Goal: Task Accomplishment & Management: Complete application form

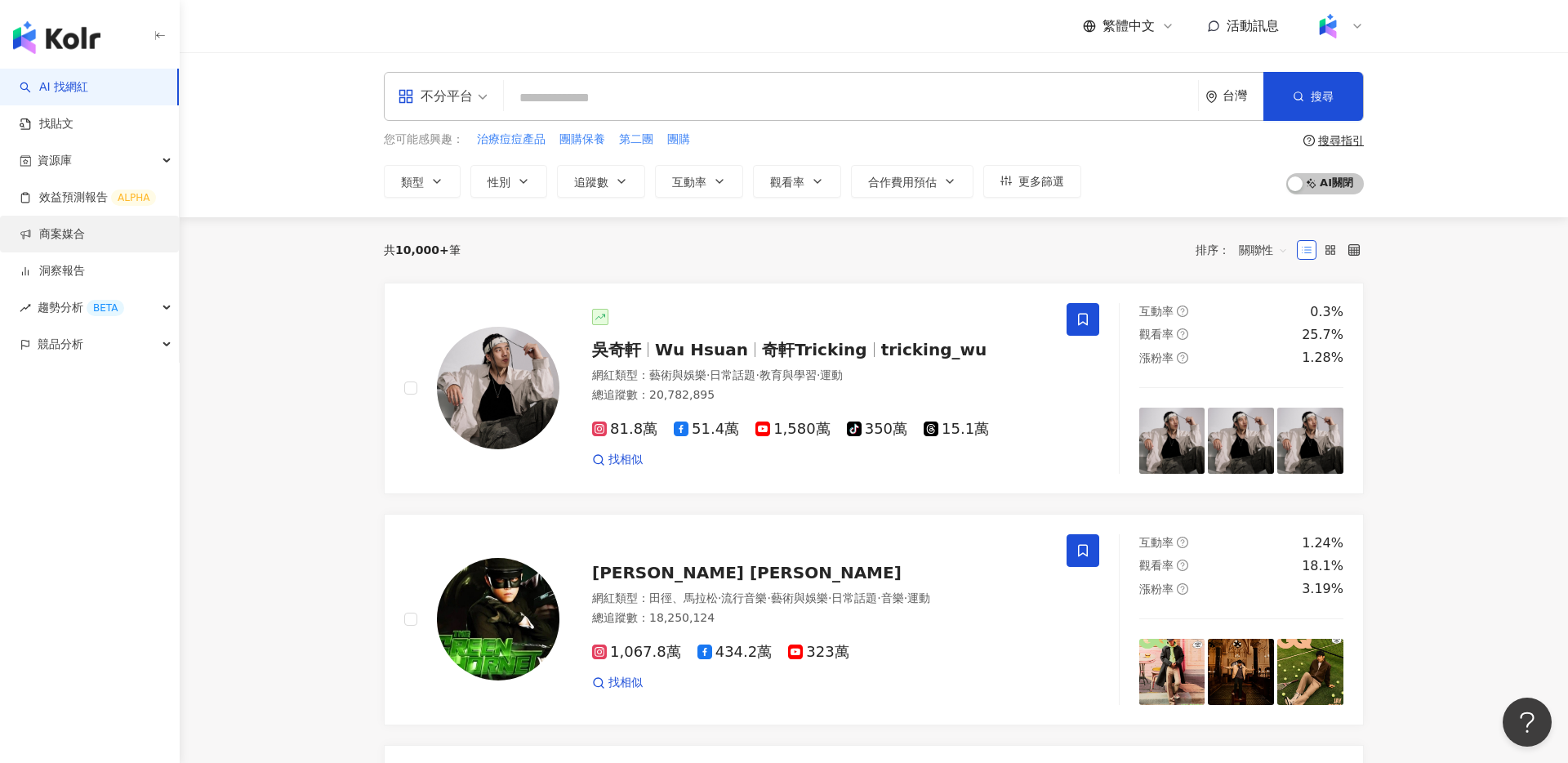
click at [85, 236] on link "商案媒合" at bounding box center [52, 234] width 66 height 16
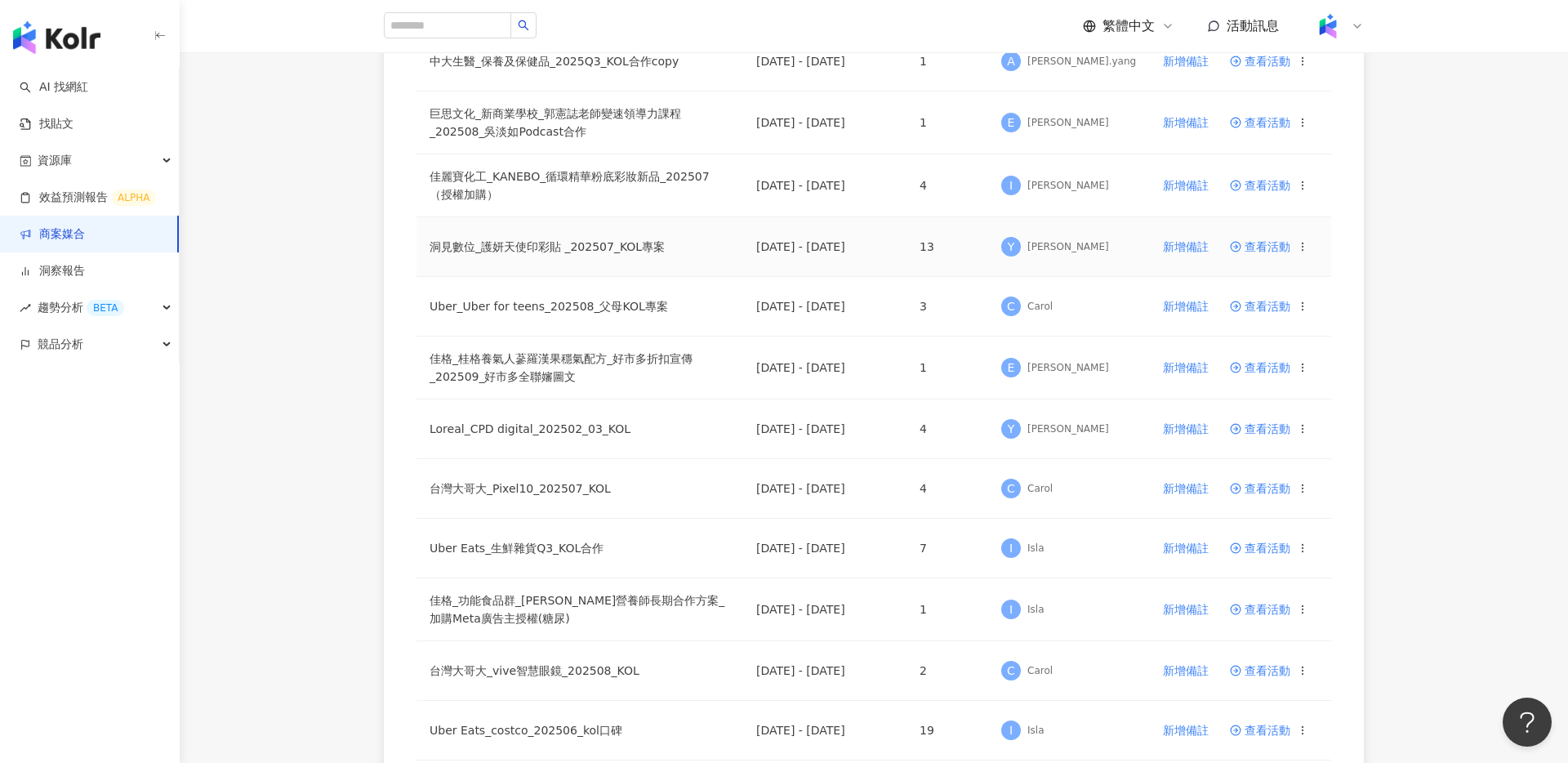
scroll to position [706, 0]
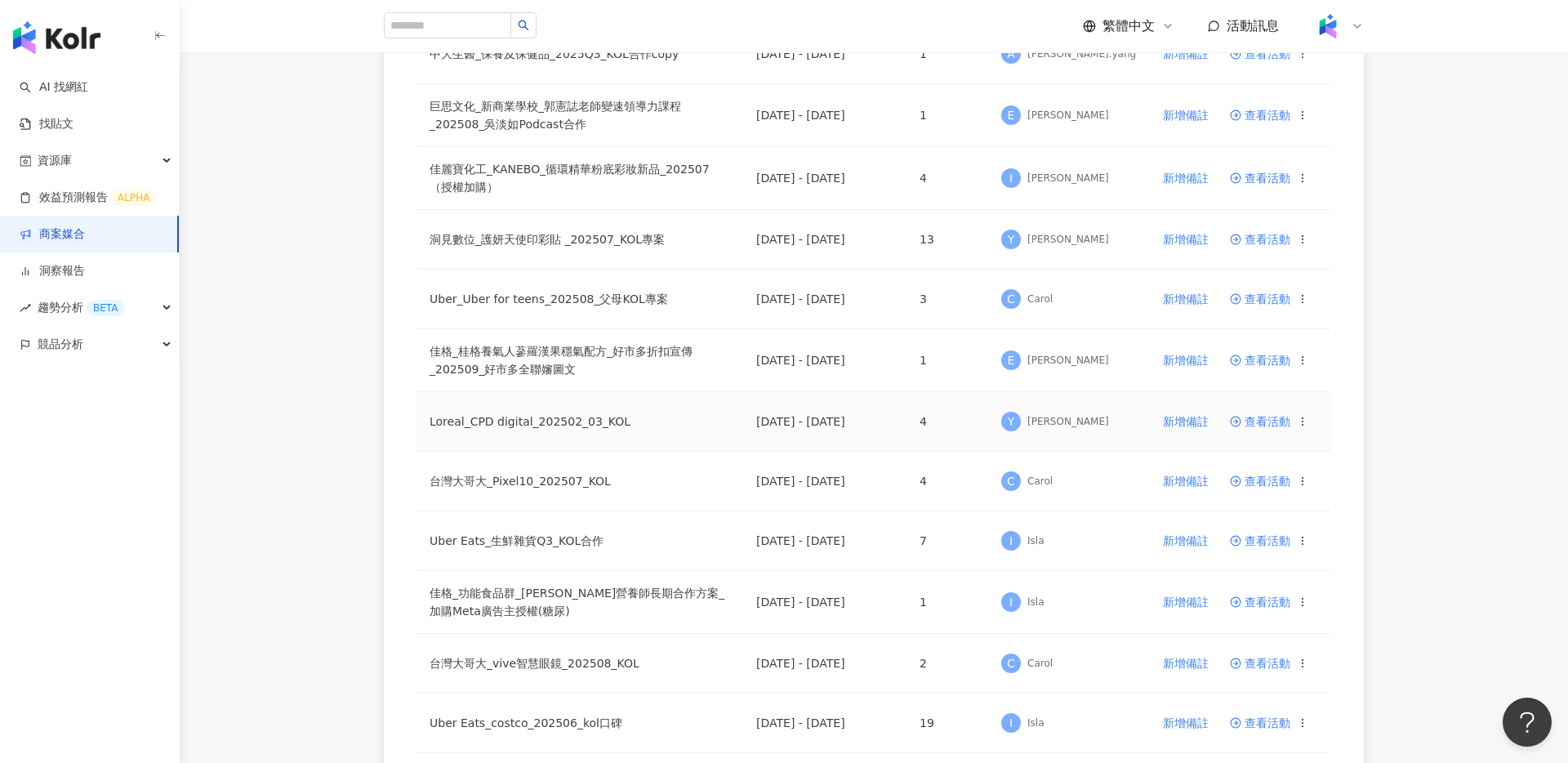
click at [1261, 418] on span "查看活動" at bounding box center [1260, 421] width 61 height 11
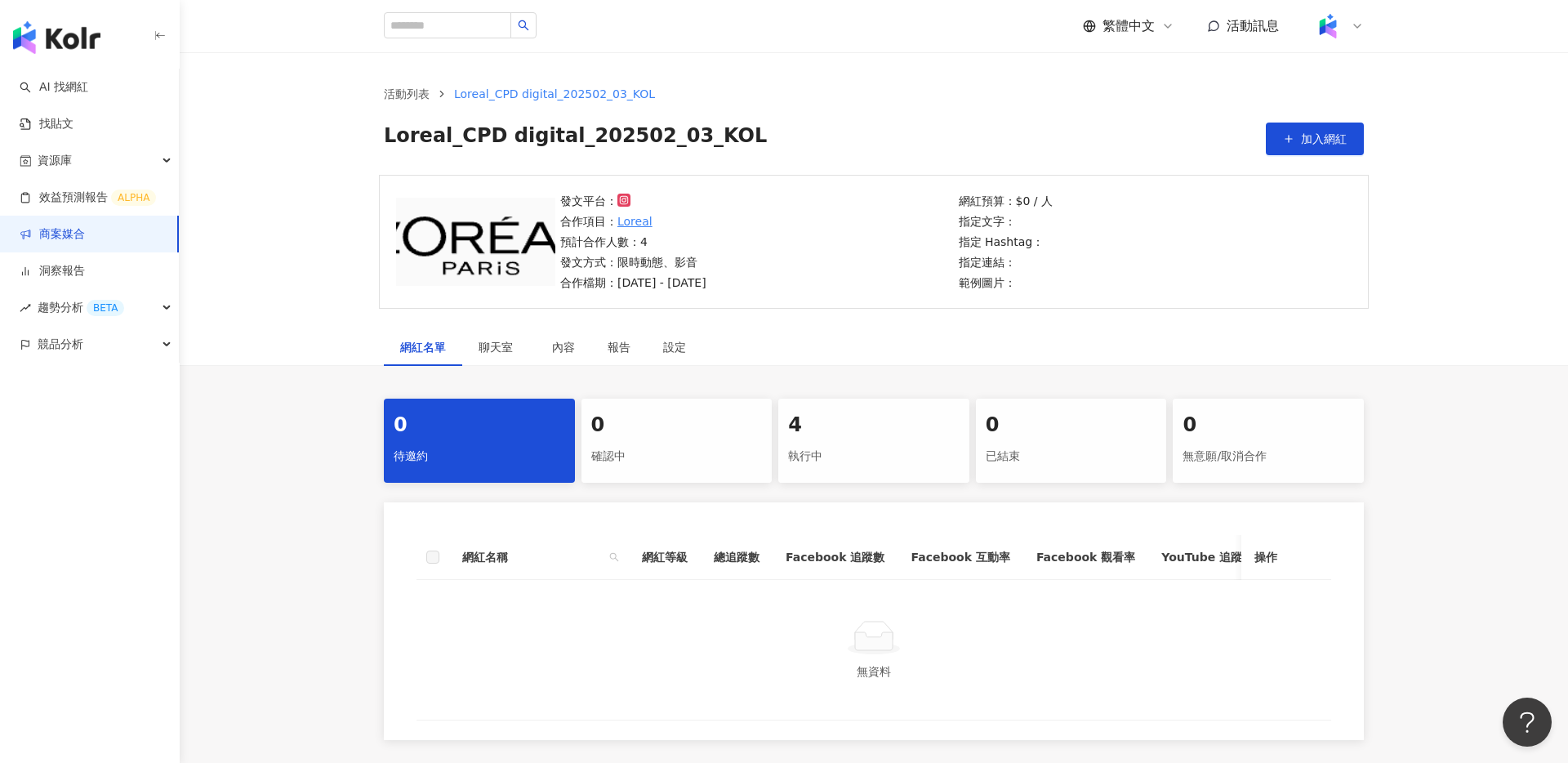
click at [829, 437] on div "4" at bounding box center [874, 426] width 171 height 28
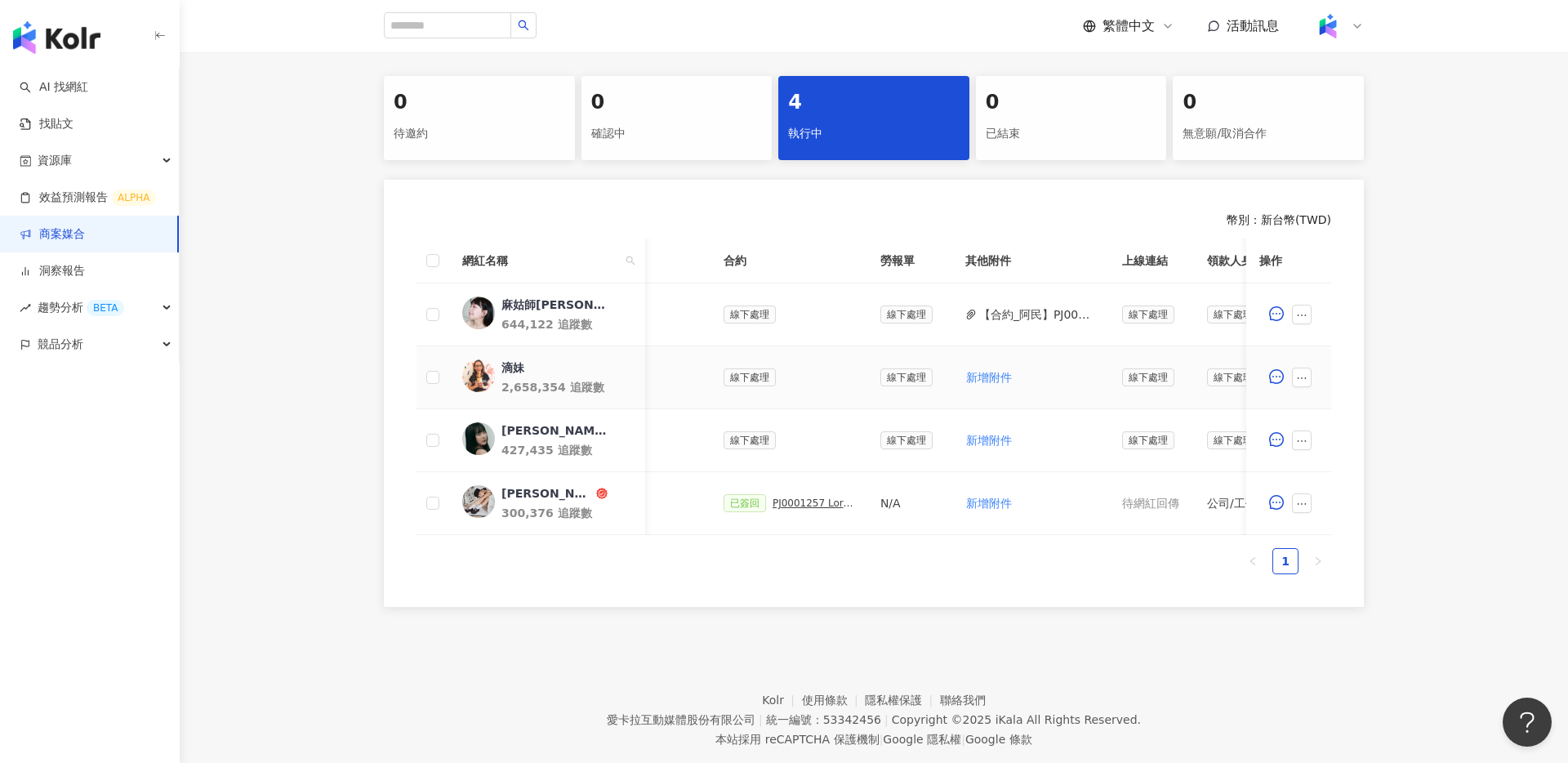
scroll to position [0, 418]
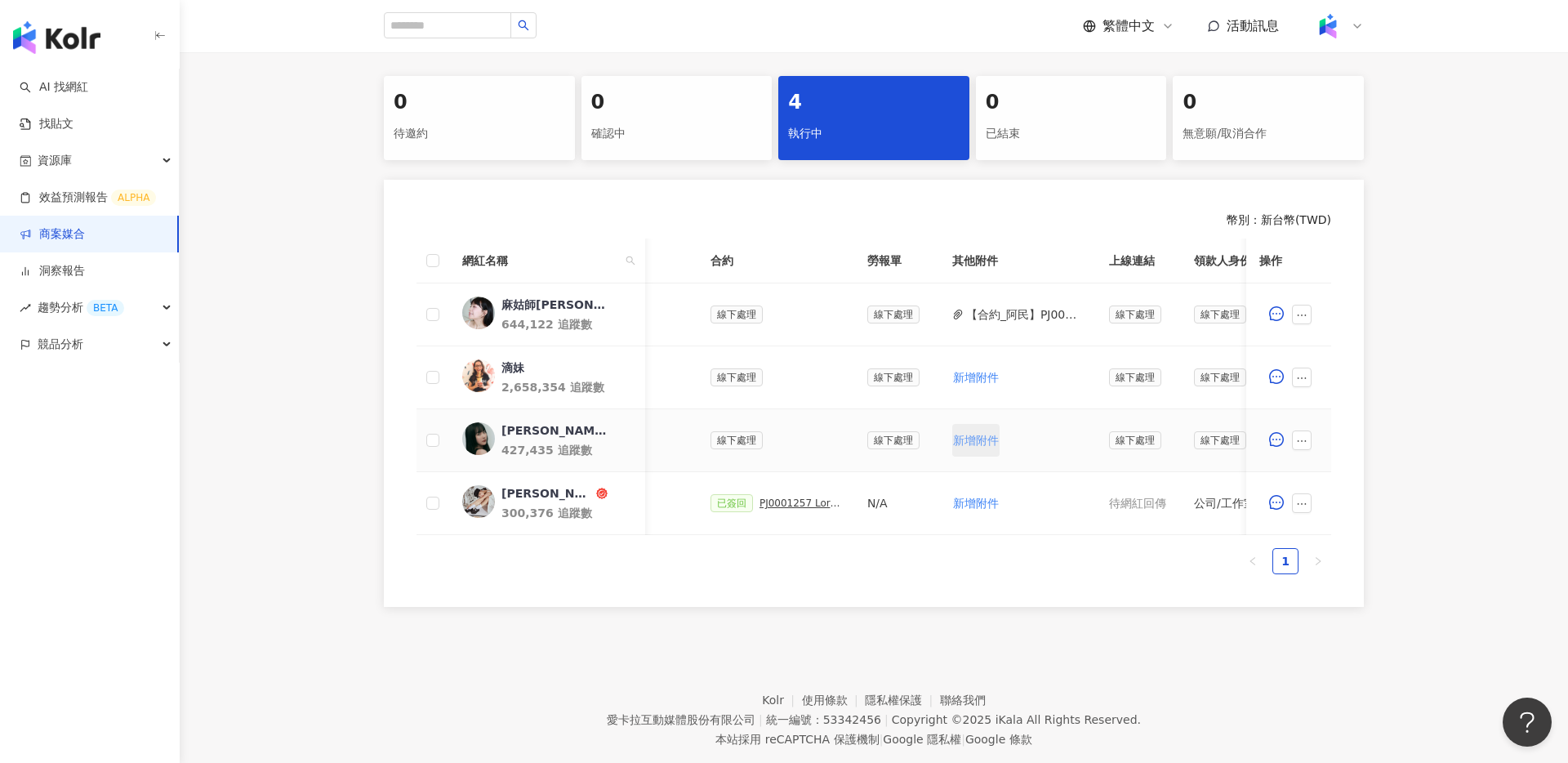
click at [964, 440] on span "新增附件" at bounding box center [976, 440] width 46 height 13
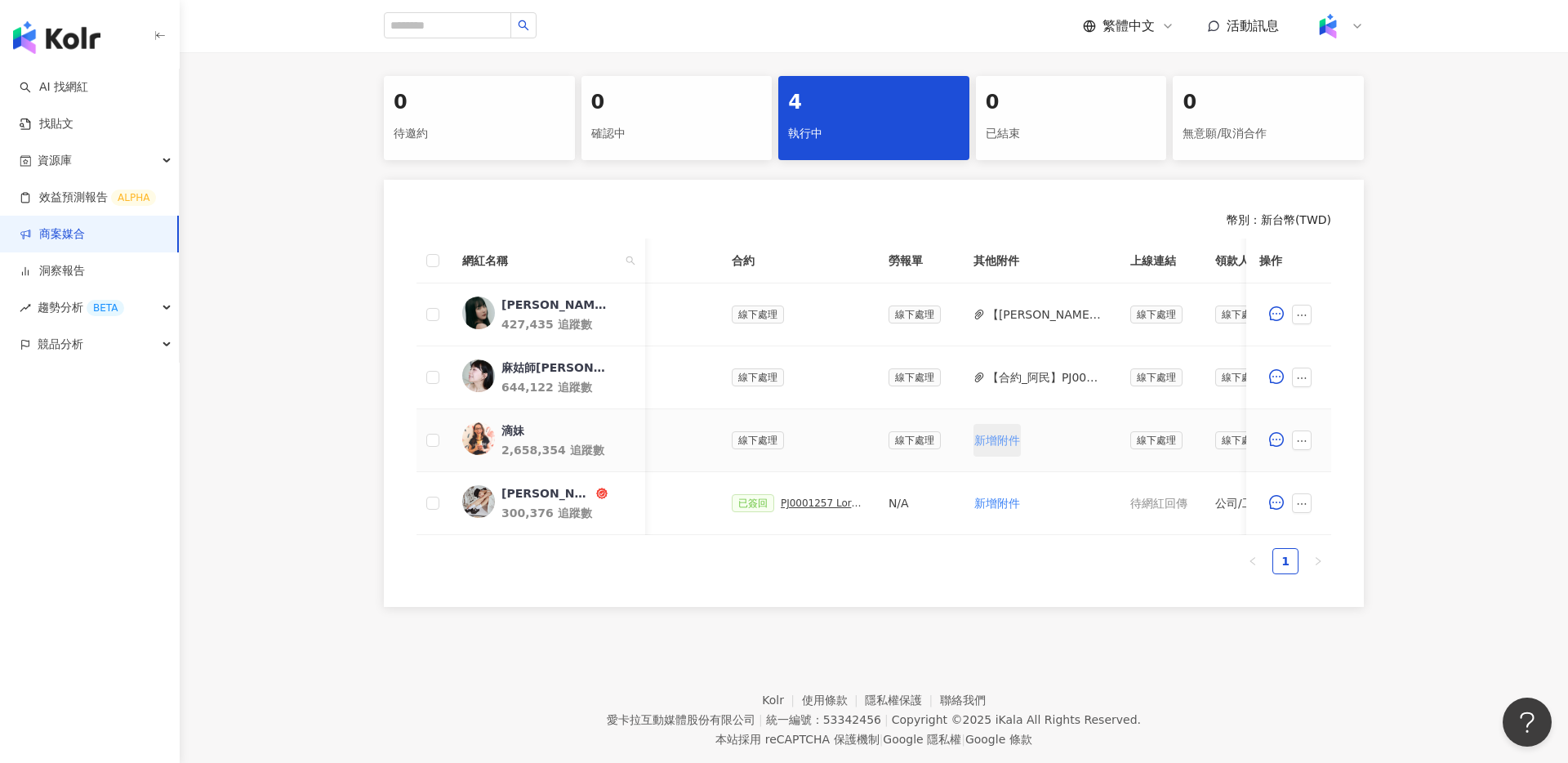
click at [990, 444] on span "新增附件" at bounding box center [997, 440] width 46 height 13
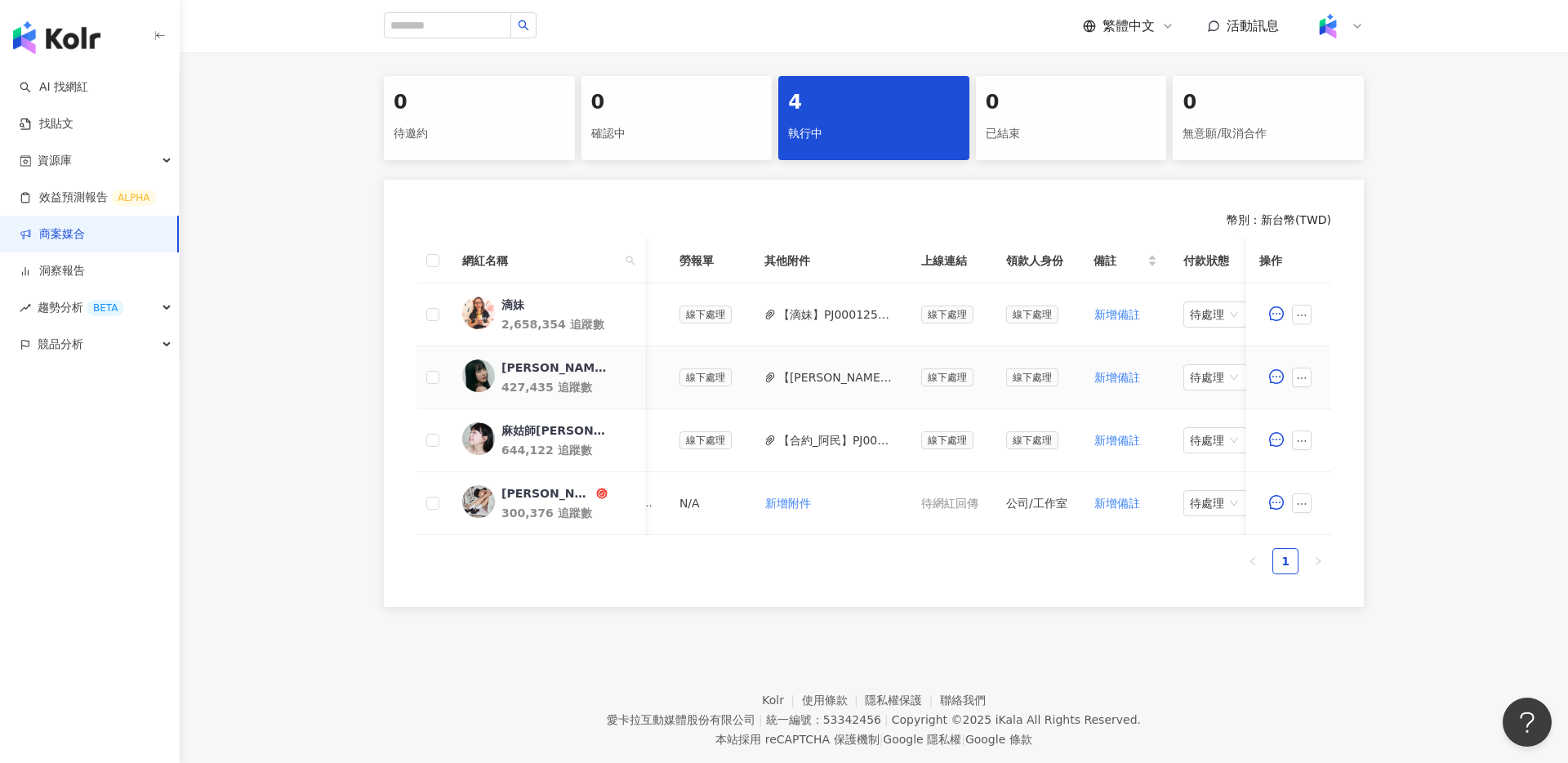
scroll to position [0, 607]
click at [1449, 329] on div "0 待邀約 0 確認中 4 執行中 0 已結束 0 無意願/取消合作 幣別 ： 新台幣 ( TWD ) 網紅名稱 合作總酬勞 (含稅) 合作項目 推廣連結 合…" at bounding box center [874, 341] width 1389 height 531
click at [836, 318] on button "【滴妹】PJ0001257 Loreal_CPD digital_202505_06_KOL_活動備忘錄.docx (1).pdf" at bounding box center [836, 314] width 117 height 18
click at [1299, 315] on icon "ellipsis" at bounding box center [1302, 315] width 11 height 11
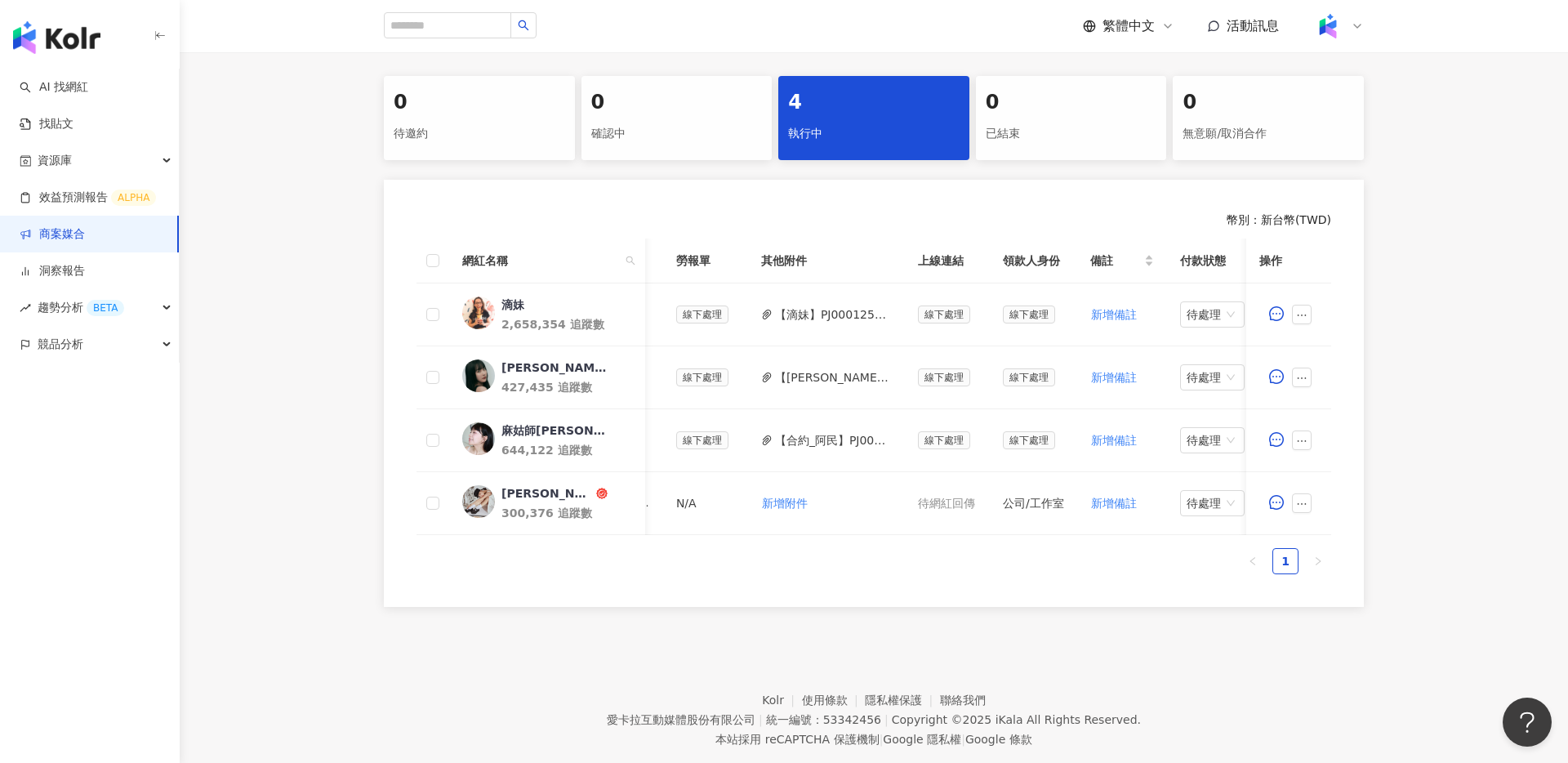
click at [1451, 507] on div "0 待邀約 0 確認中 4 執行中 0 已結束 0 無意願/取消合作 幣別 ： 新台幣 ( TWD ) 網紅名稱 合作總酬勞 (含稅) 合作項目 推廣連結 合…" at bounding box center [874, 341] width 1389 height 531
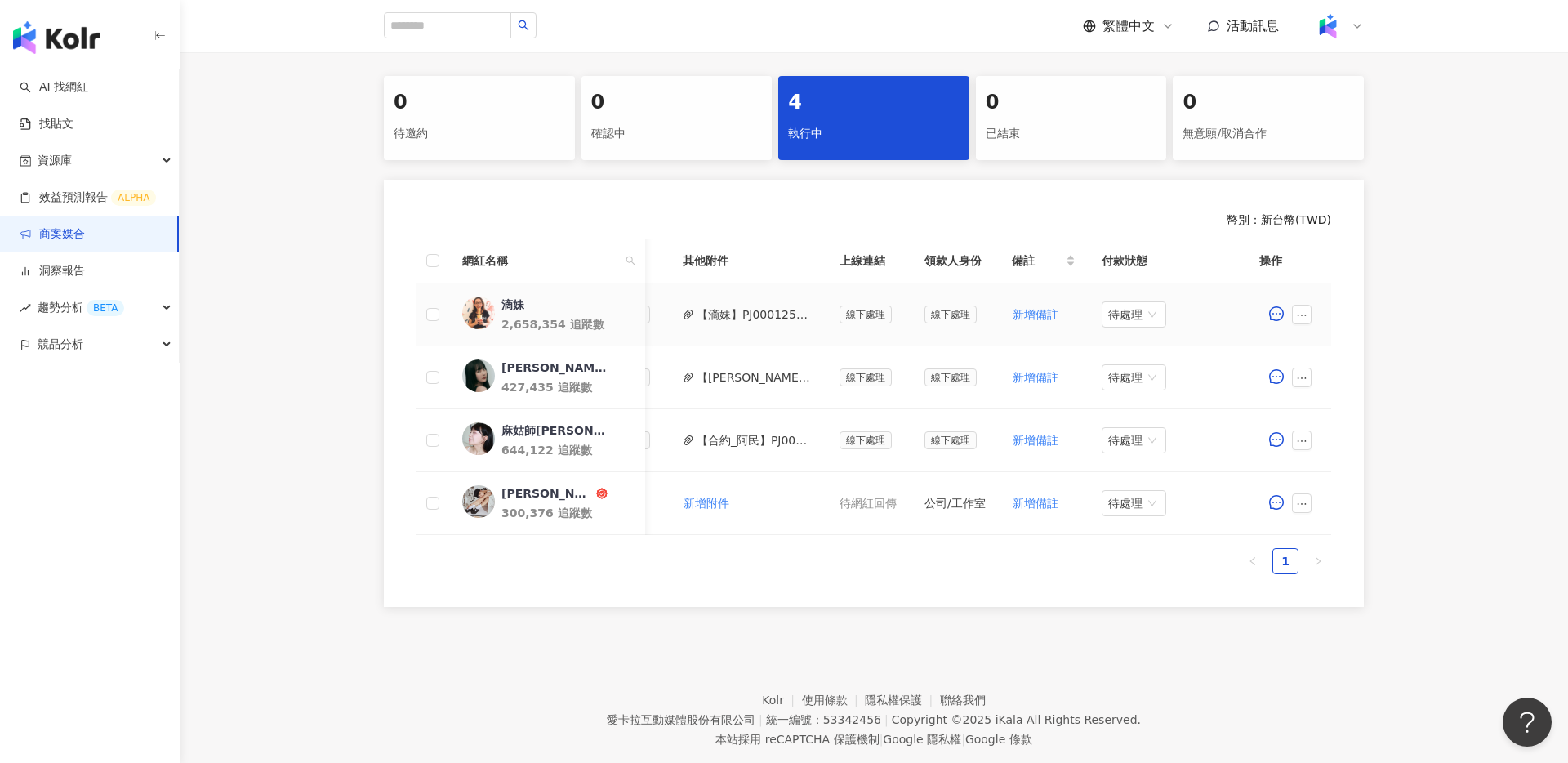
scroll to position [0, 473]
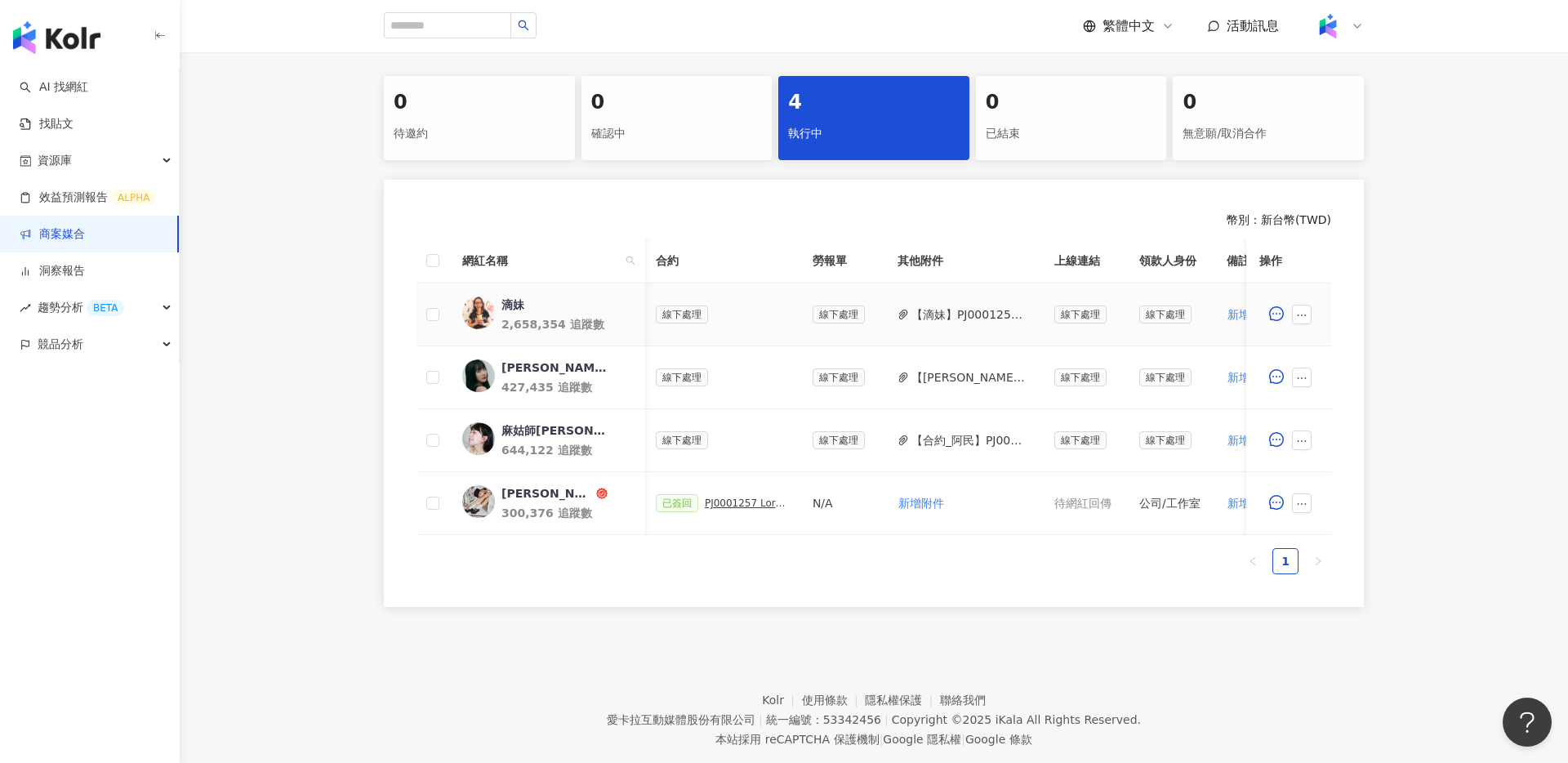
click at [926, 316] on button "【滴妹】PJ0001257 Loreal_CPD digital_202505_06_KOL_活動備忘錄.docx (1).pdf" at bounding box center [970, 314] width 117 height 18
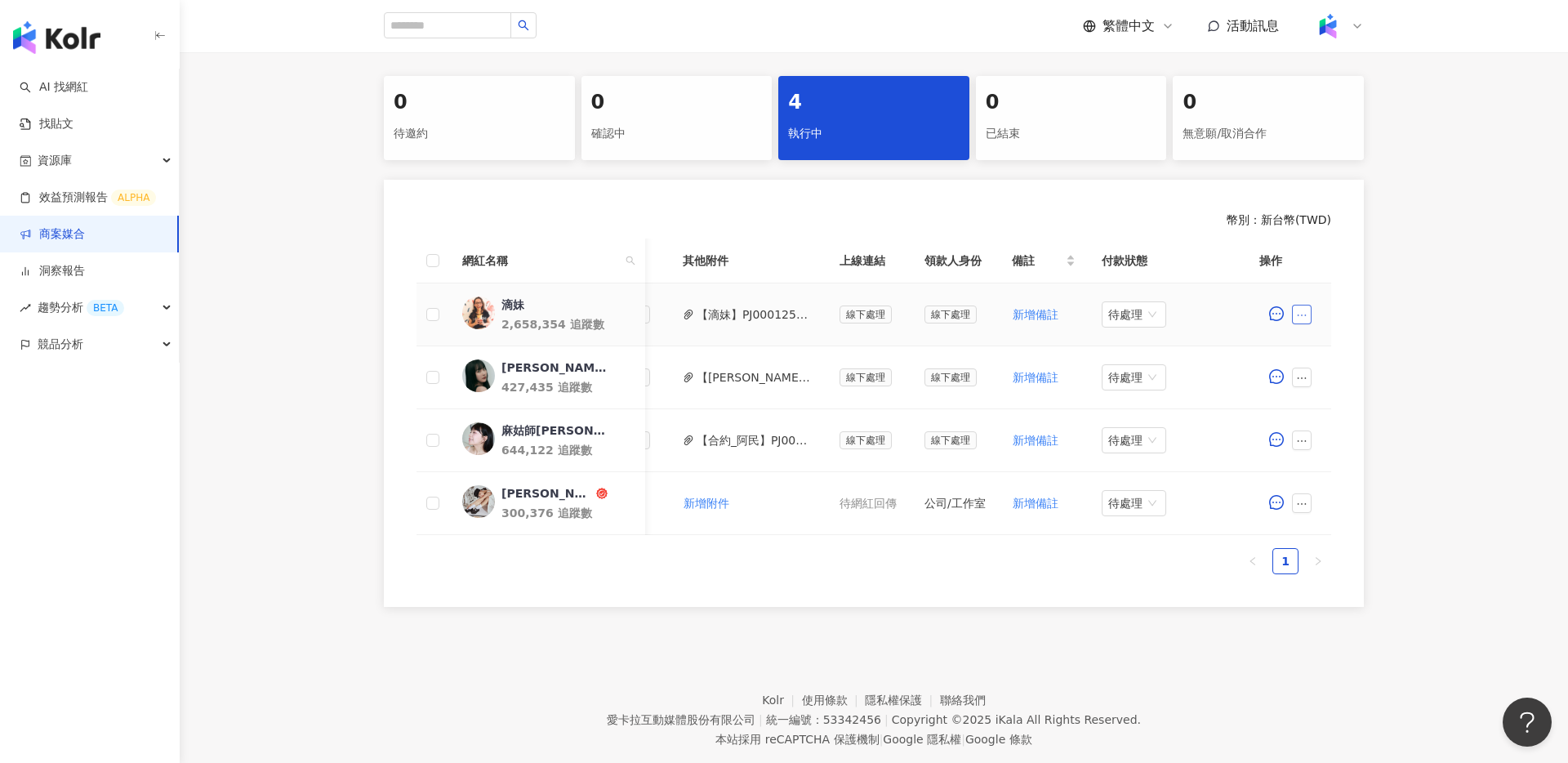
click at [1301, 314] on icon "ellipsis" at bounding box center [1302, 315] width 11 height 11
click at [1335, 452] on div "新增附件" at bounding box center [1328, 445] width 46 height 18
click at [1303, 317] on icon "ellipsis" at bounding box center [1302, 315] width 11 height 11
click at [1340, 446] on span "新增附件" at bounding box center [1328, 445] width 46 height 13
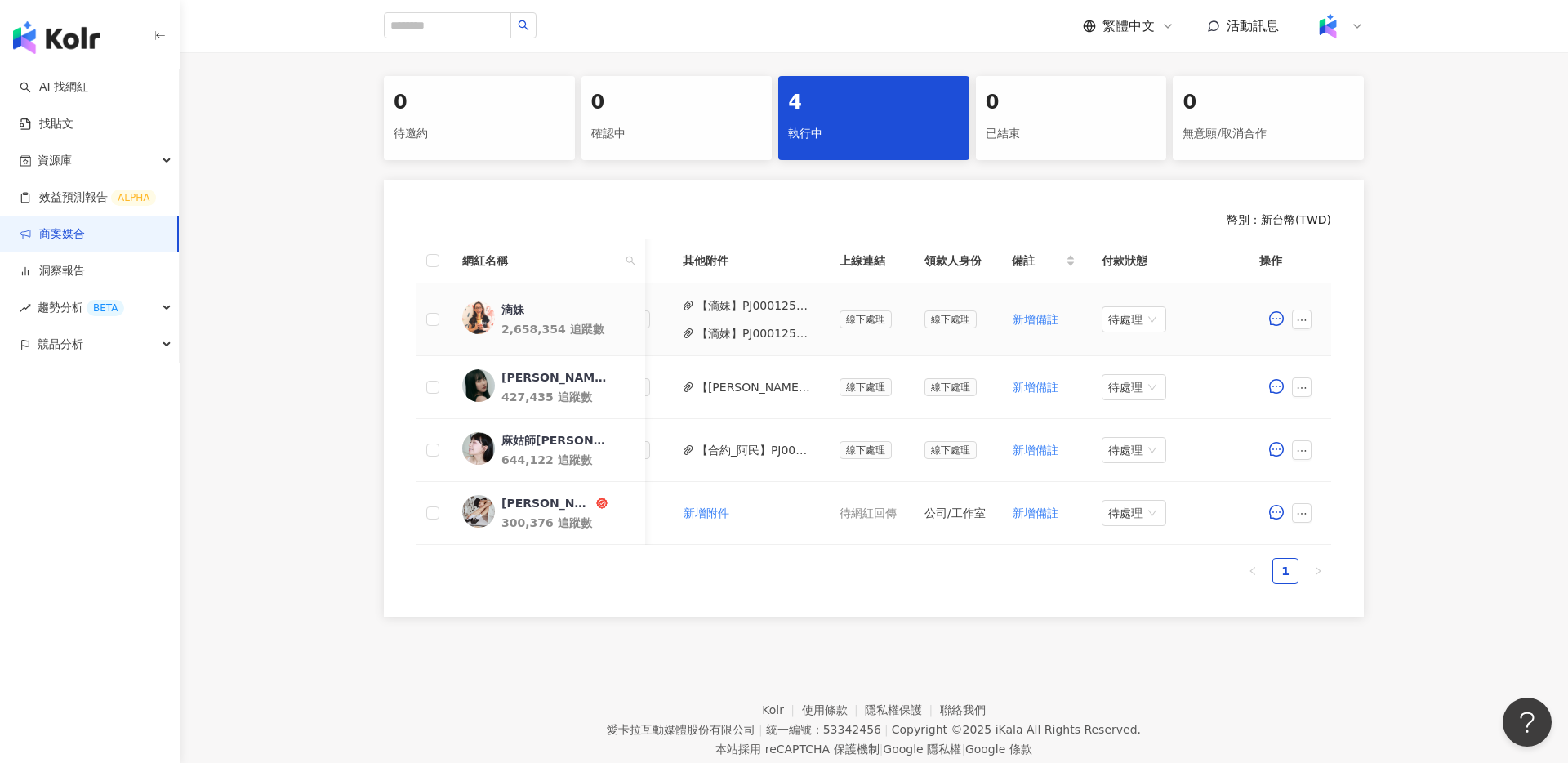
click at [777, 336] on button "【滴妹】PJ0001257 Loreal_CPD digital_202505_06_KOL_[PERSON_NAME]合作備忘錄 (2) 2.pdf" at bounding box center [755, 333] width 117 height 18
click at [781, 308] on button "【滴妹】PJ0001257 Loreal_CPD digital_202505_06_KOL_活動備忘錄.docx (1).pdf" at bounding box center [755, 306] width 117 height 18
click at [761, 451] on button "【合約_阿民】PJ0001257 Loreal_CPD digital_202505_06_KOL_[PERSON_NAME]合作備忘錄.pdf" at bounding box center [755, 450] width 117 height 18
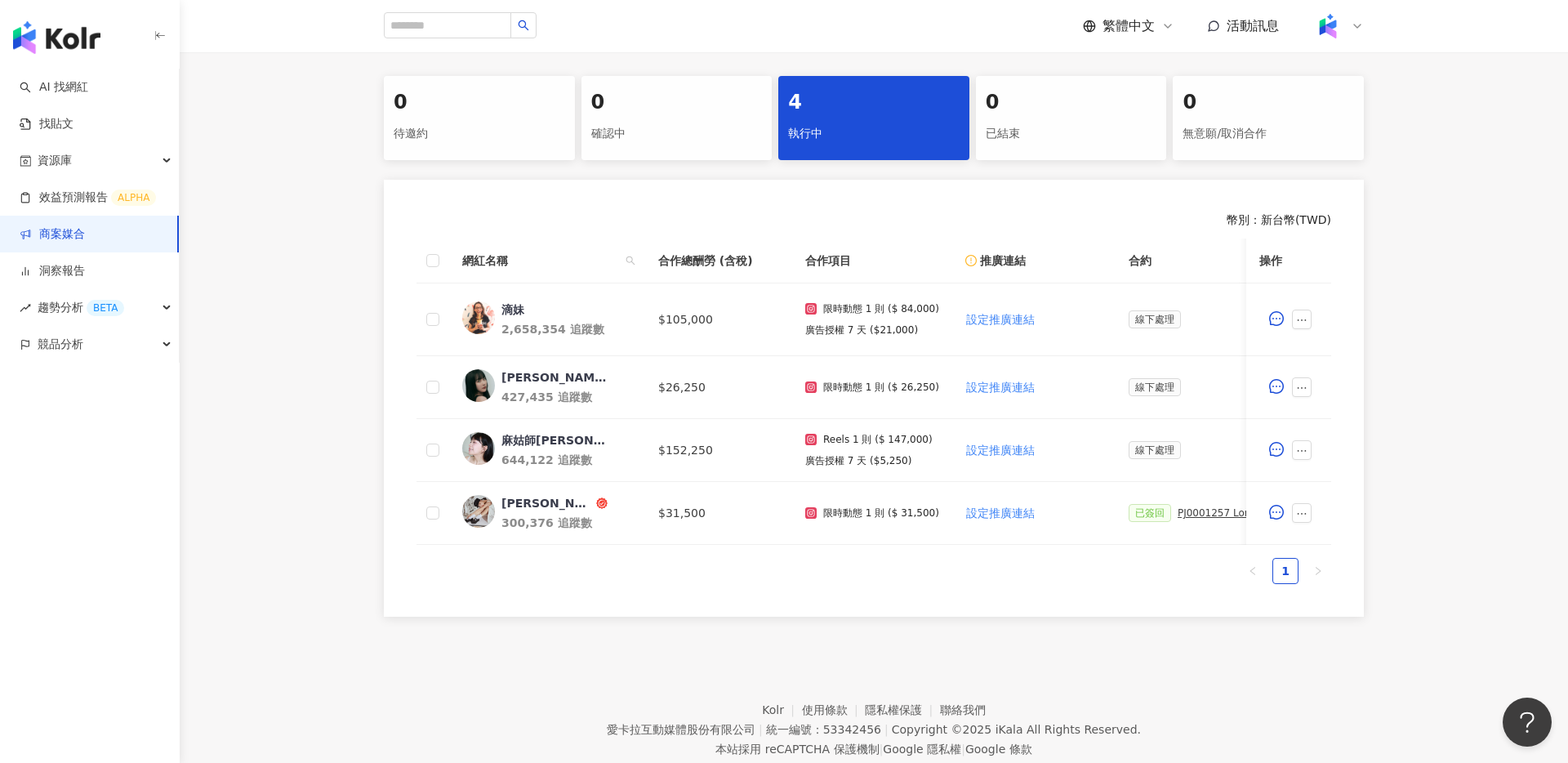
scroll to position [326, 0]
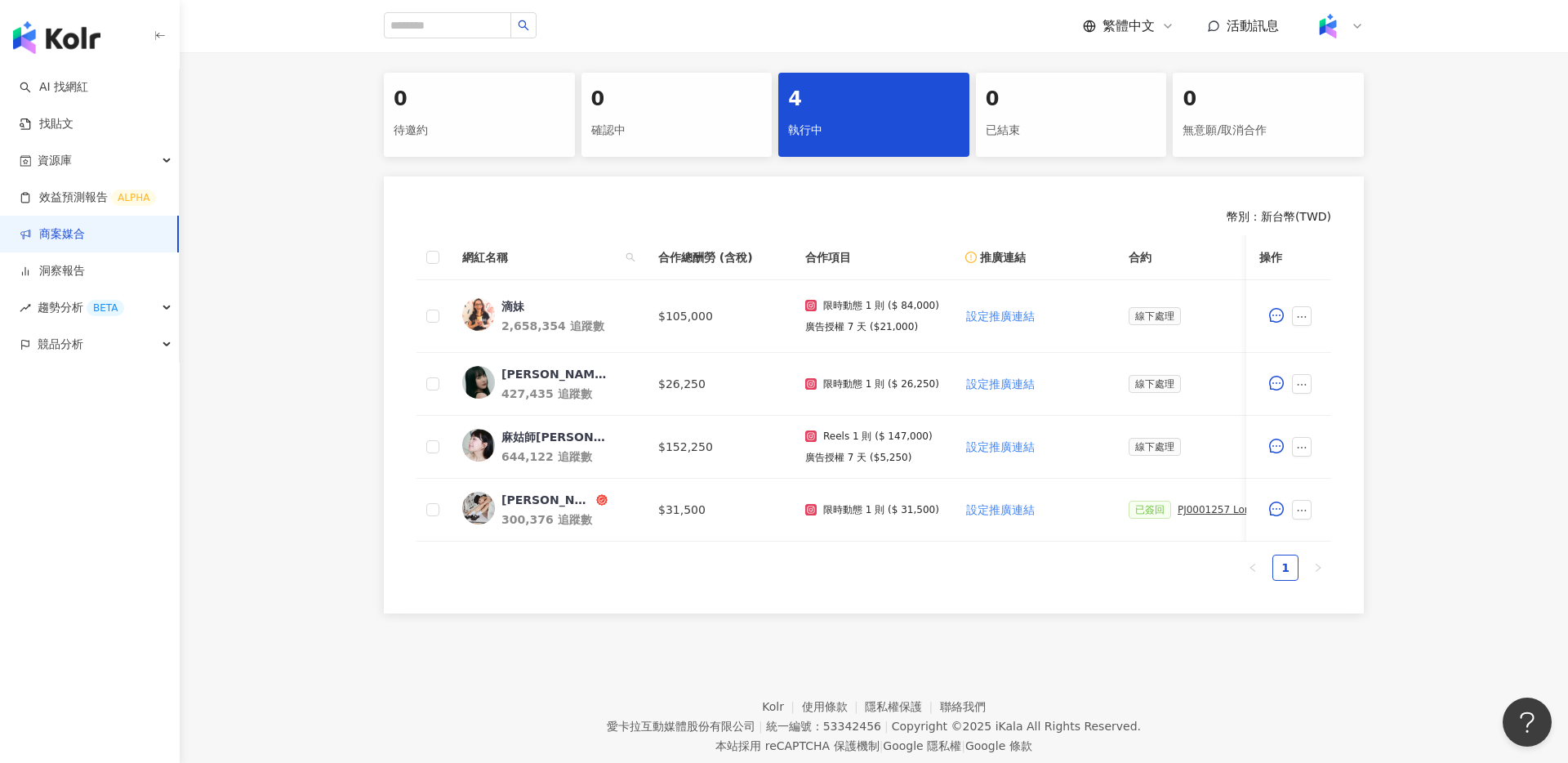
click at [85, 233] on link "商案媒合" at bounding box center [52, 234] width 66 height 16
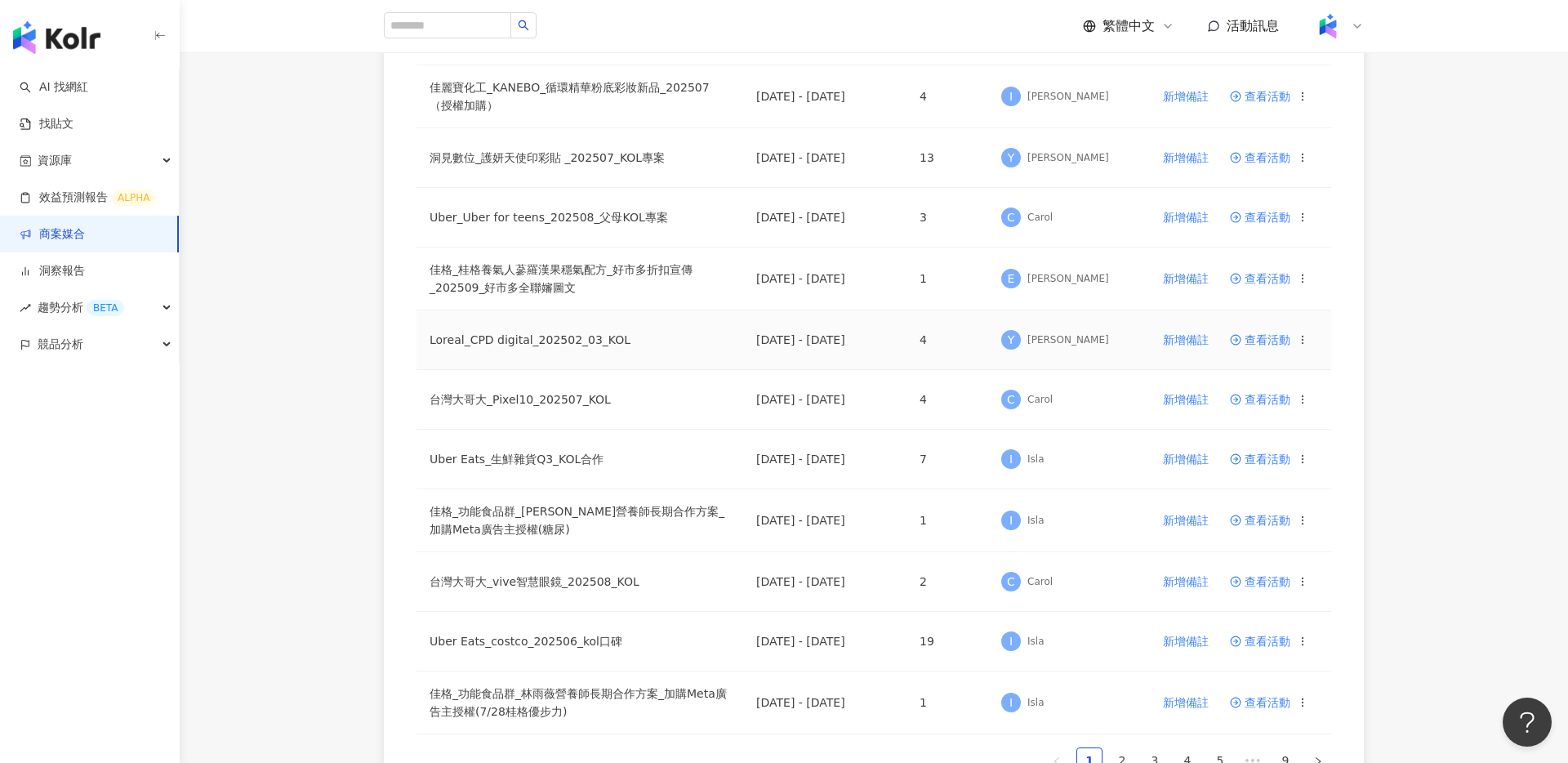
scroll to position [797, 0]
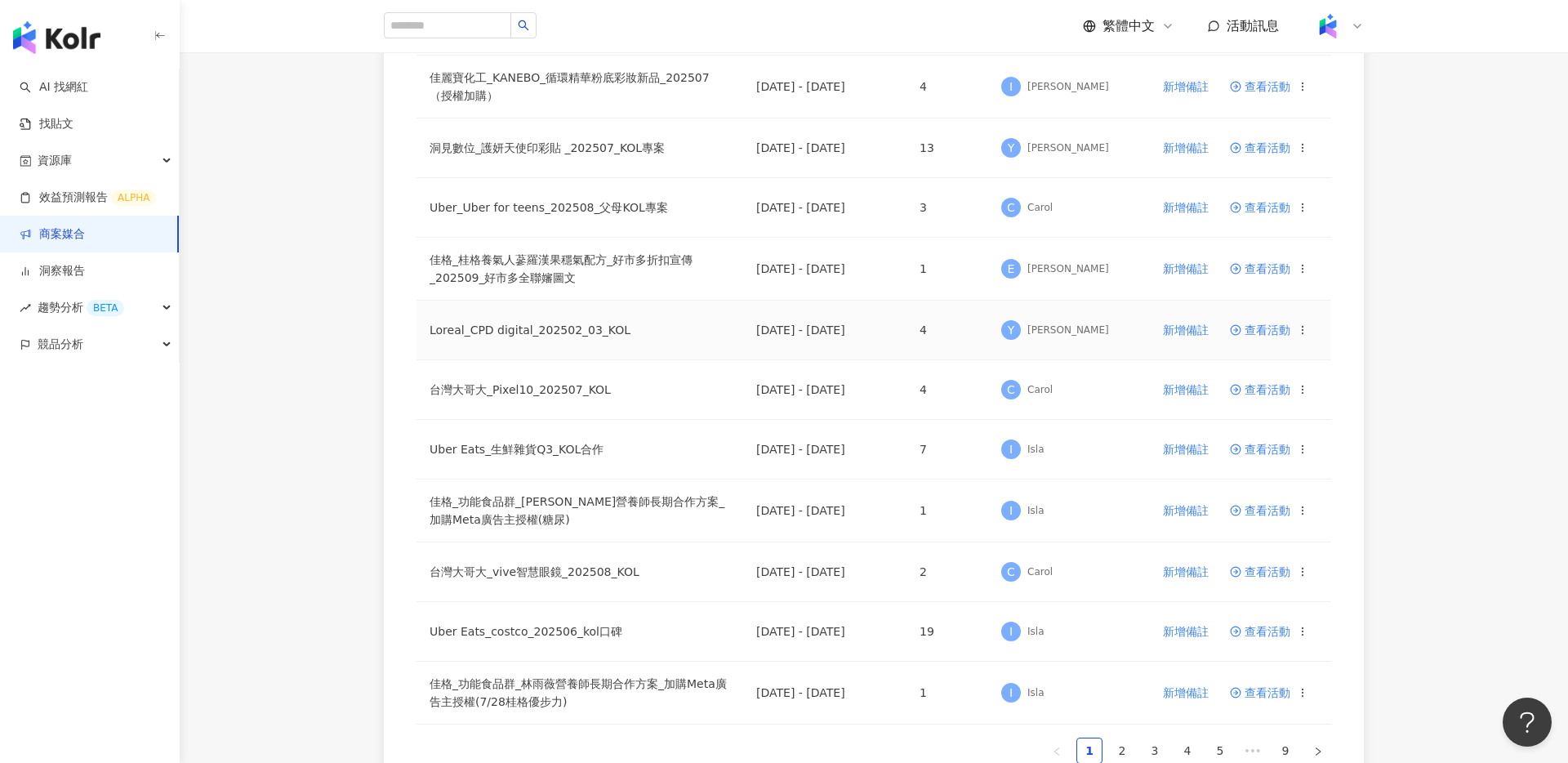
click at [1297, 333] on td "查看活動" at bounding box center [1275, 330] width 114 height 60
click at [1252, 329] on span "查看活動" at bounding box center [1260, 329] width 61 height 11
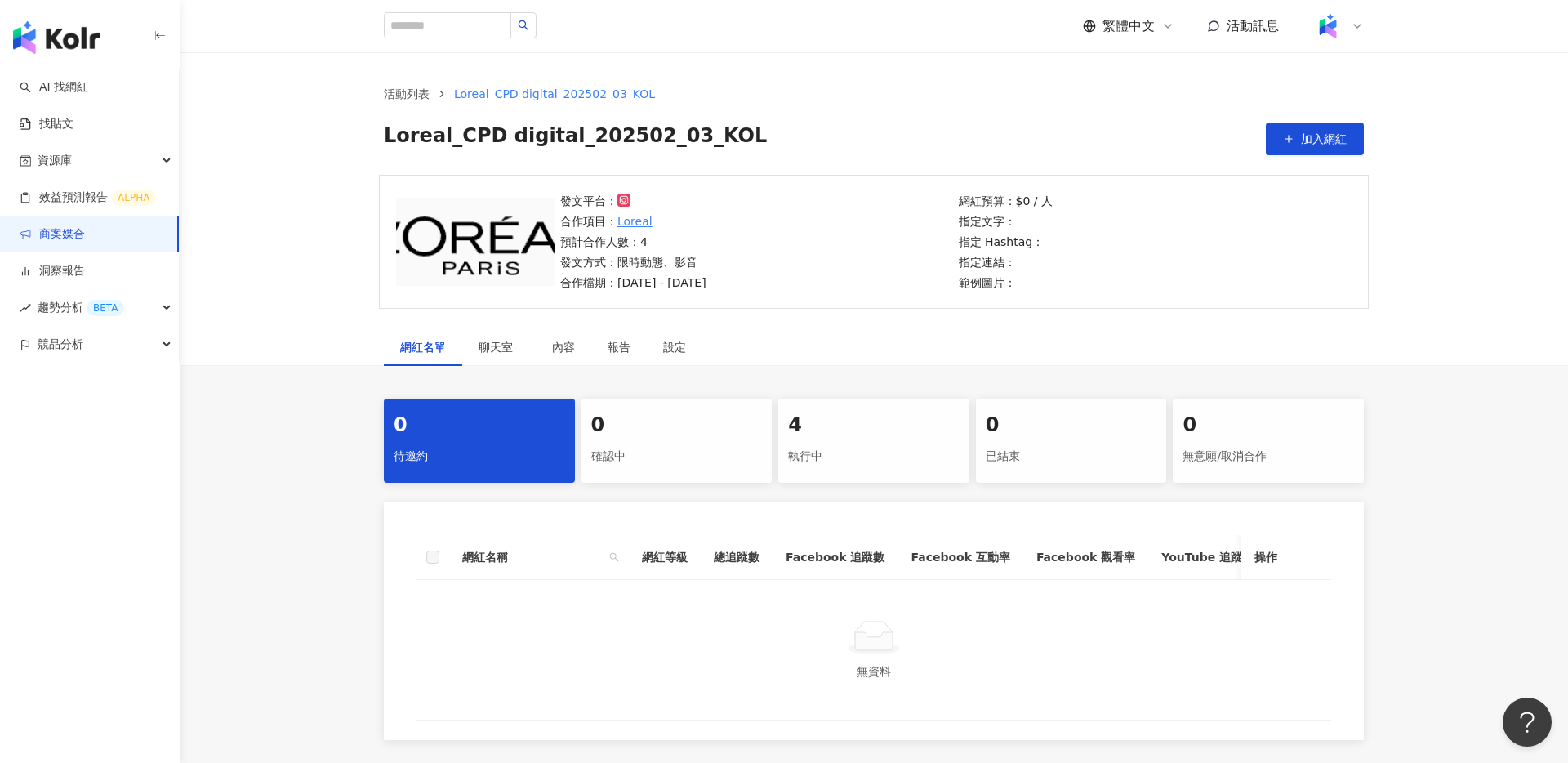
click at [877, 433] on div "4" at bounding box center [874, 426] width 171 height 28
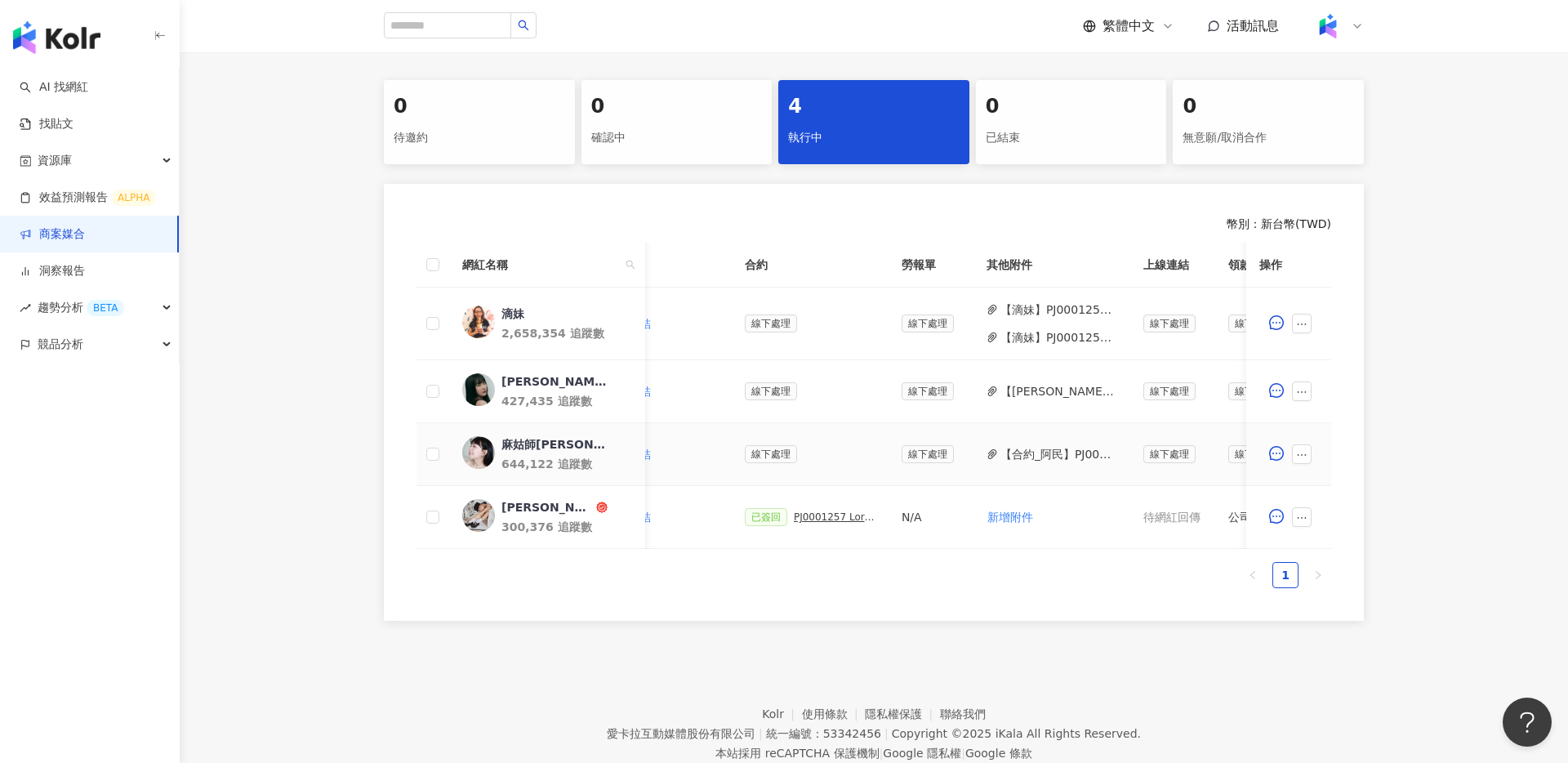
scroll to position [0, 437]
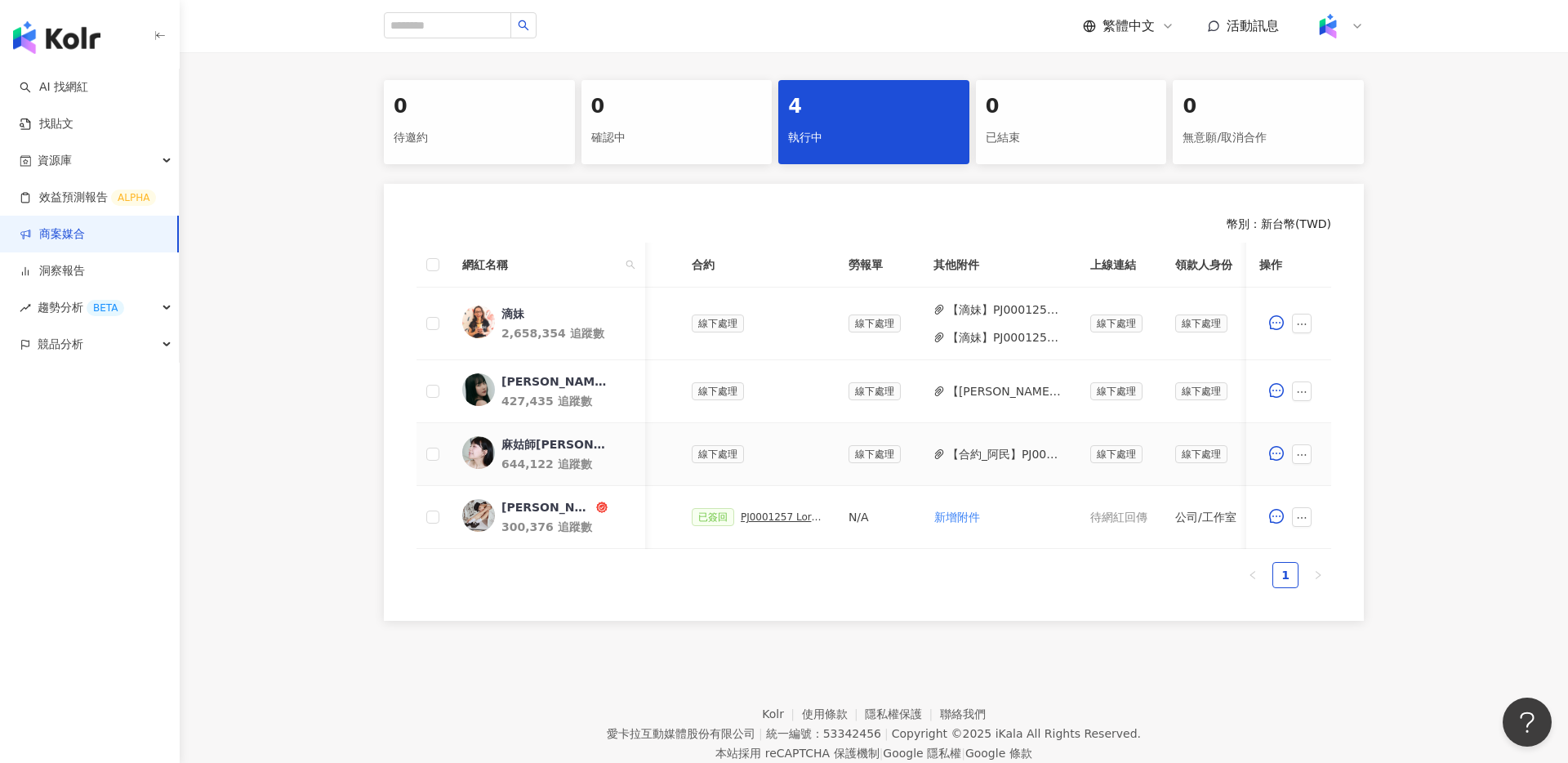
click at [973, 458] on button "【合約_阿民】PJ0001257 Loreal_CPD digital_202505_06_KOL_[PERSON_NAME]合作備忘錄.pdf" at bounding box center [1006, 454] width 117 height 18
click at [84, 230] on link "商案媒合" at bounding box center [52, 234] width 66 height 16
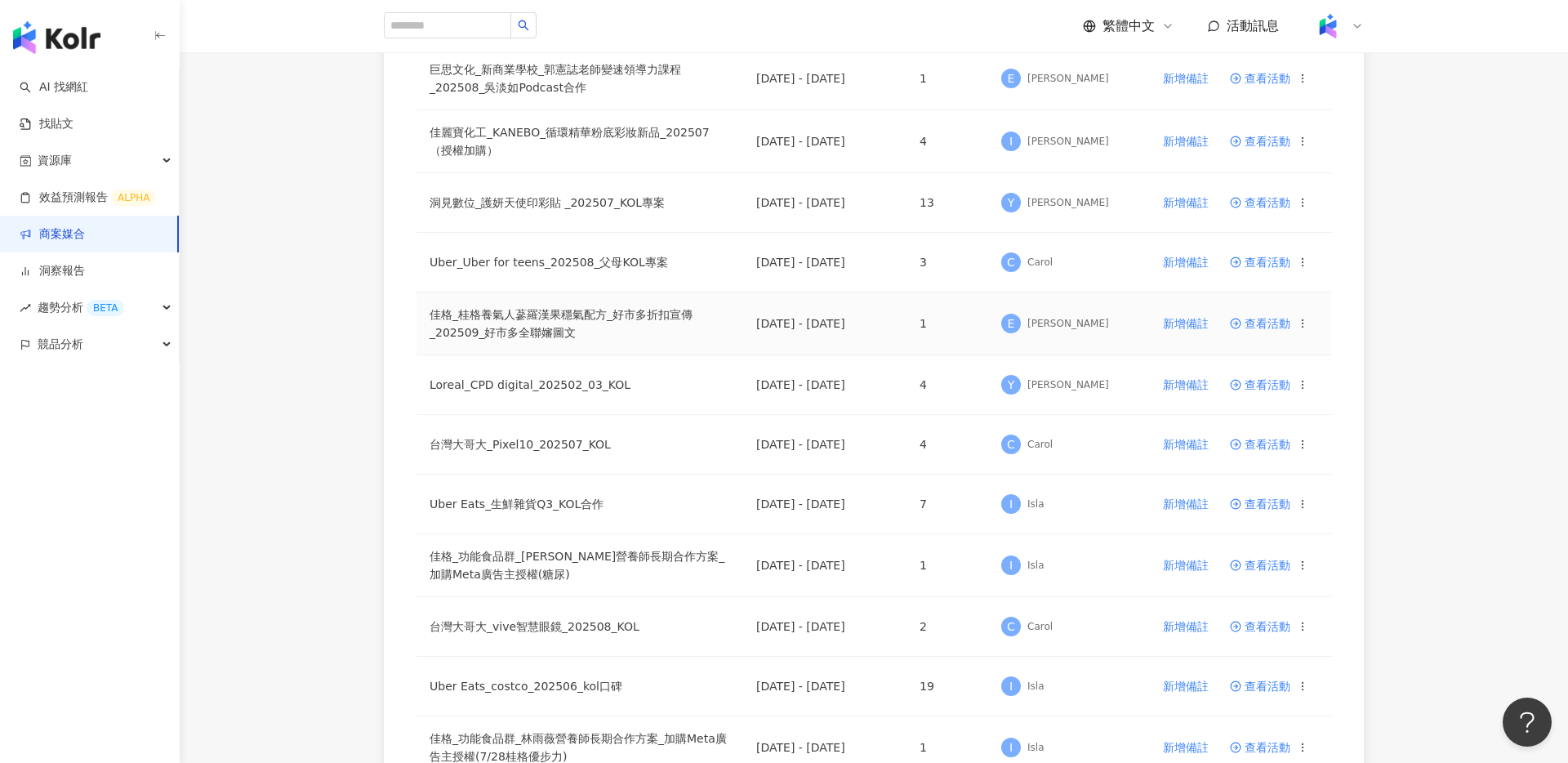
scroll to position [1009, 0]
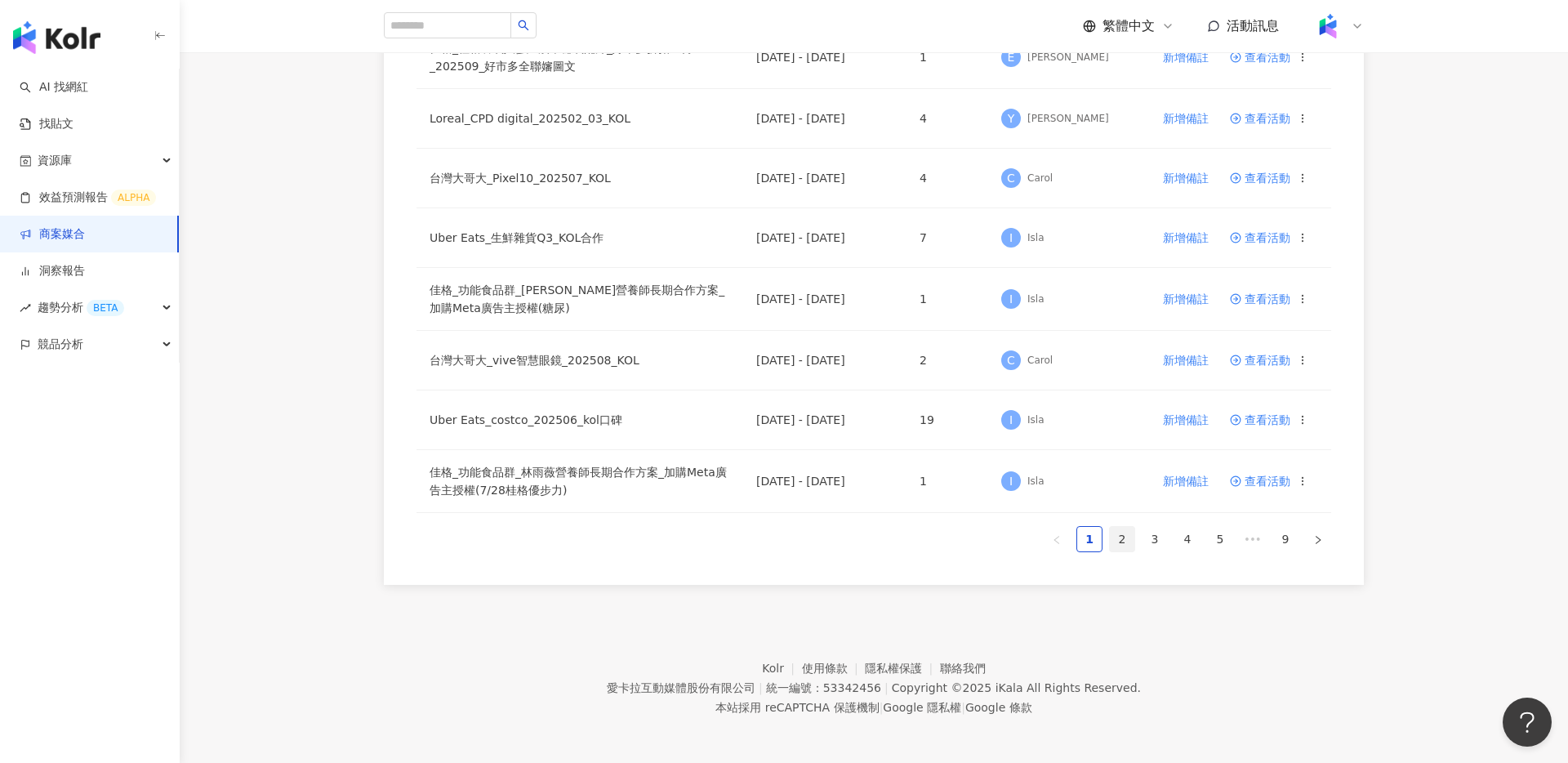
click at [1124, 537] on link "2" at bounding box center [1122, 539] width 25 height 25
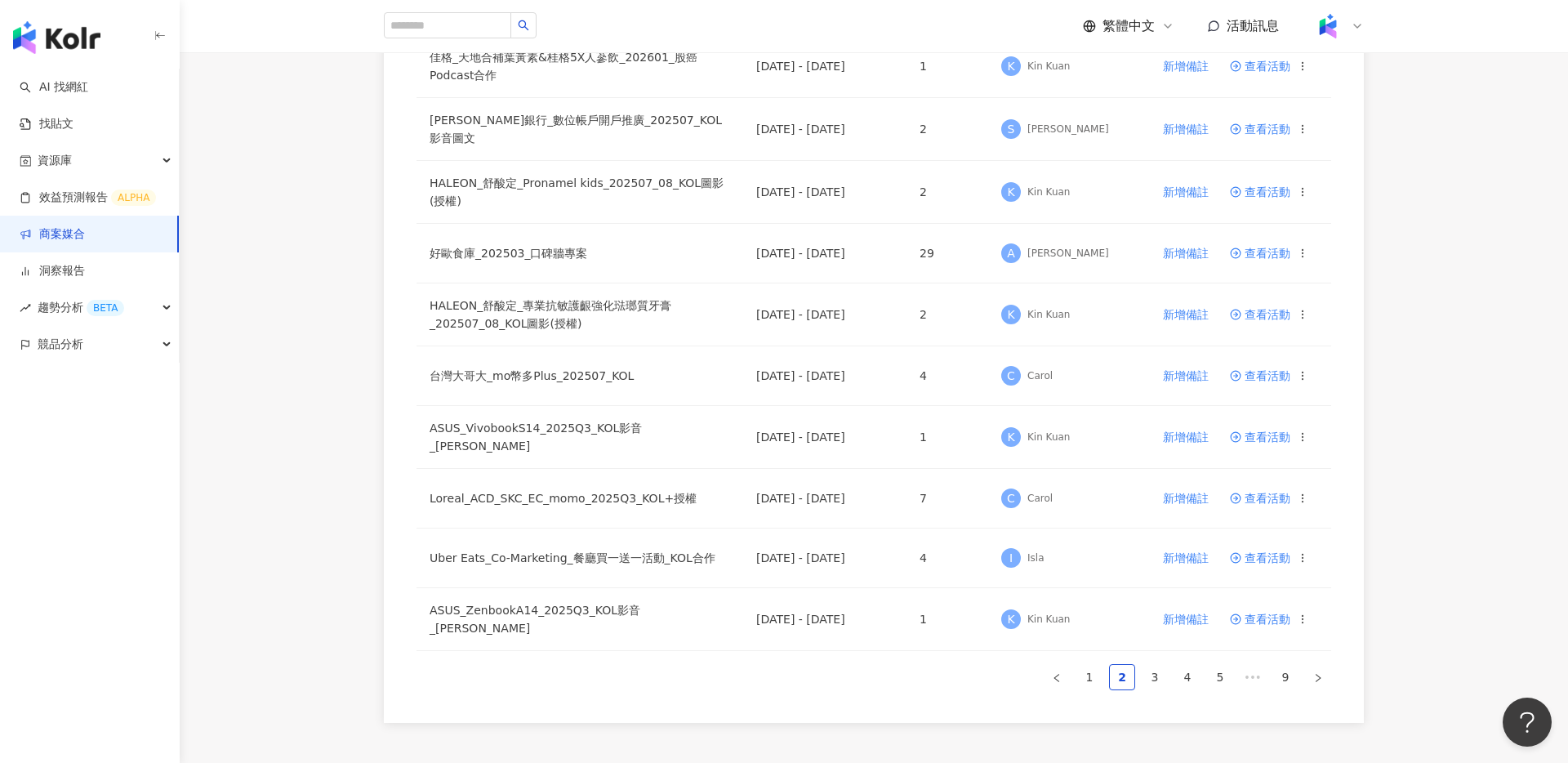
scroll to position [996, 0]
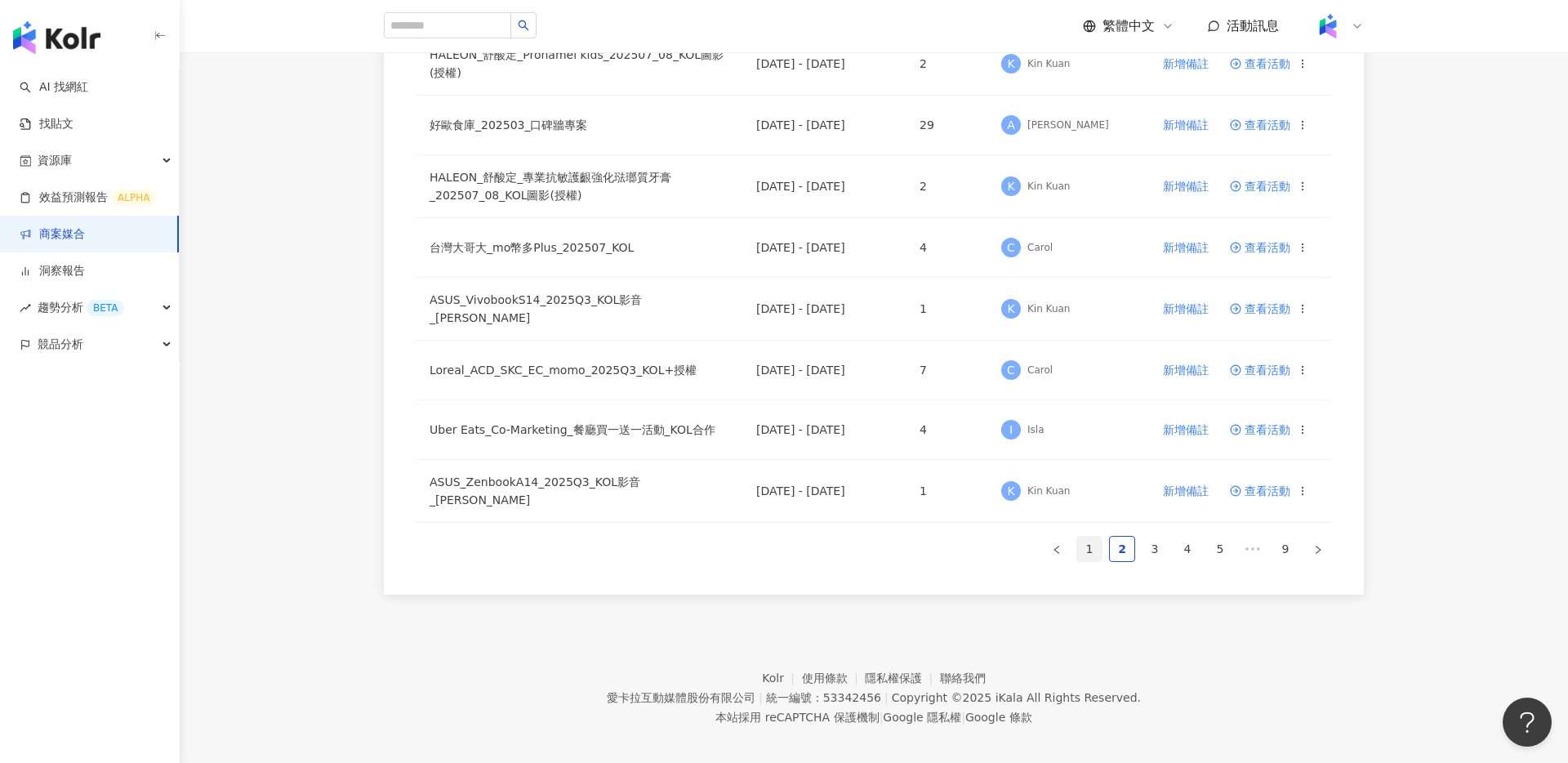
click at [1092, 538] on link "1" at bounding box center [1089, 549] width 25 height 25
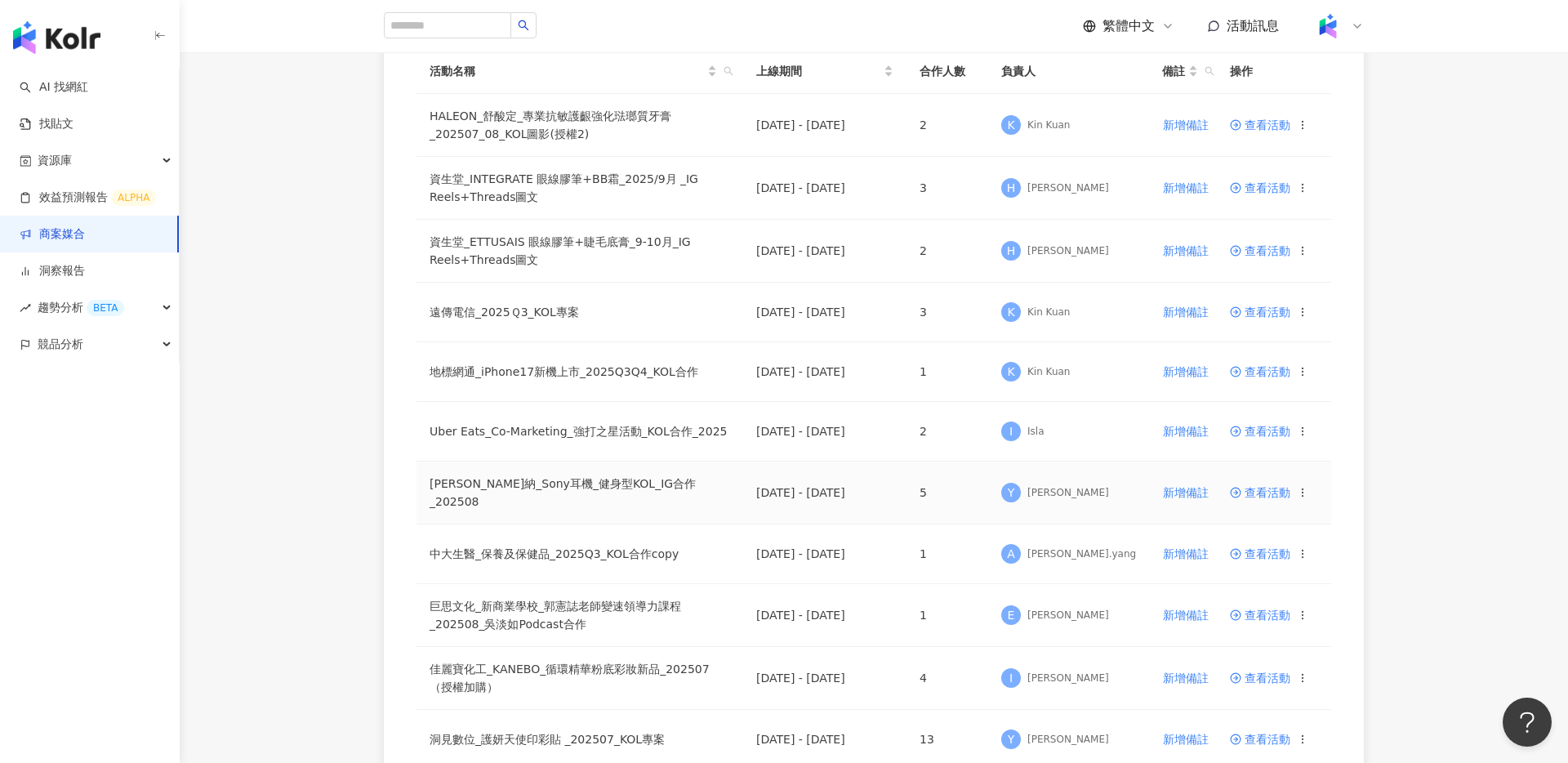
scroll to position [1009, 0]
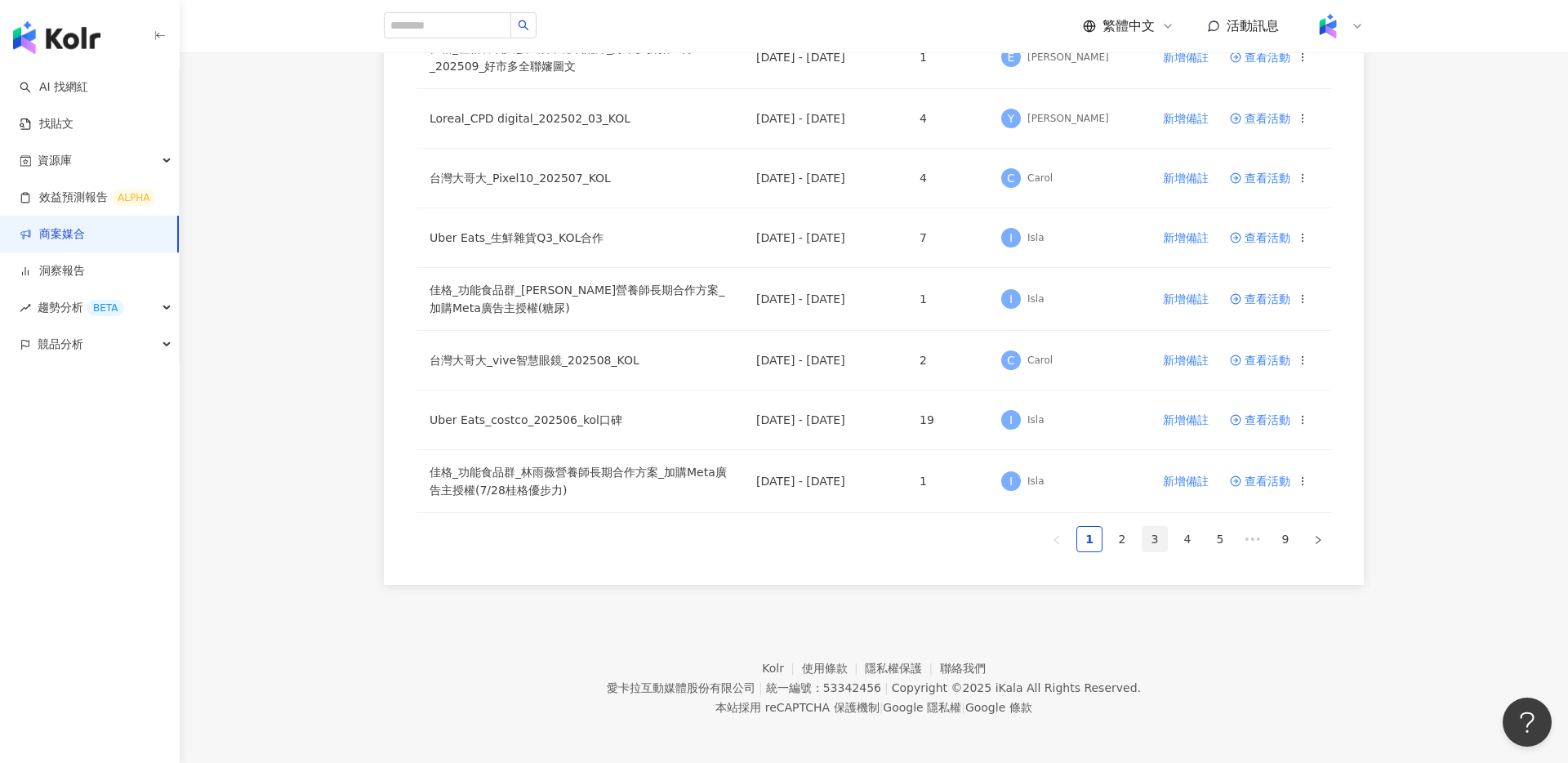
click at [1146, 531] on link "3" at bounding box center [1155, 539] width 25 height 25
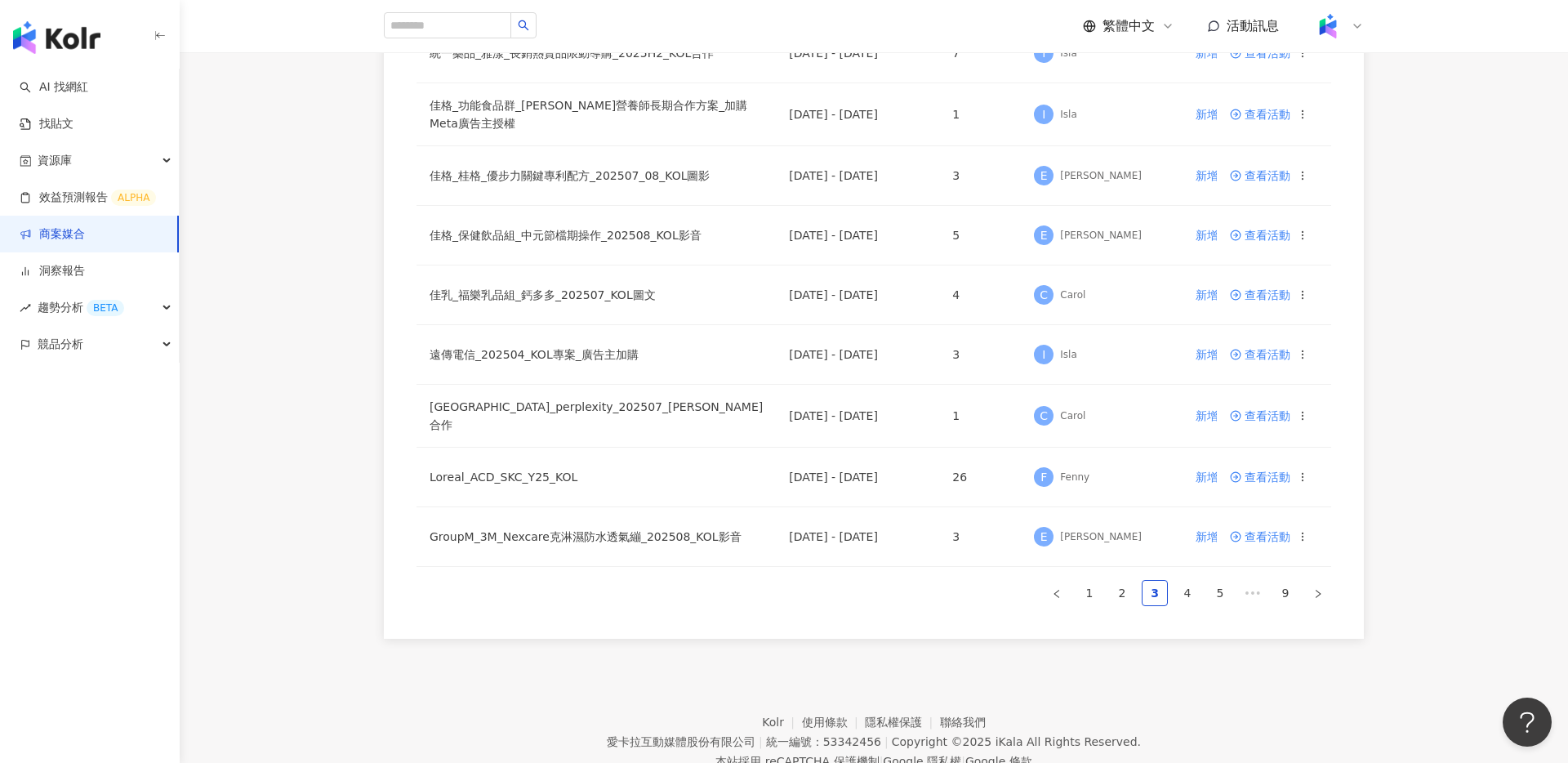
scroll to position [990, 0]
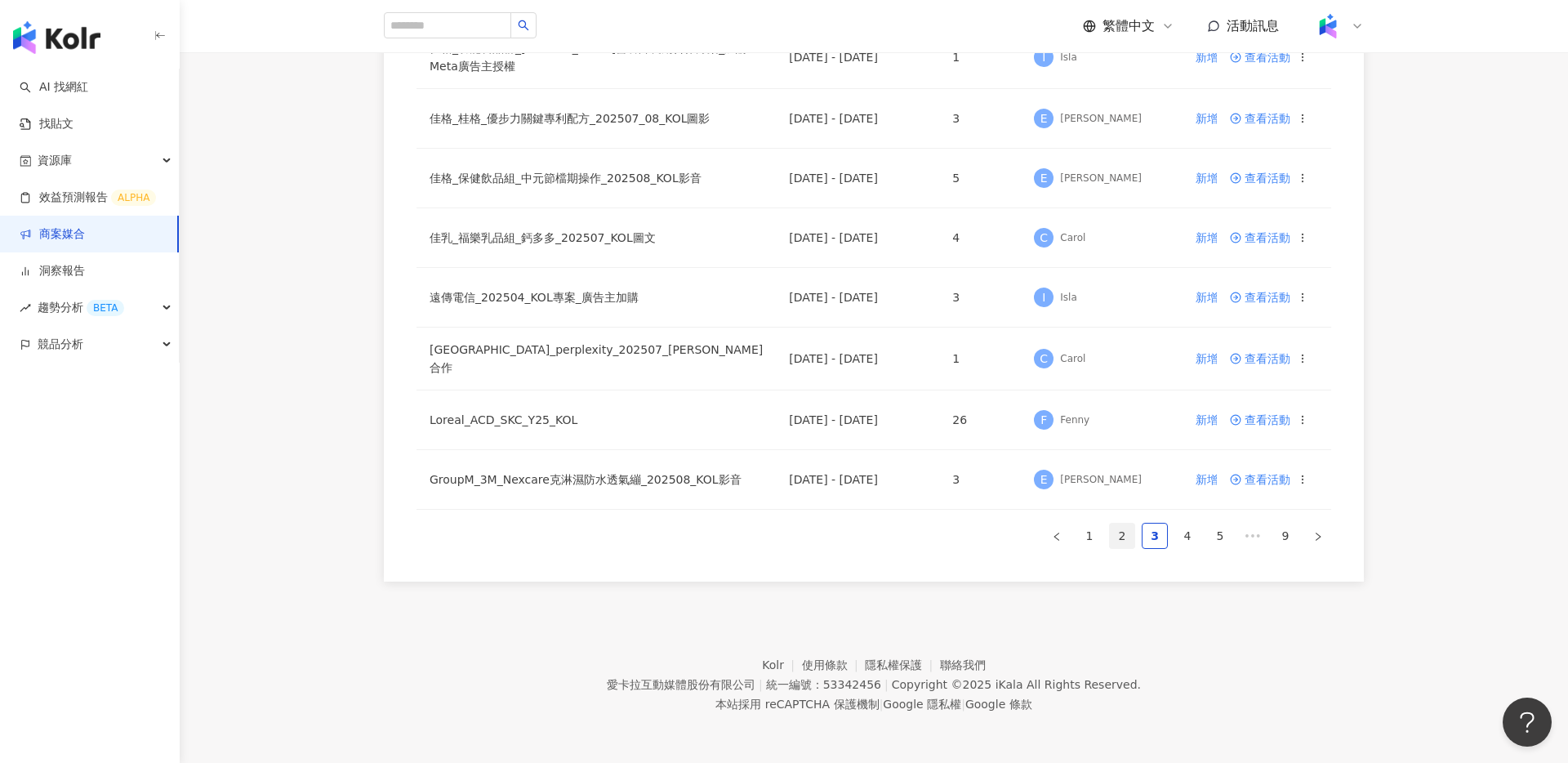
click at [1129, 540] on link "2" at bounding box center [1122, 536] width 25 height 25
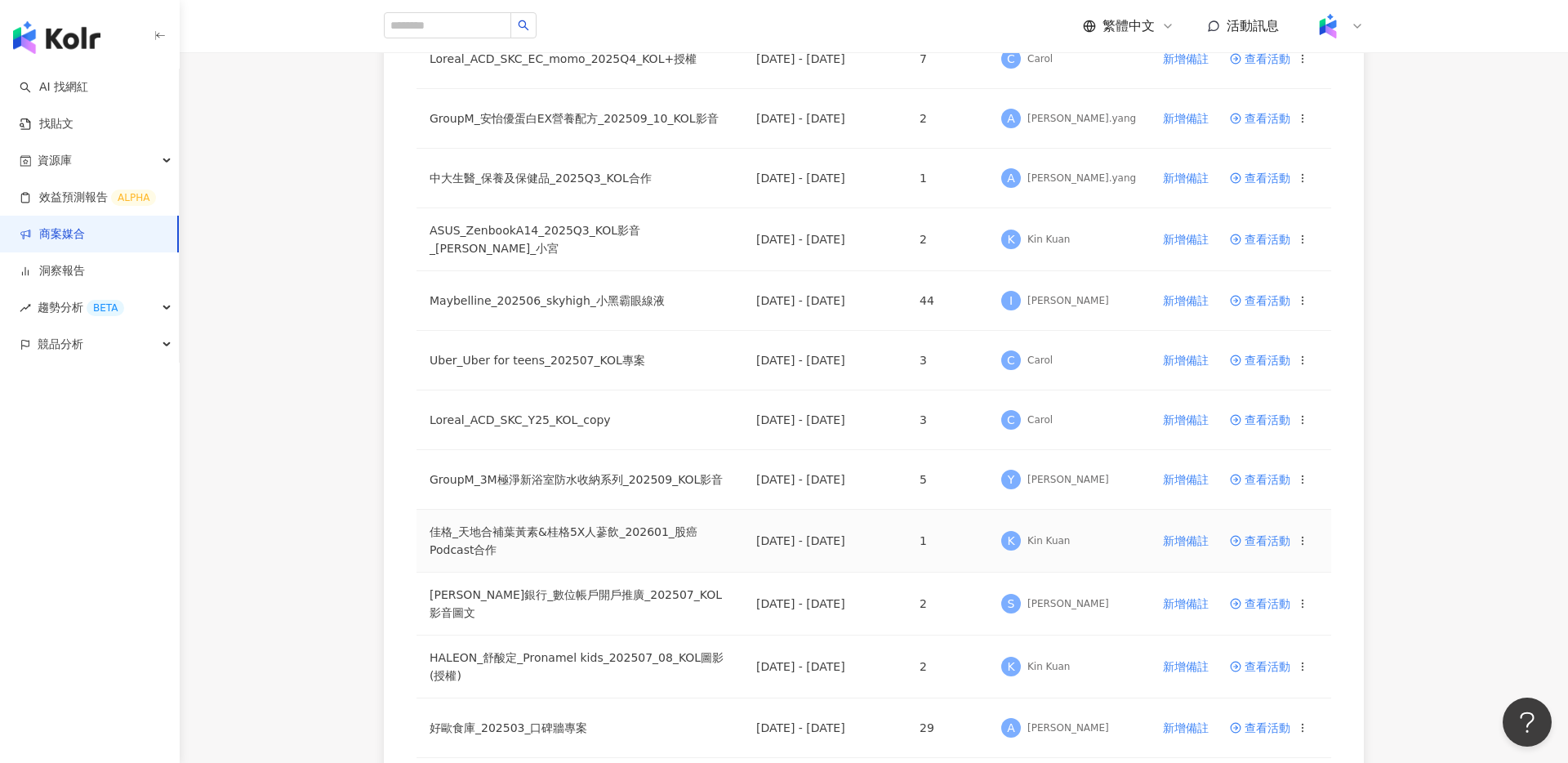
scroll to position [394, 0]
click at [1263, 486] on td "查看活動" at bounding box center [1275, 480] width 114 height 60
click at [1265, 478] on span "查看活動" at bounding box center [1260, 478] width 61 height 11
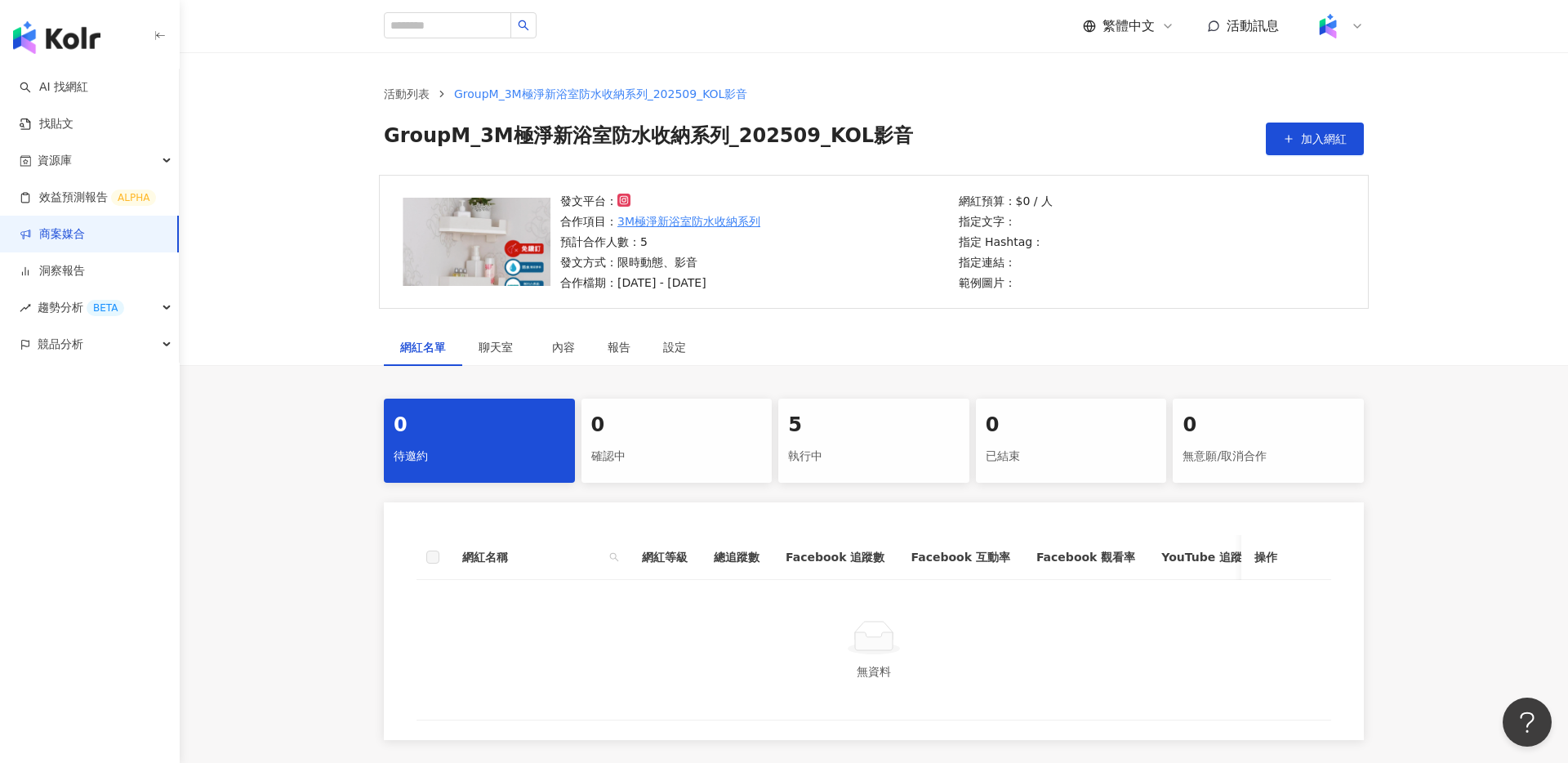
click at [891, 428] on div "5" at bounding box center [874, 426] width 171 height 28
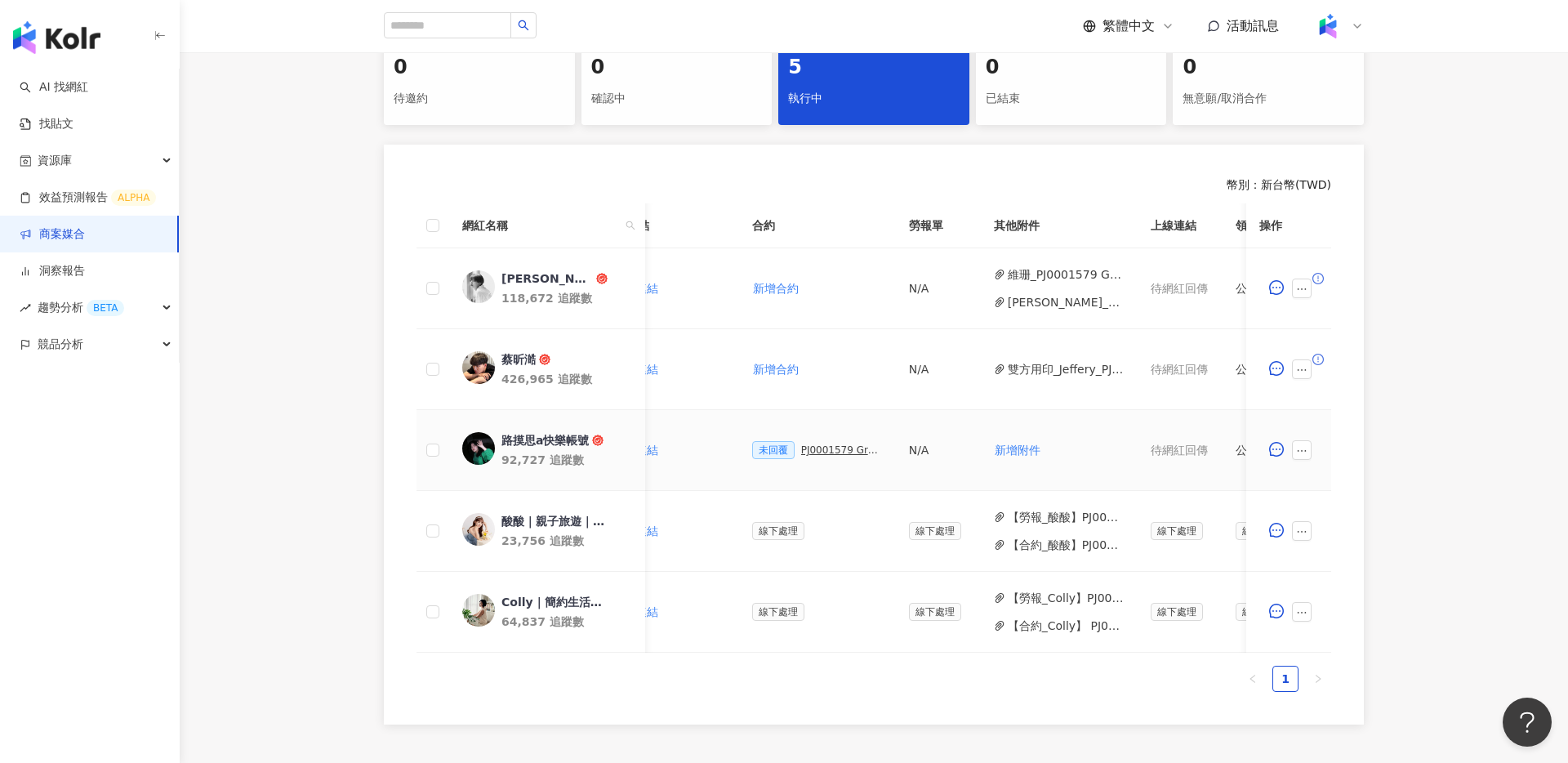
scroll to position [0, 276]
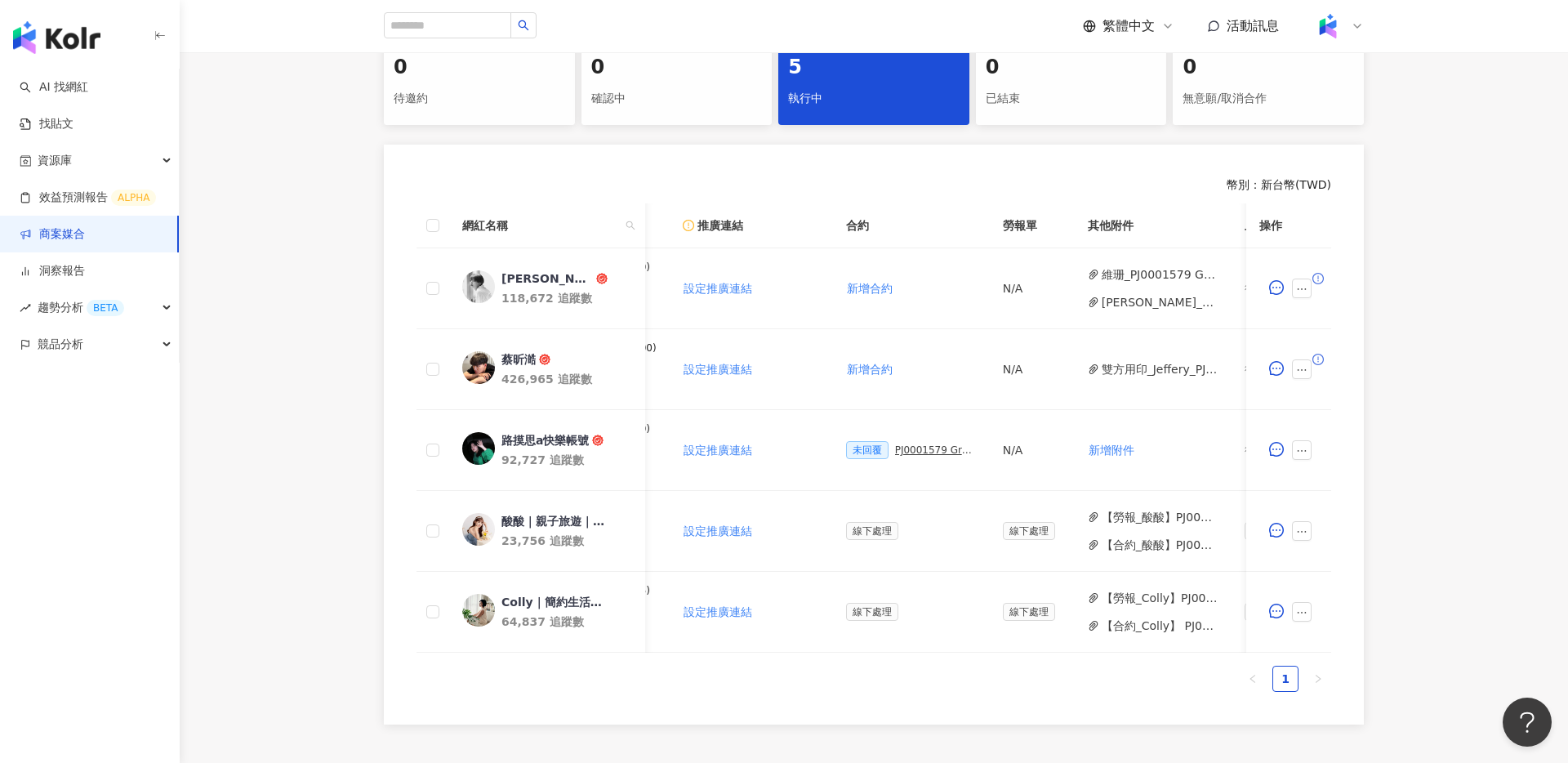
click at [85, 242] on link "商案媒合" at bounding box center [52, 234] width 66 height 16
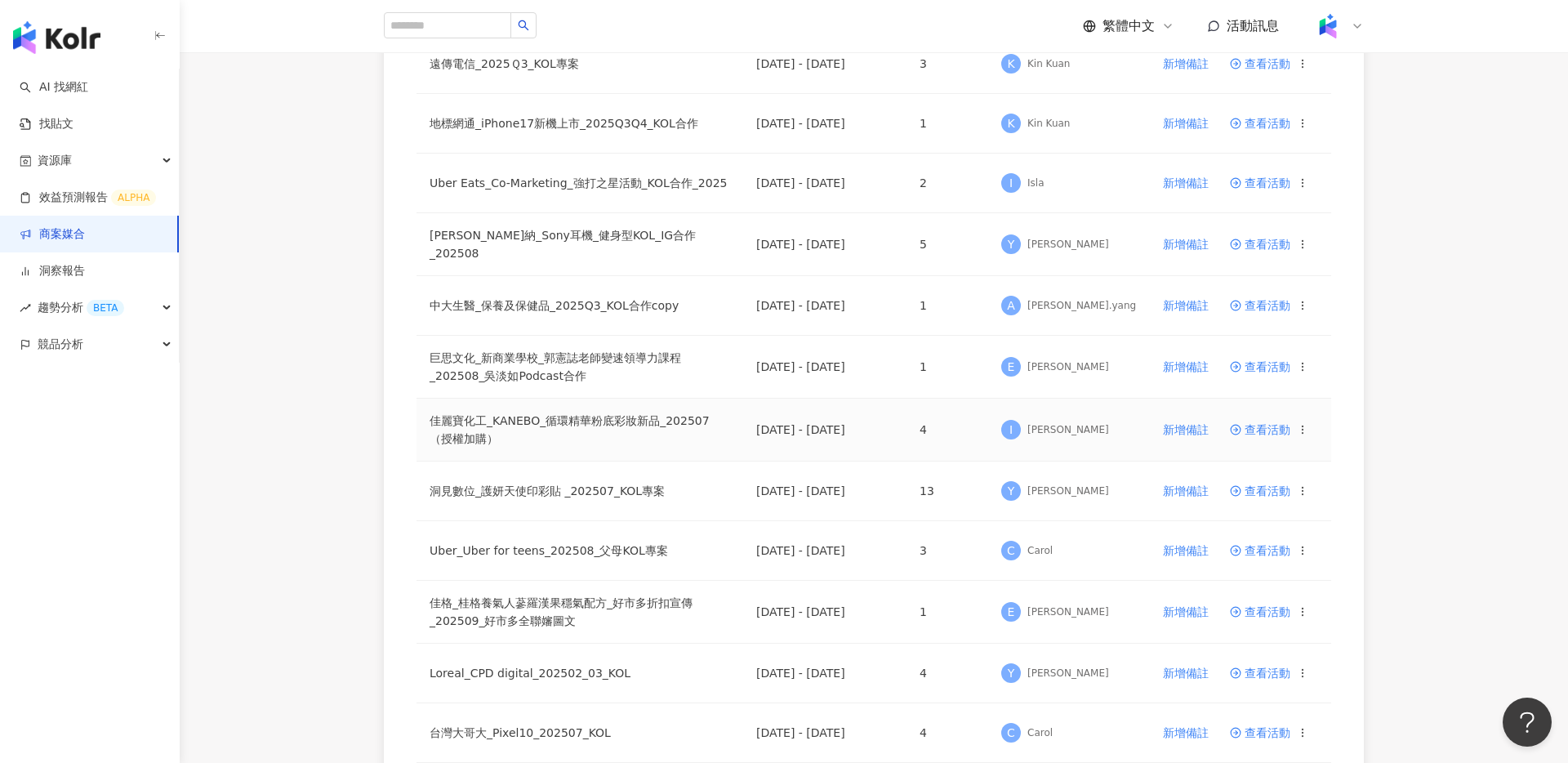
scroll to position [571, 0]
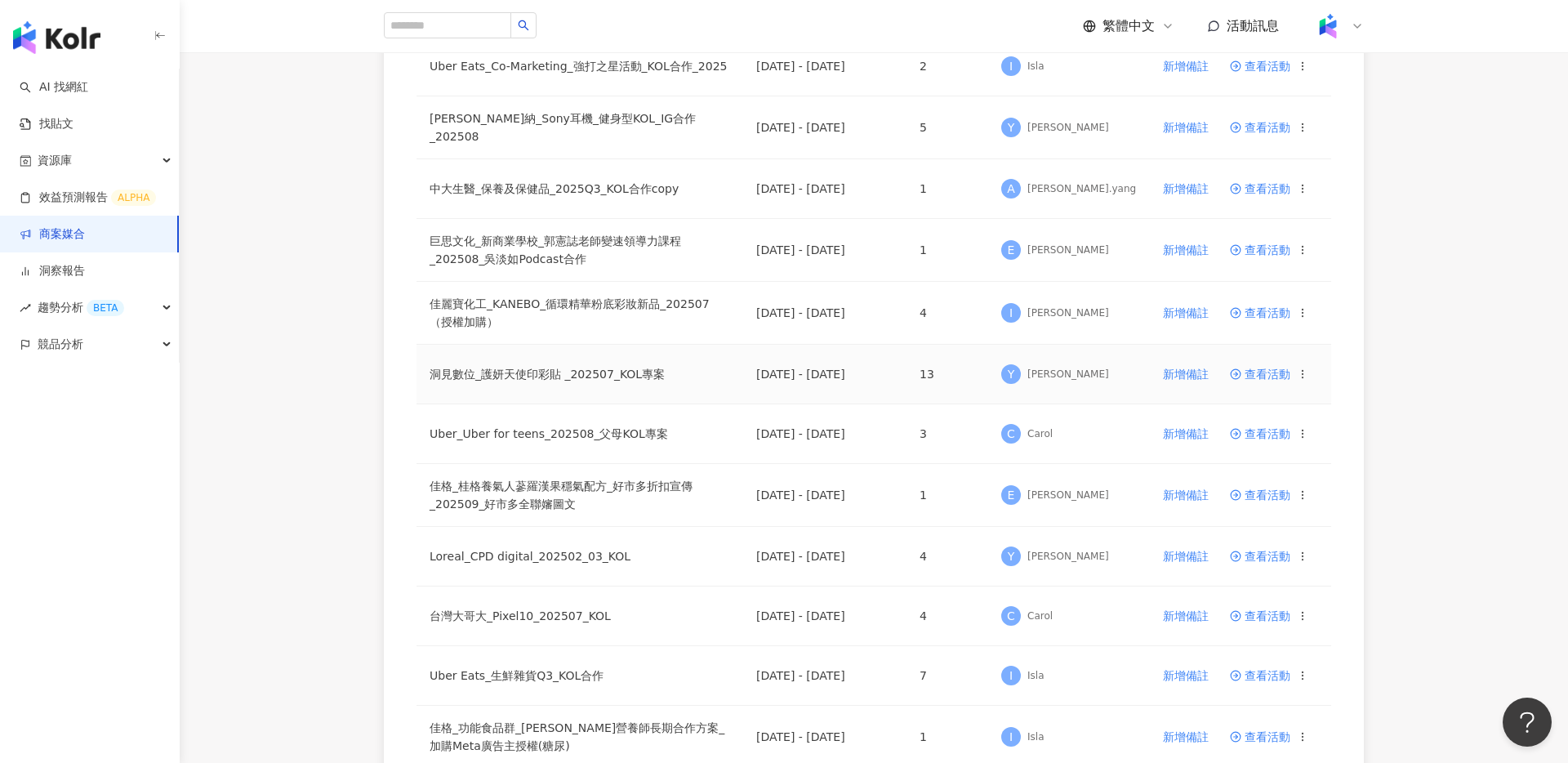
click at [1253, 370] on span "查看活動" at bounding box center [1260, 374] width 61 height 11
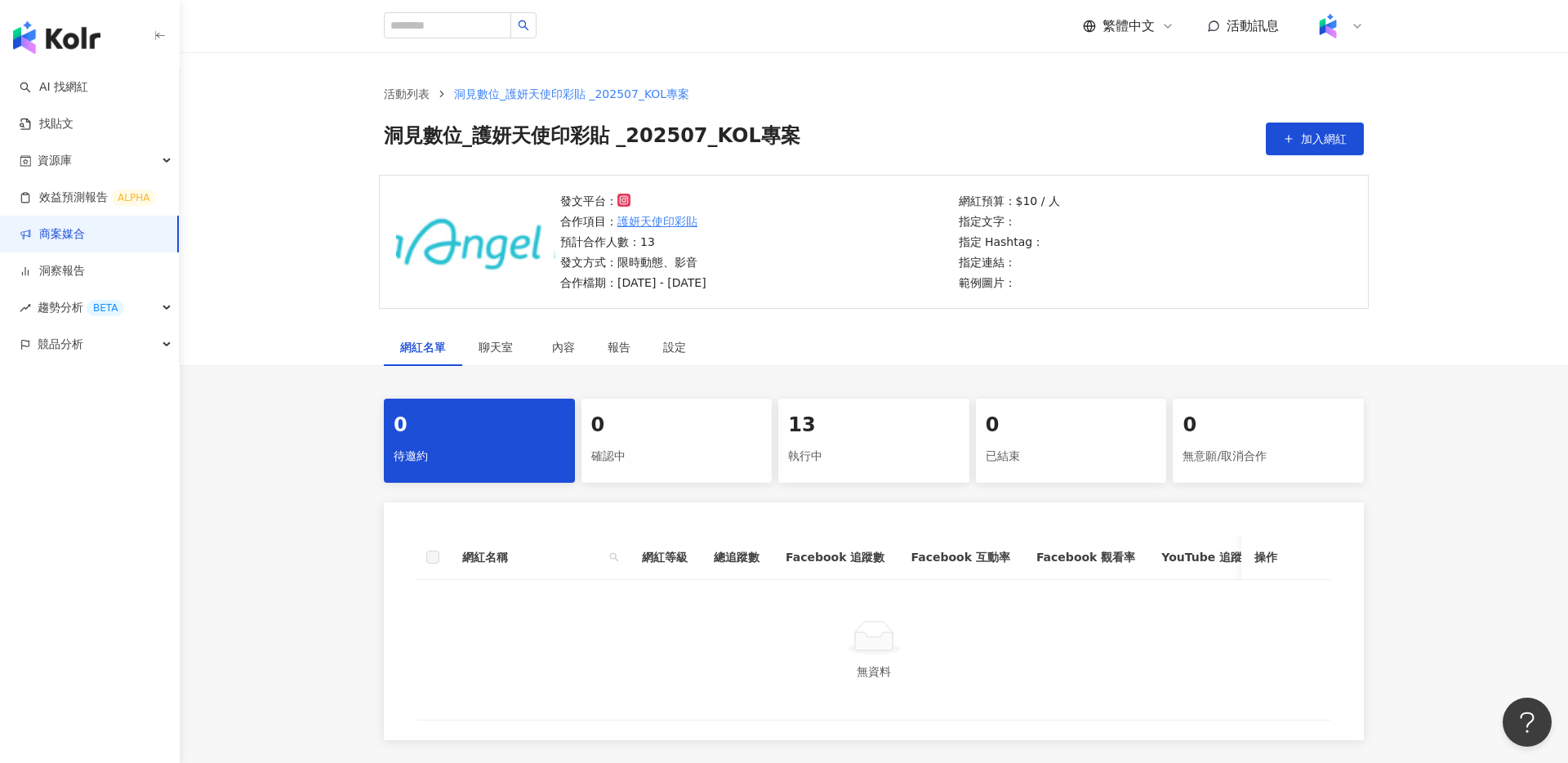
scroll to position [108, 0]
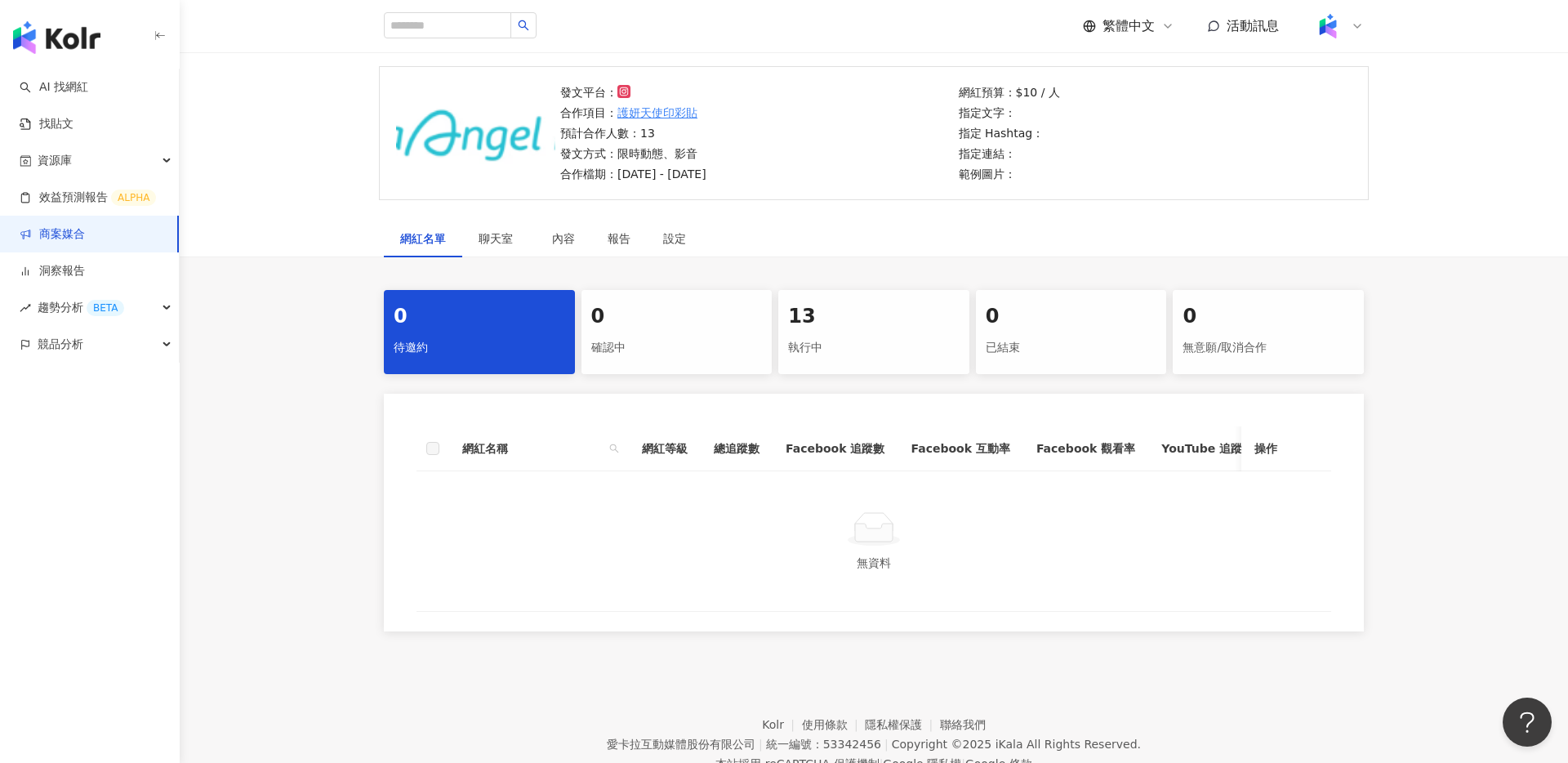
click at [826, 293] on div "13 執行中" at bounding box center [874, 332] width 191 height 84
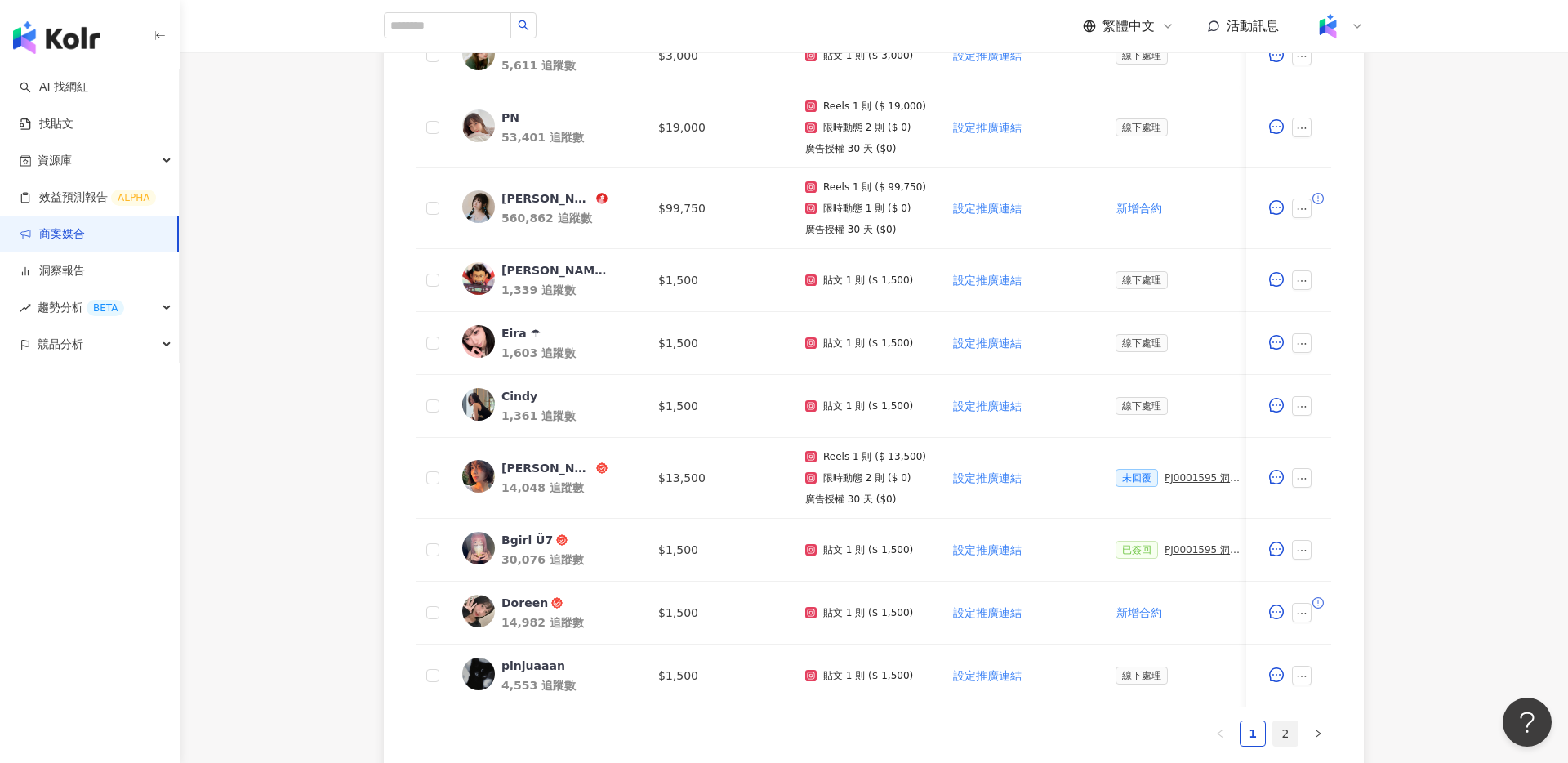
click at [1285, 736] on link "2" at bounding box center [1286, 733] width 25 height 25
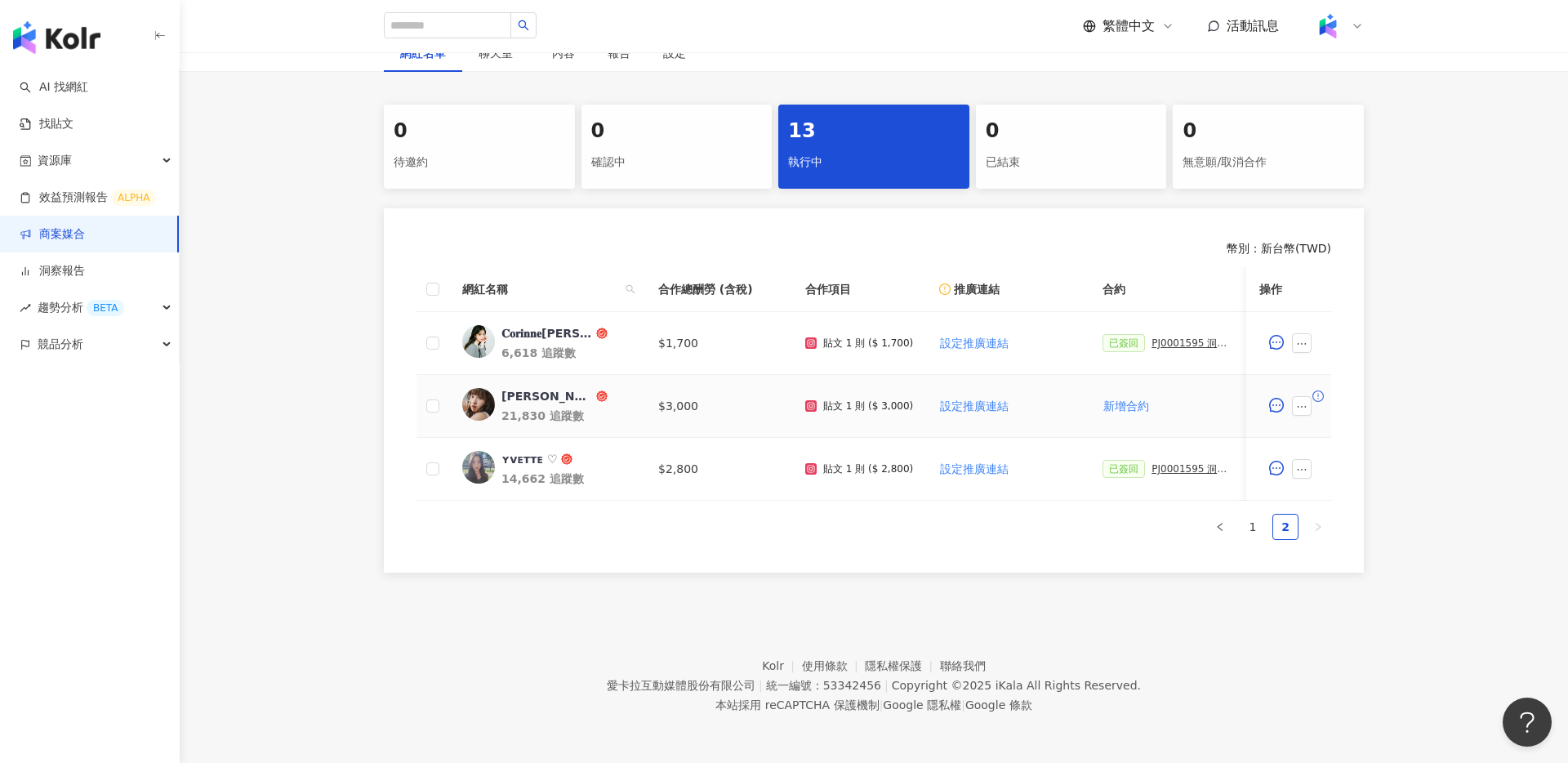
scroll to position [295, 0]
click at [1257, 532] on link "1" at bounding box center [1252, 526] width 25 height 25
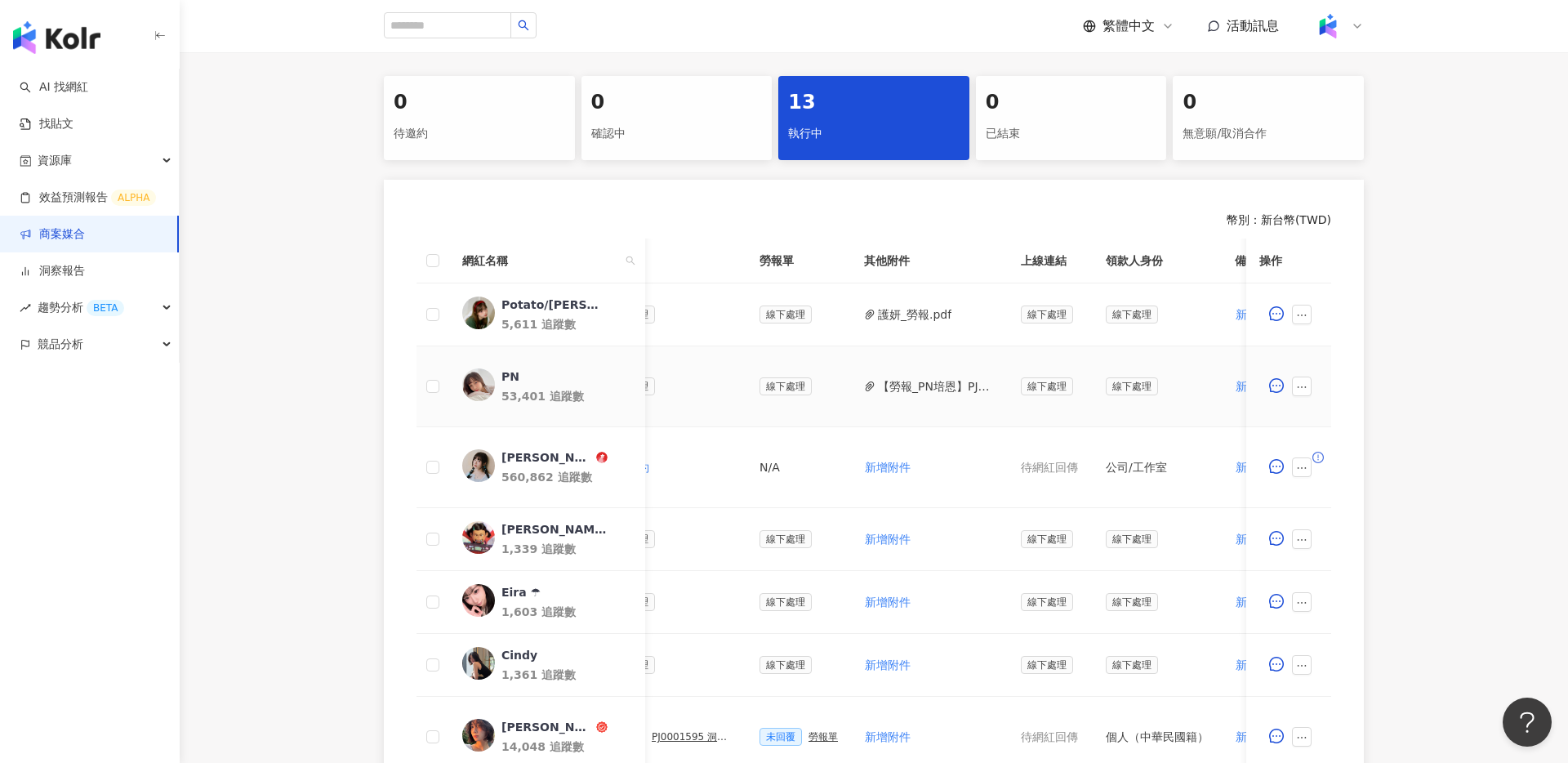
scroll to position [329, 0]
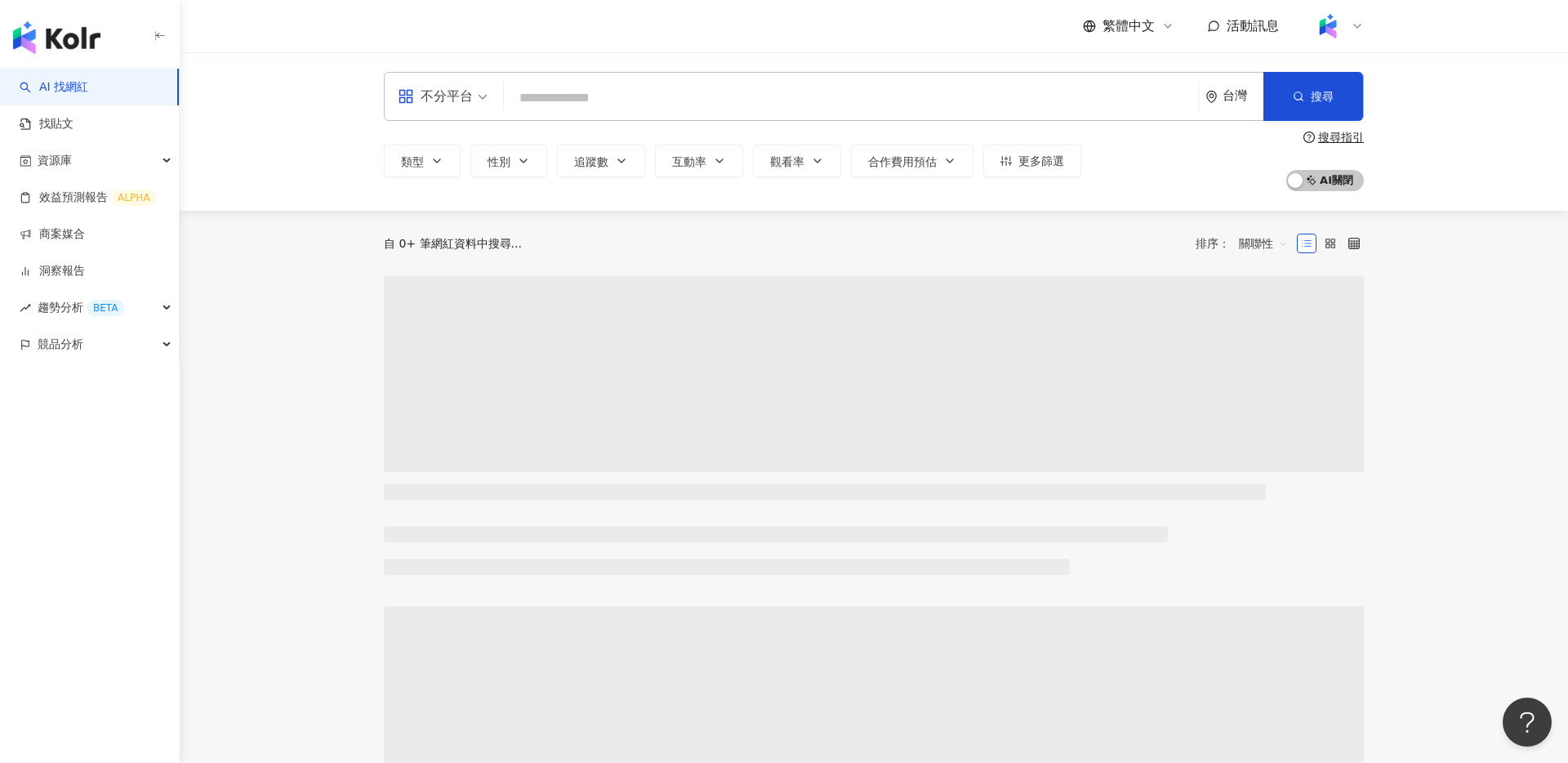
click at [771, 95] on input "search" at bounding box center [851, 98] width 682 height 31
type input "*"
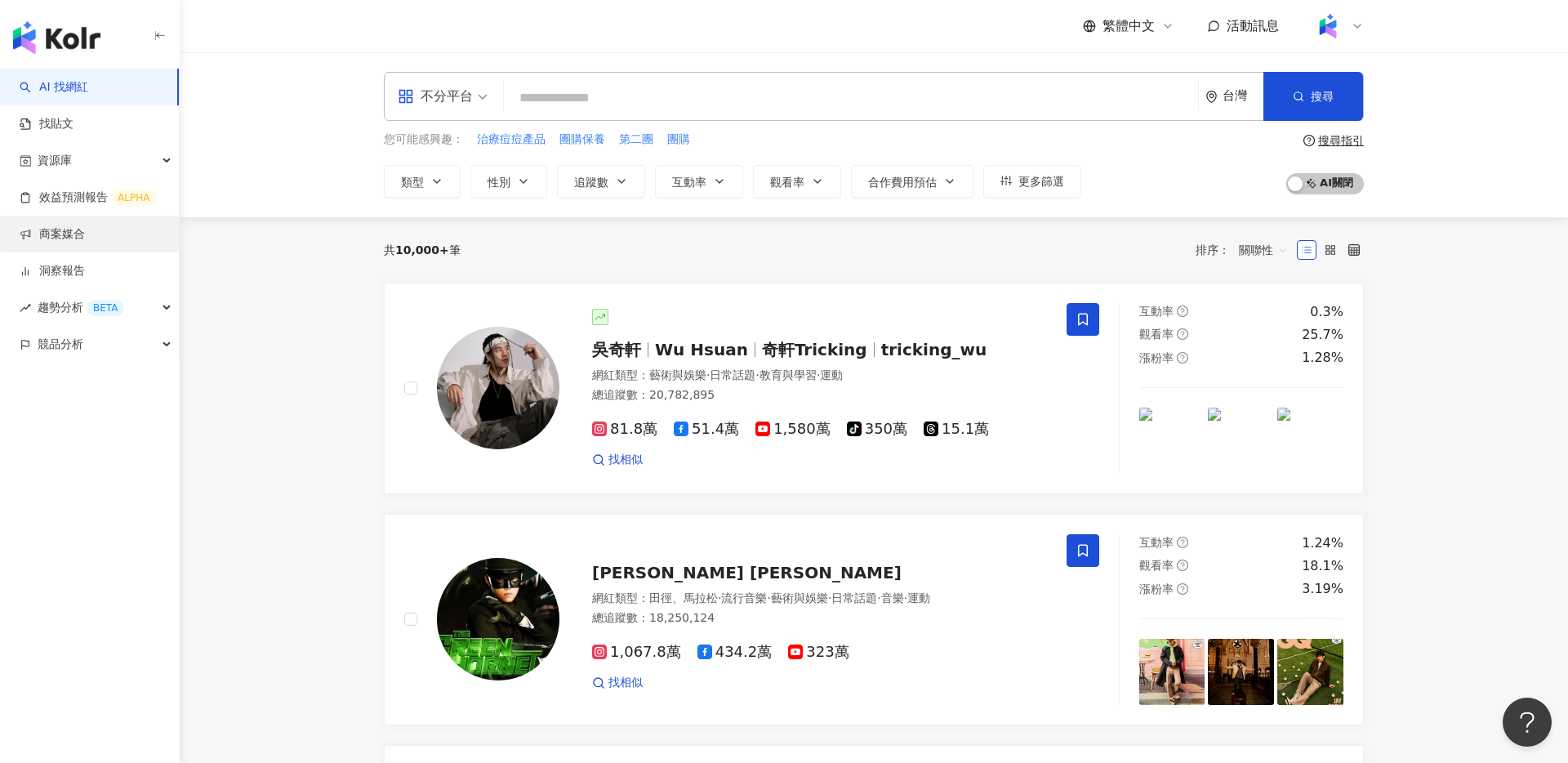
click at [85, 240] on link "商案媒合" at bounding box center [52, 234] width 66 height 16
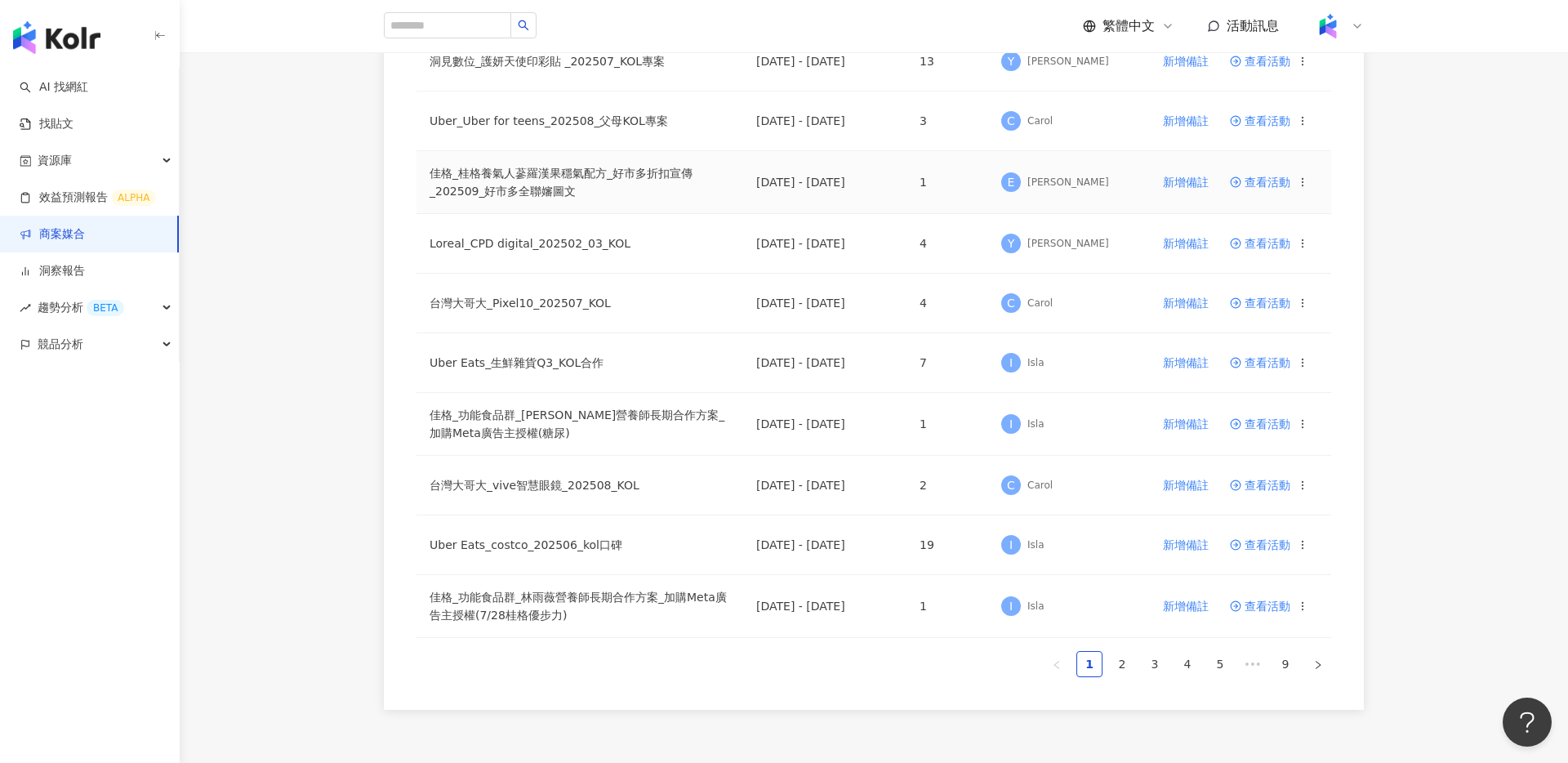
scroll to position [1009, 0]
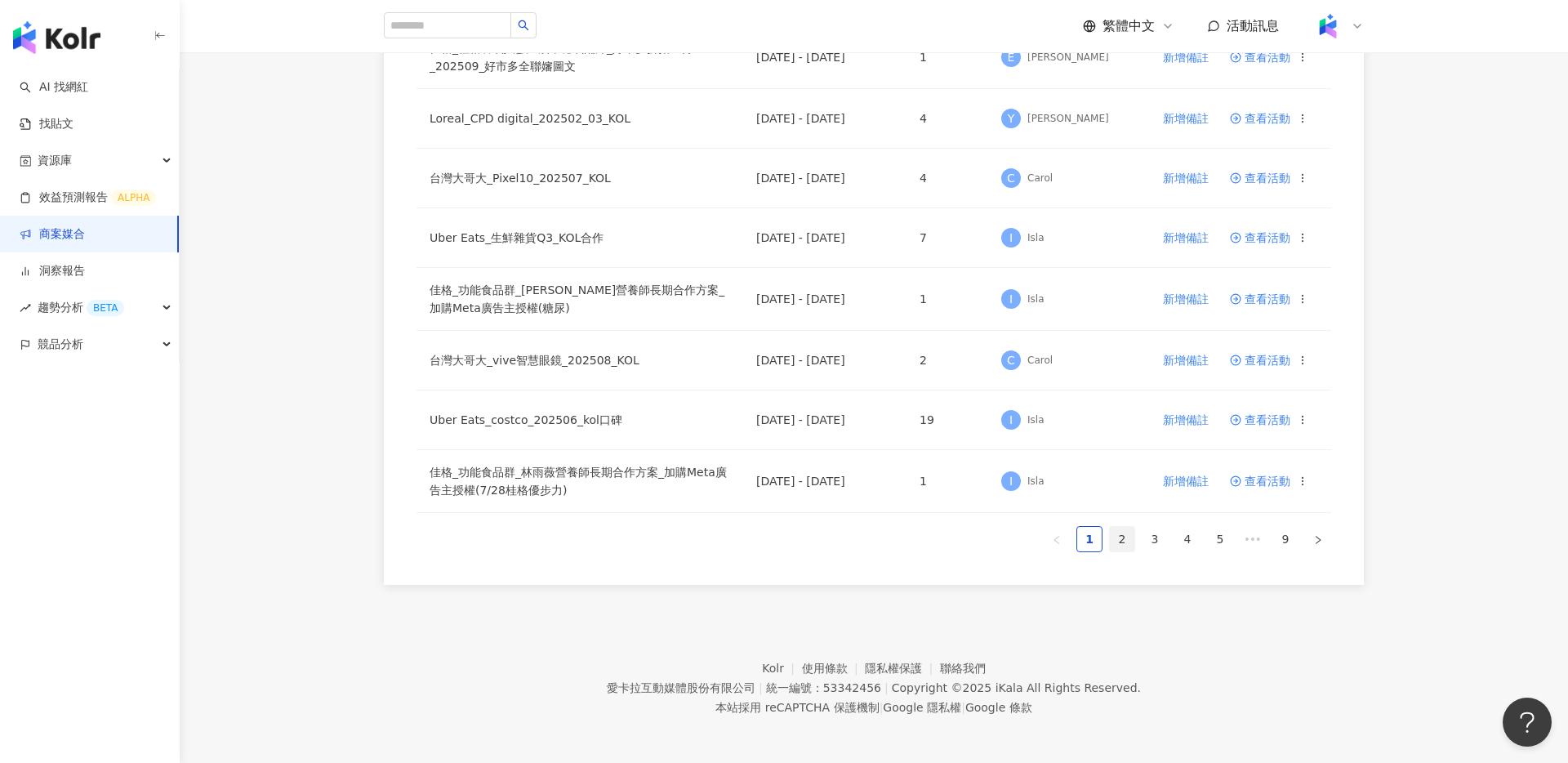
click at [1120, 542] on link "2" at bounding box center [1122, 539] width 25 height 25
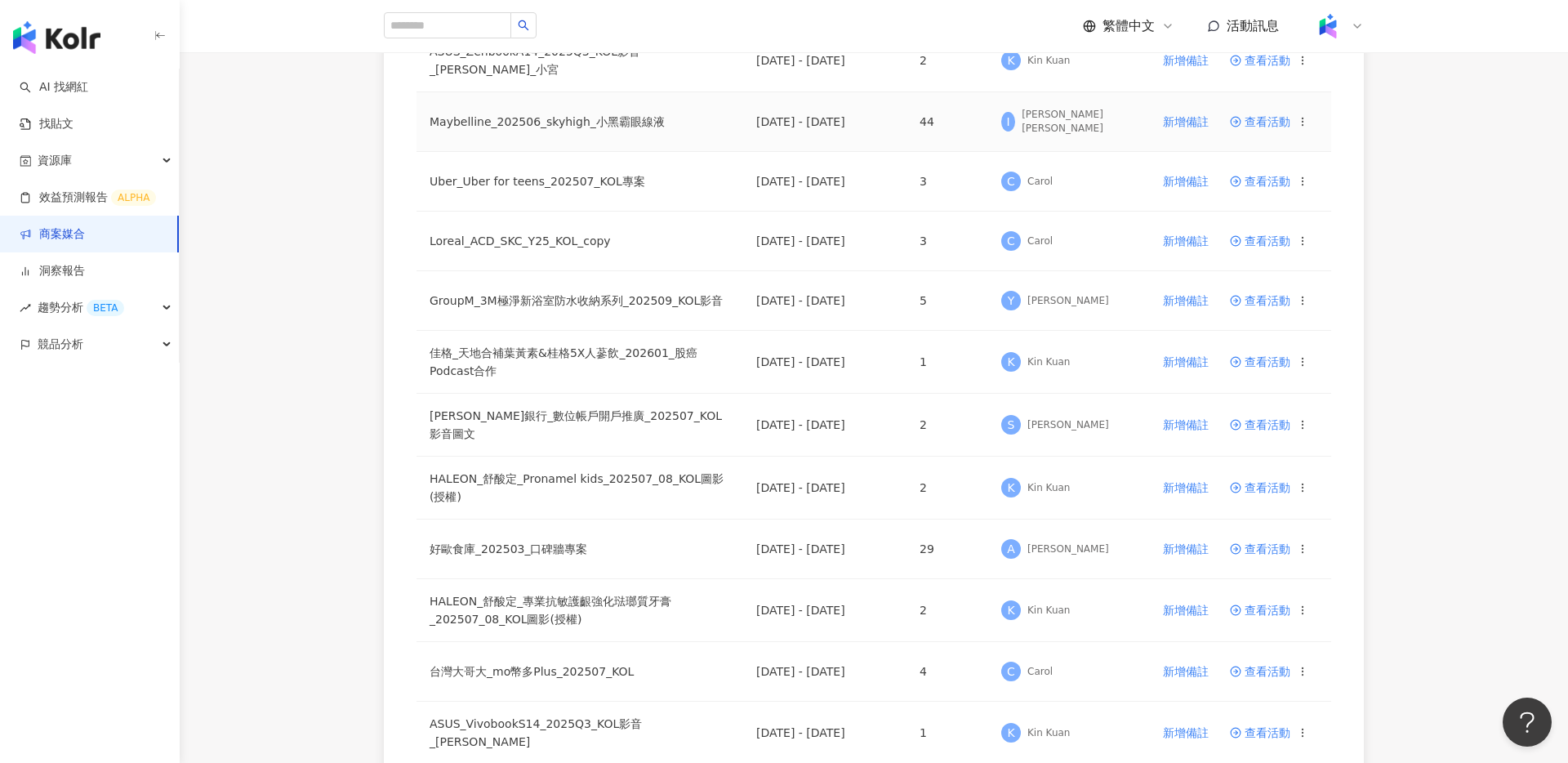
scroll to position [589, 0]
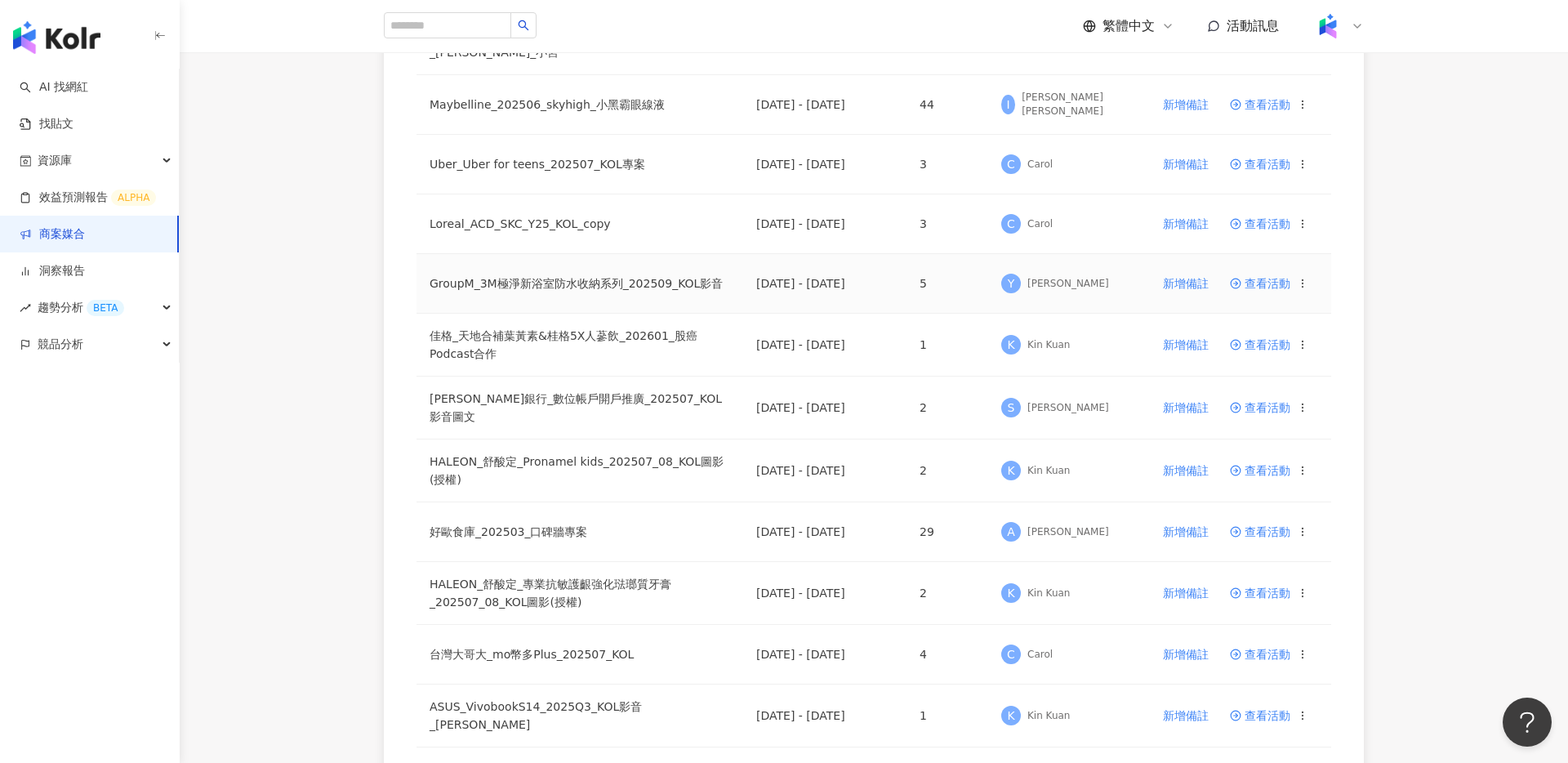
click at [1248, 270] on td "查看活動" at bounding box center [1275, 284] width 114 height 60
click at [1257, 278] on span "查看活動" at bounding box center [1260, 283] width 61 height 11
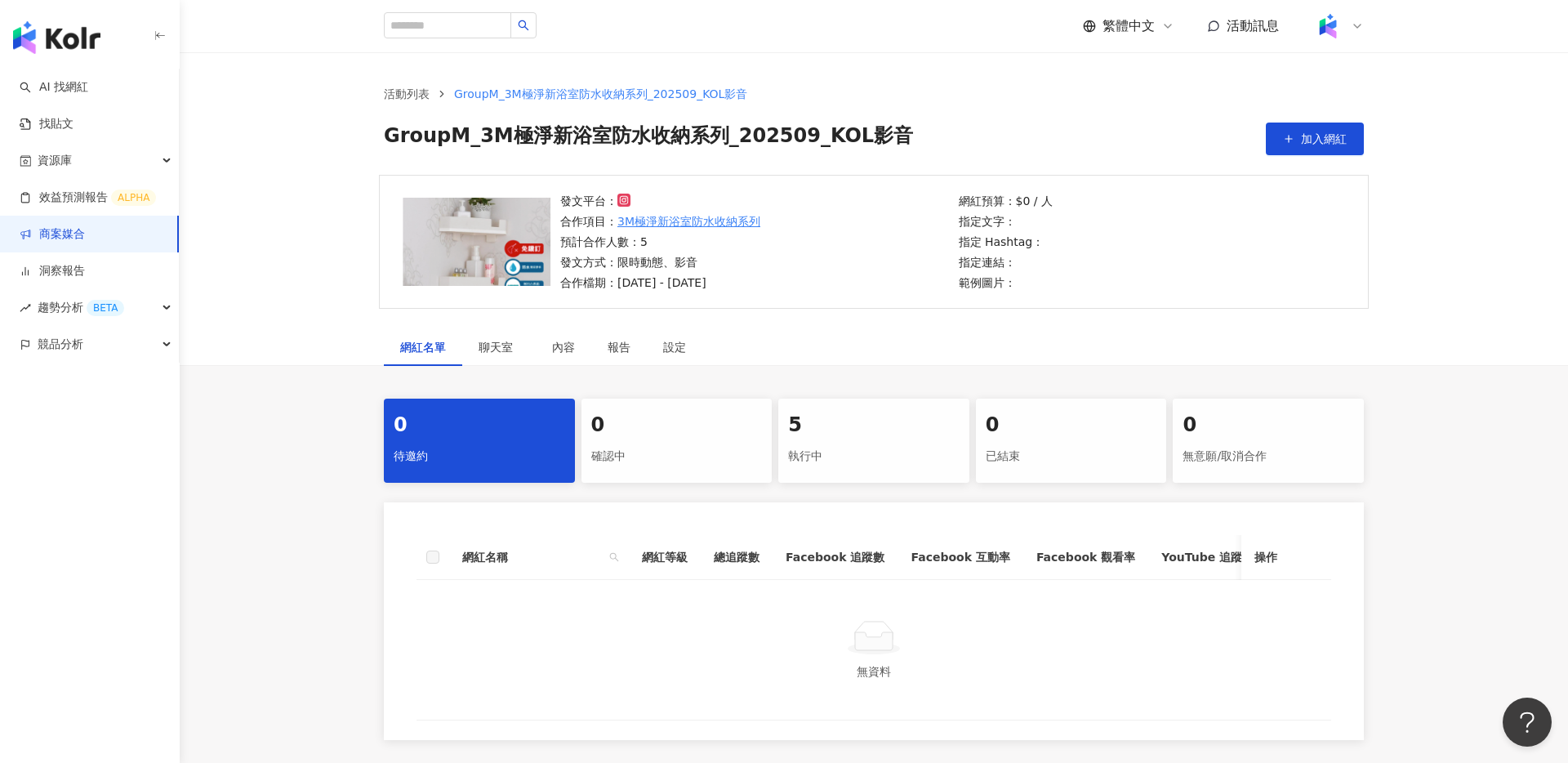
click at [887, 463] on div "執行中" at bounding box center [874, 457] width 171 height 28
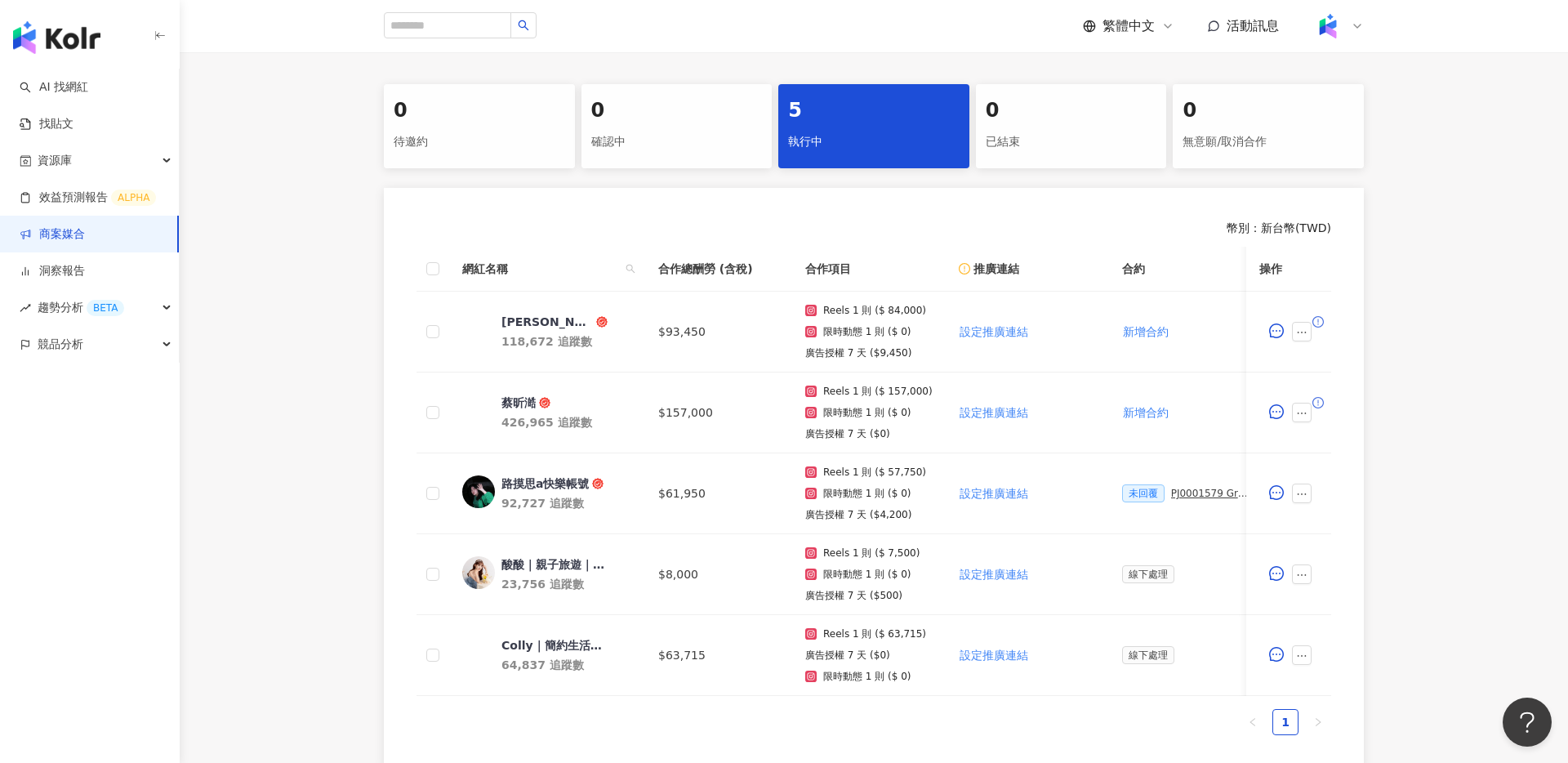
scroll to position [510, 0]
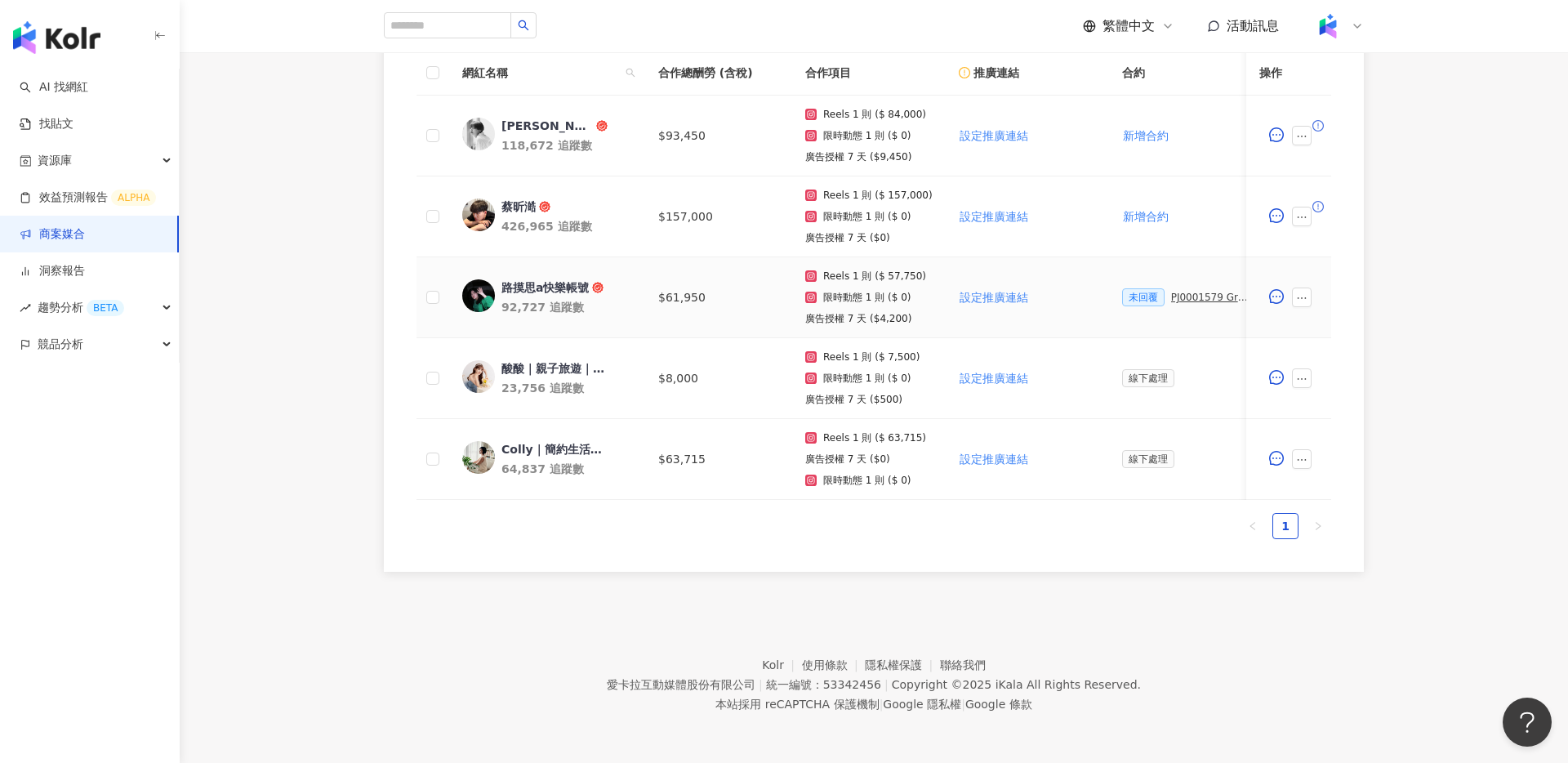
click at [1194, 302] on div "PJ0001579 GroupM_3M極淨新浴室防水收納系列_202509_活動確認單" at bounding box center [1212, 297] width 82 height 11
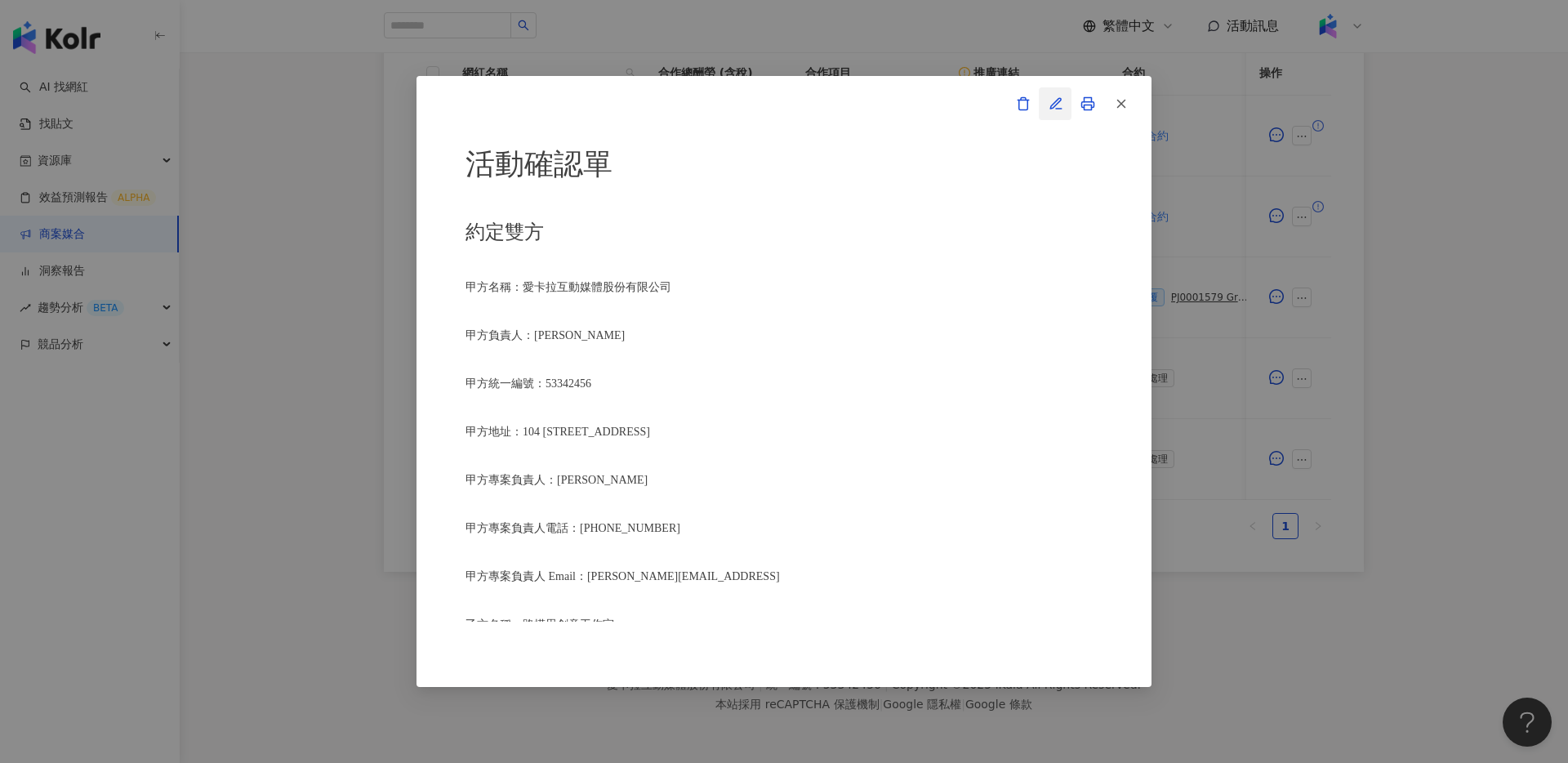
click at [1054, 102] on icon "button" at bounding box center [1055, 103] width 15 height 15
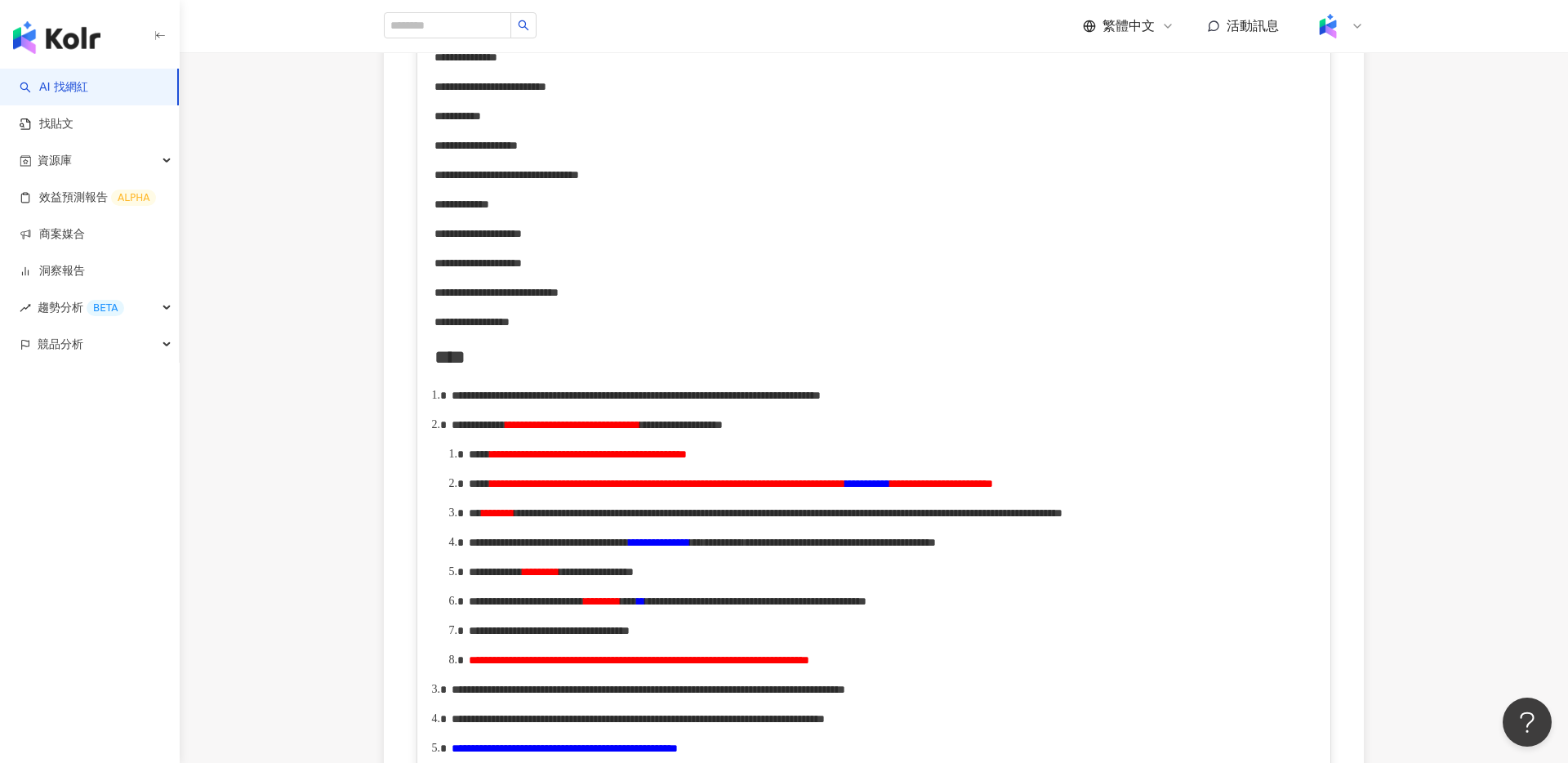
scroll to position [521, 0]
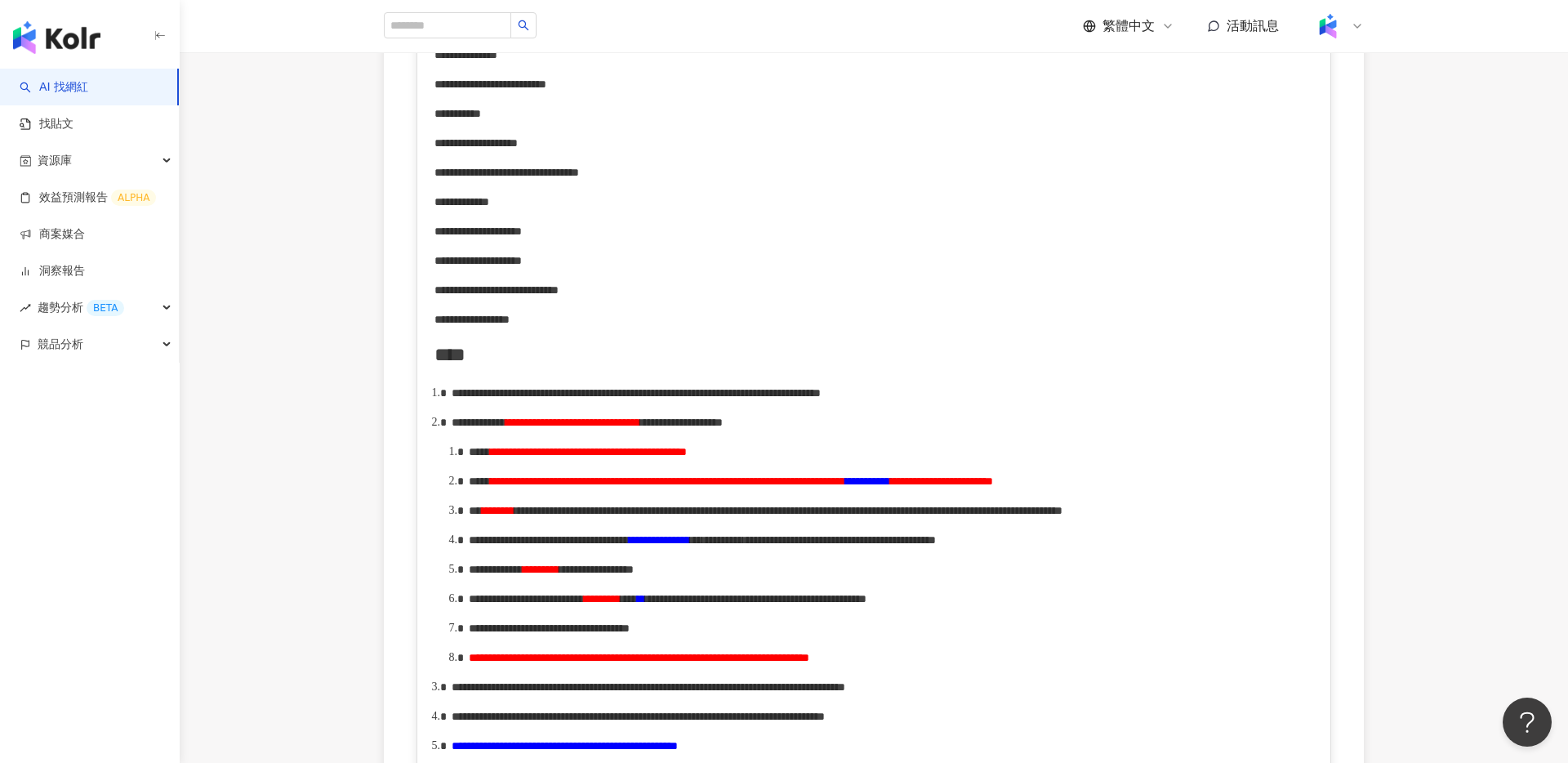
click at [722, 316] on div "**********" at bounding box center [874, 319] width 880 height 18
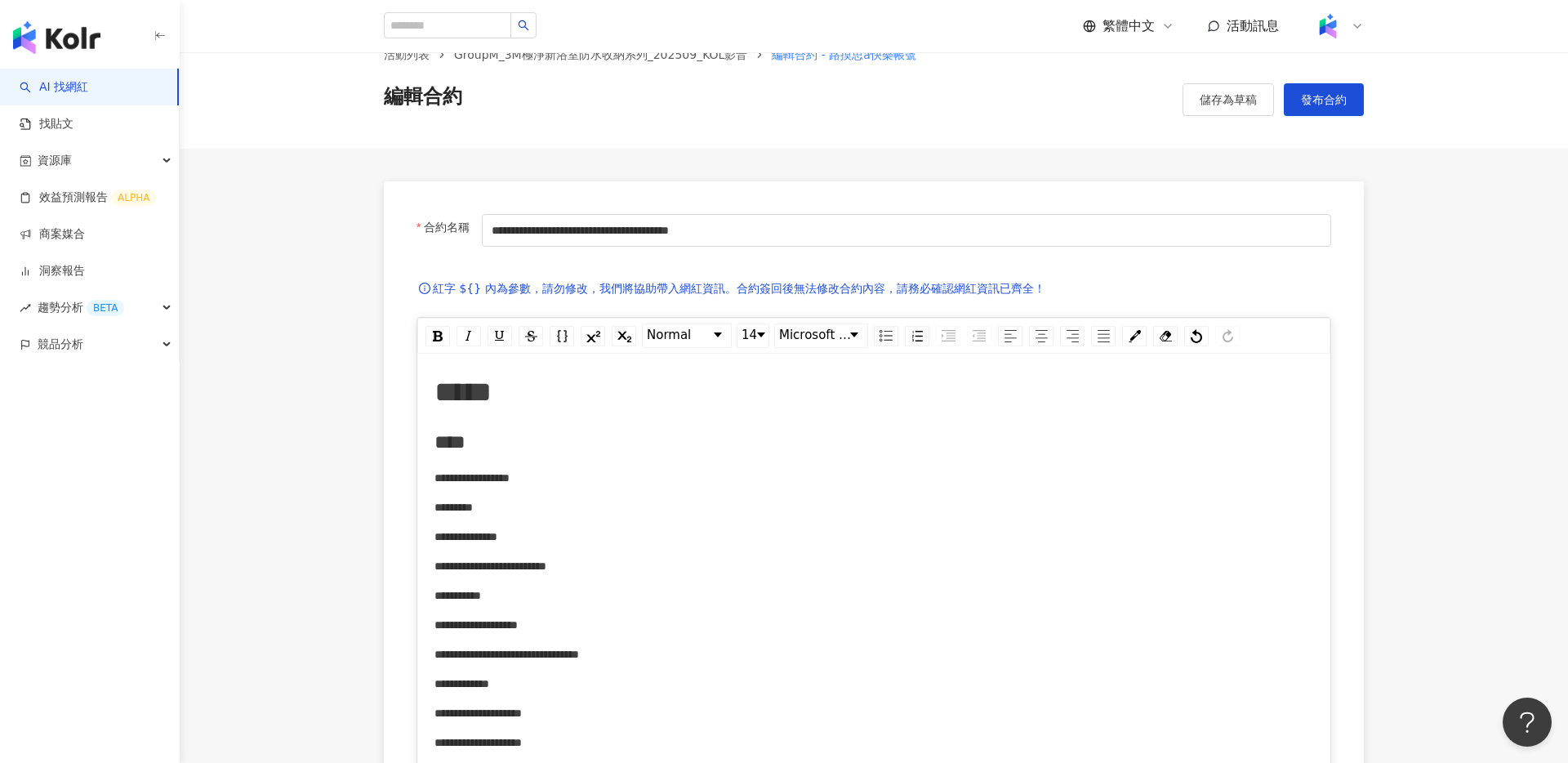
scroll to position [18, 0]
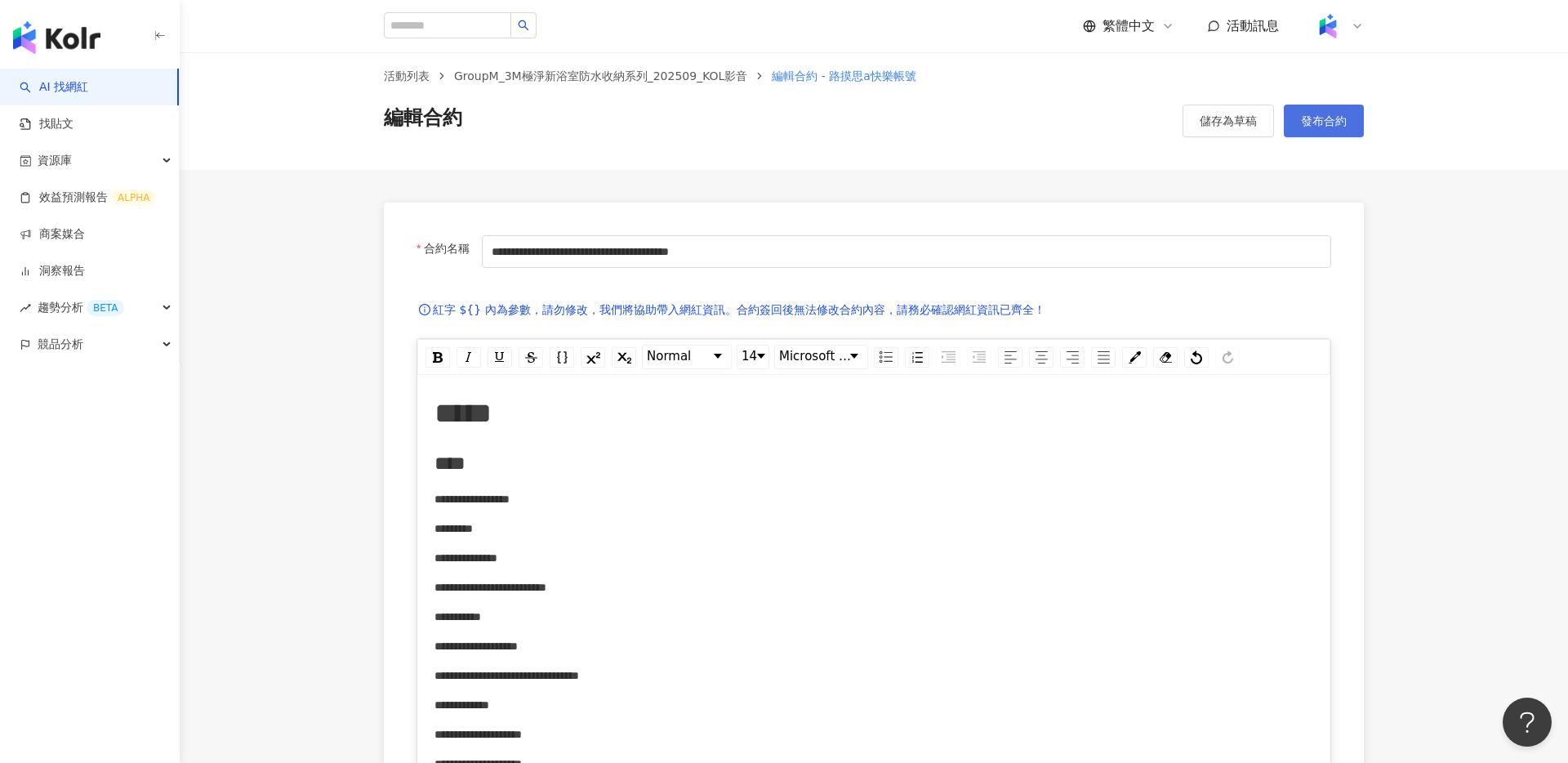
click at [1326, 114] on span "發布合約" at bounding box center [1324, 120] width 46 height 13
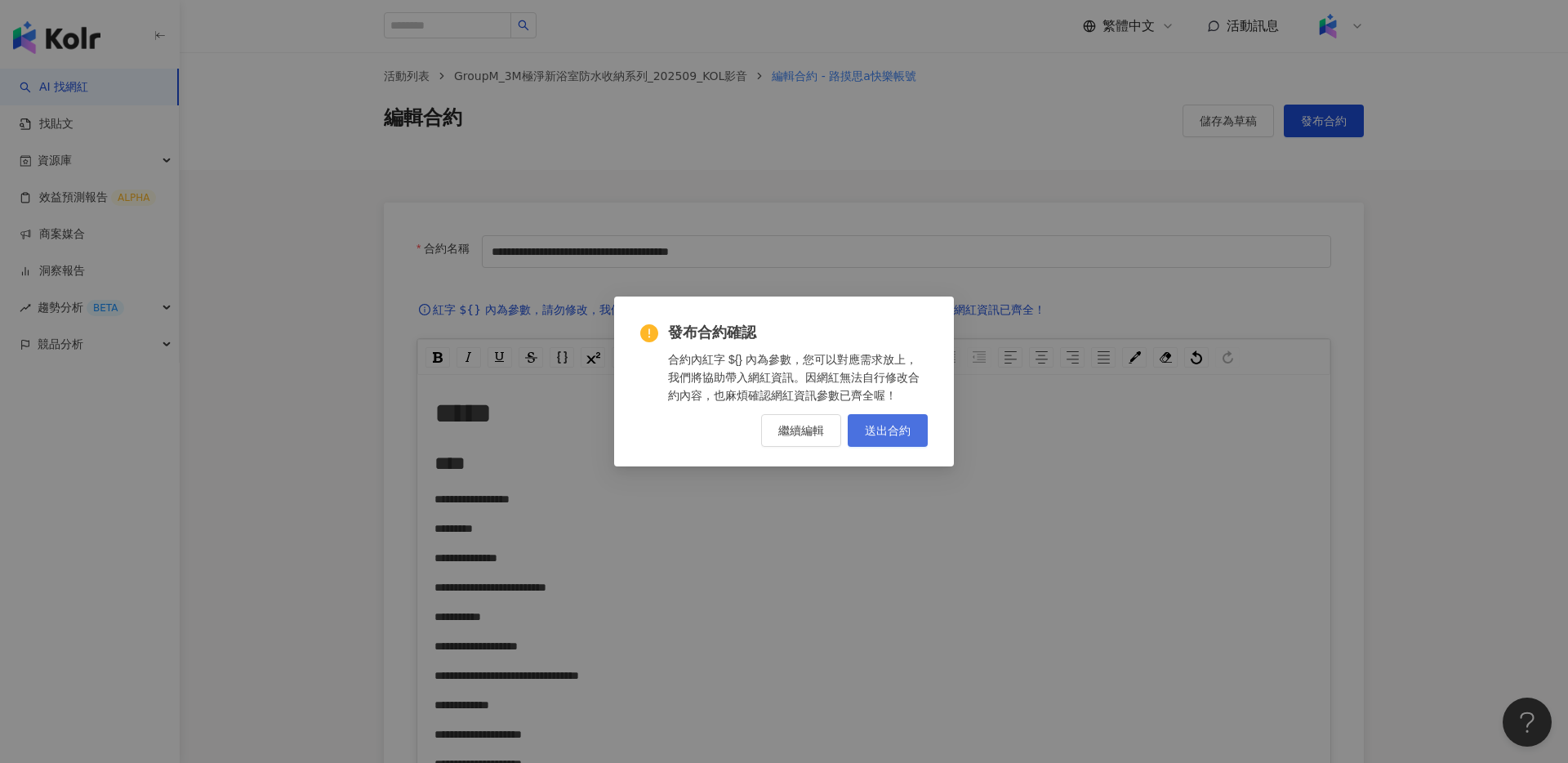
click at [893, 422] on button "送出合約" at bounding box center [888, 430] width 80 height 32
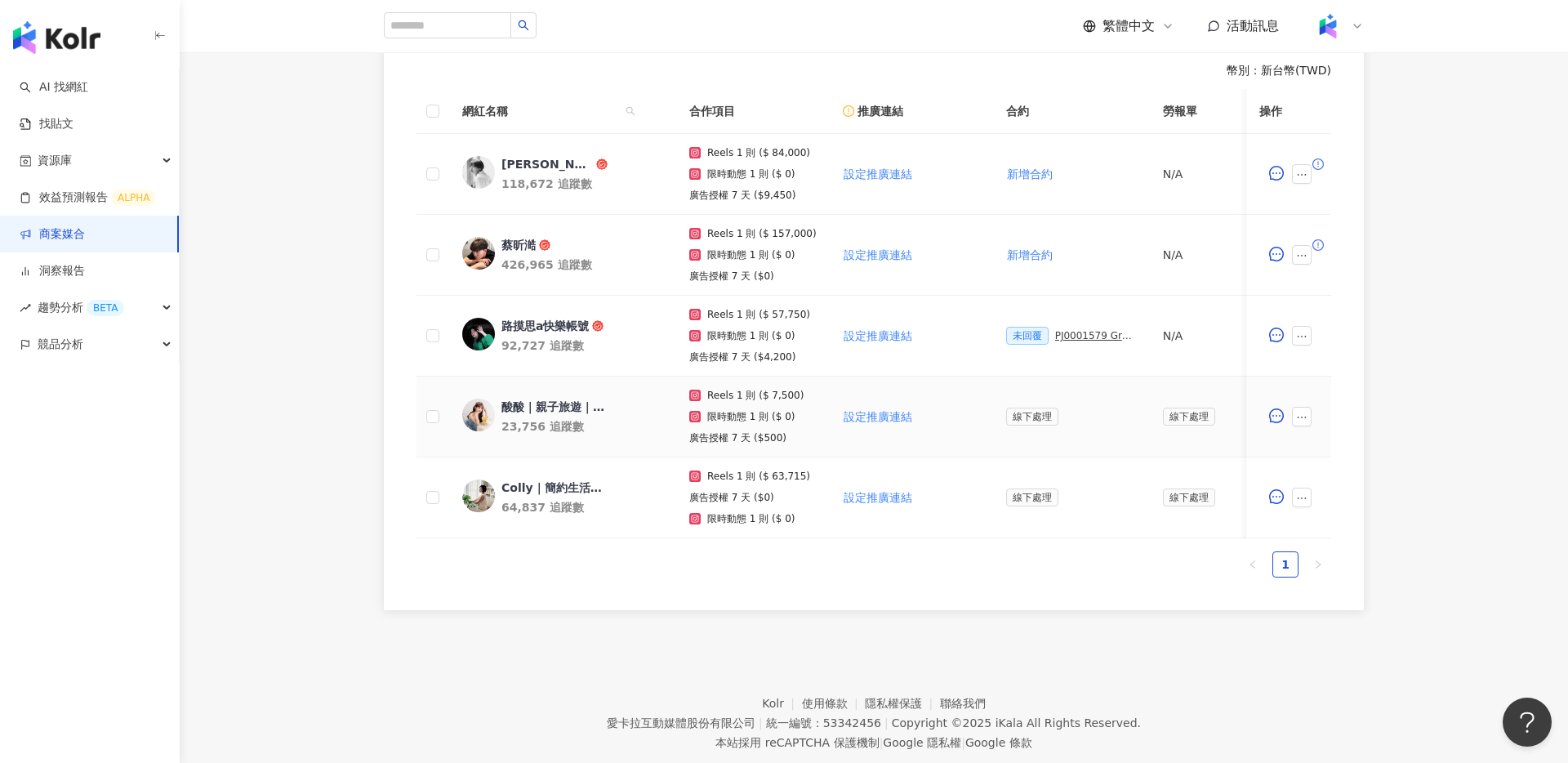
scroll to position [0, 242]
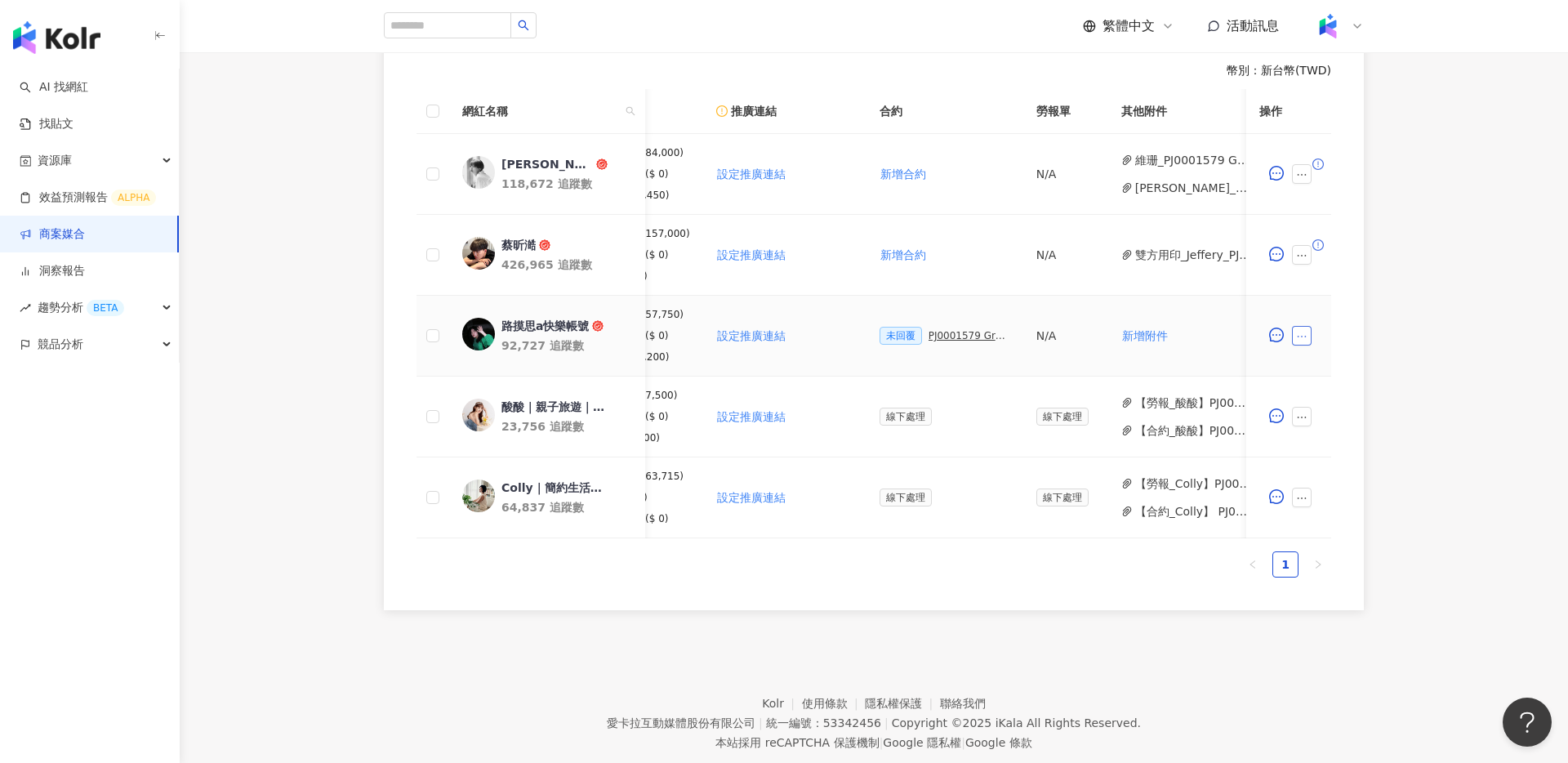
click at [1297, 331] on icon "ellipsis" at bounding box center [1302, 336] width 11 height 11
click at [1344, 366] on span "設定合作條件" at bounding box center [1339, 368] width 68 height 18
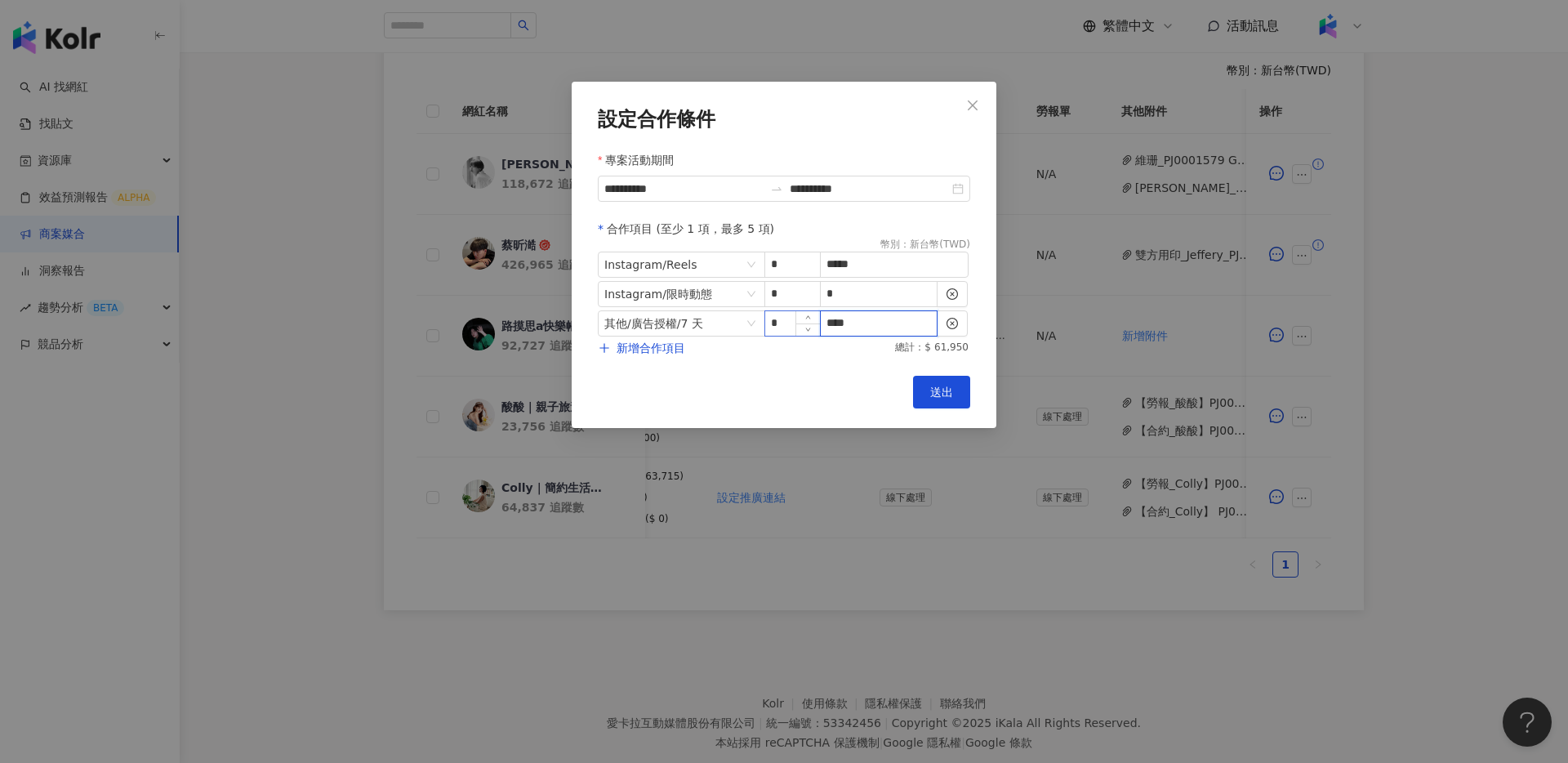
drag, startPoint x: 871, startPoint y: 323, endPoint x: 766, endPoint y: 323, distance: 105.0
click at [766, 323] on span "其他 / 廣告授權 / 7 天 * ****" at bounding box center [784, 323] width 373 height 26
drag, startPoint x: 911, startPoint y: 274, endPoint x: 768, endPoint y: 266, distance: 143.2
click at [768, 266] on span "Instagram / Reels * *****" at bounding box center [784, 265] width 373 height 26
type input "*"
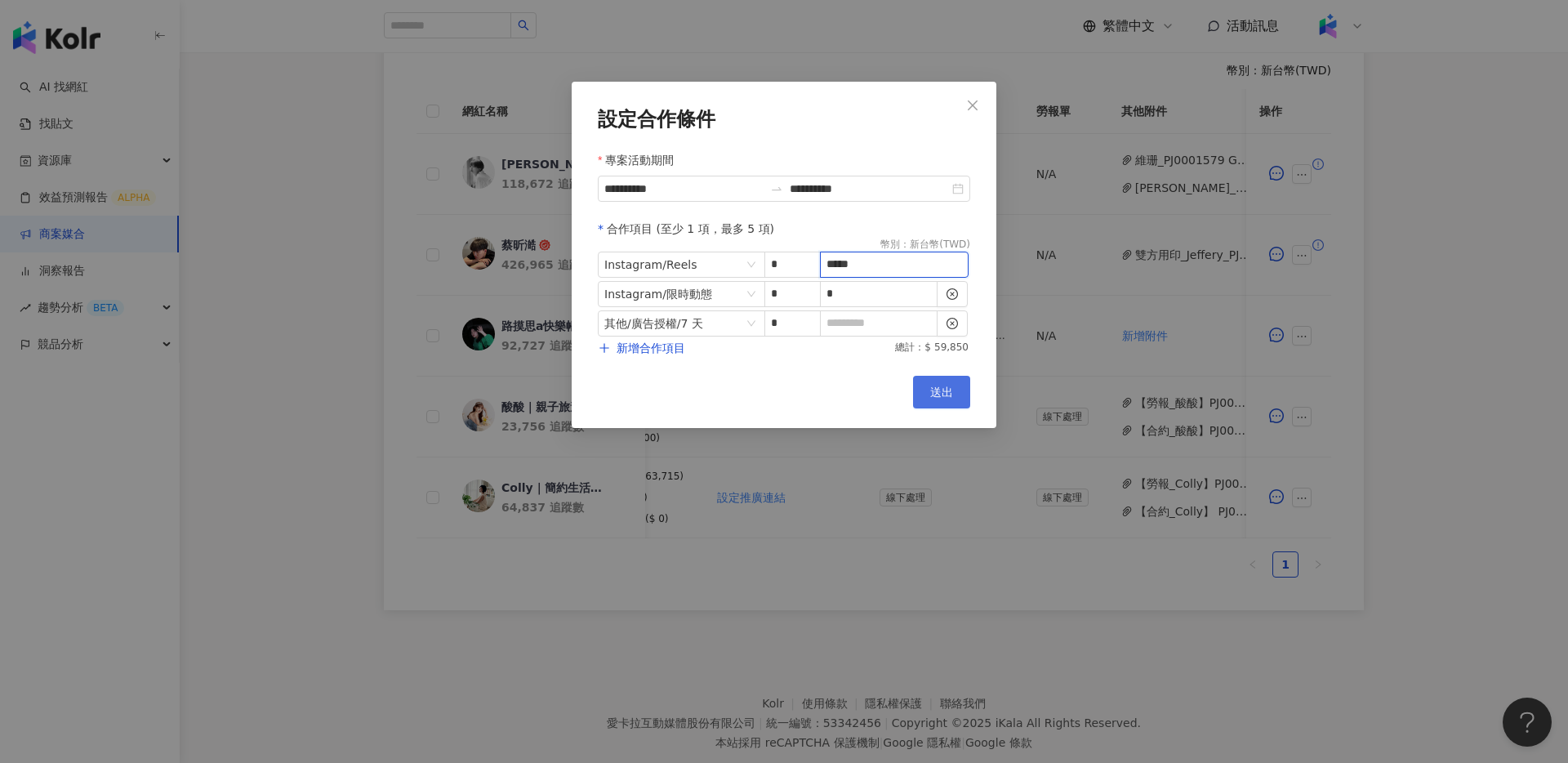
type input "*****"
click at [927, 382] on button "送出" at bounding box center [941, 392] width 57 height 32
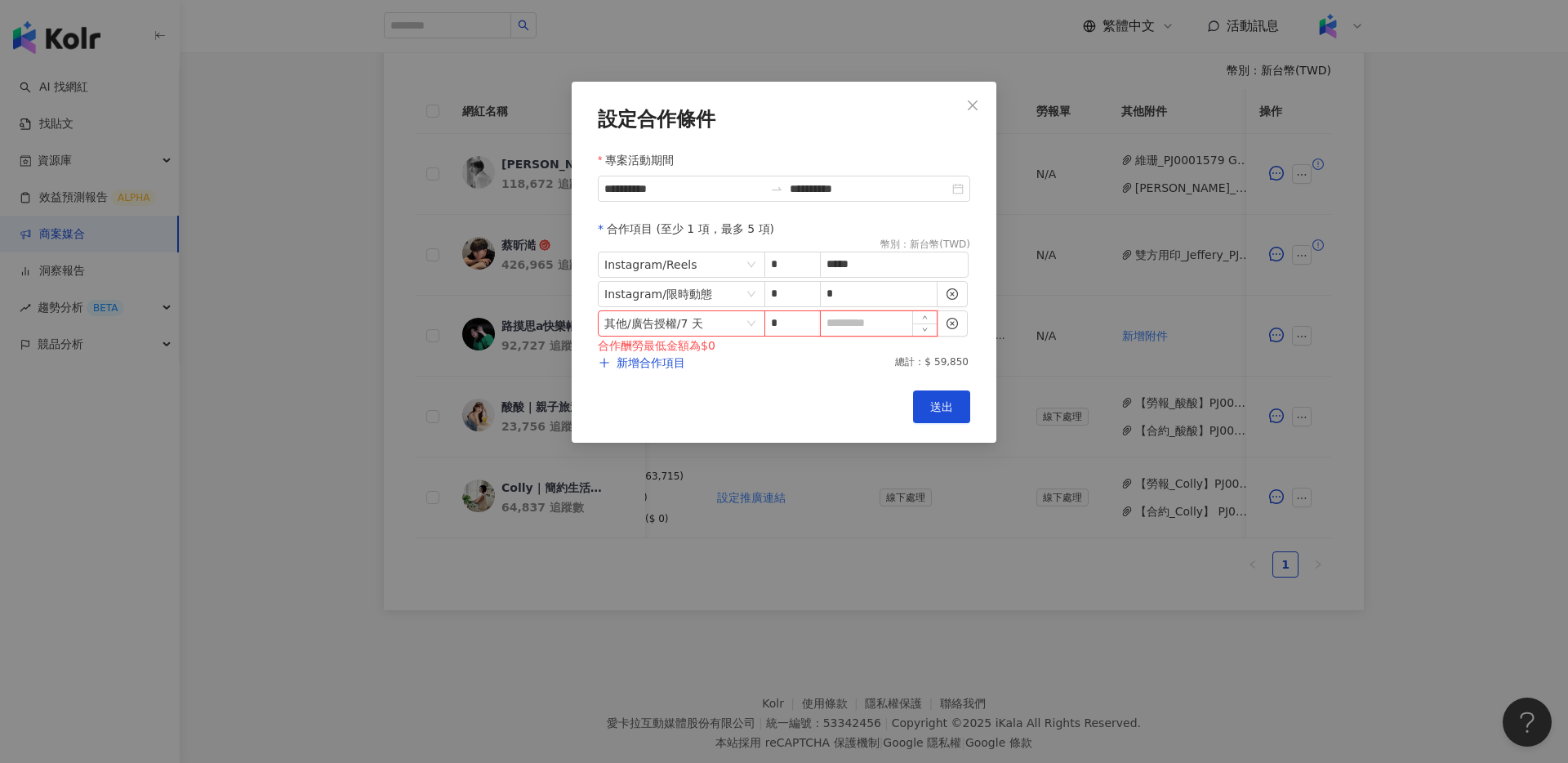
click at [894, 325] on input at bounding box center [879, 323] width 116 height 25
type input "*"
click at [920, 400] on button "送出" at bounding box center [941, 407] width 57 height 32
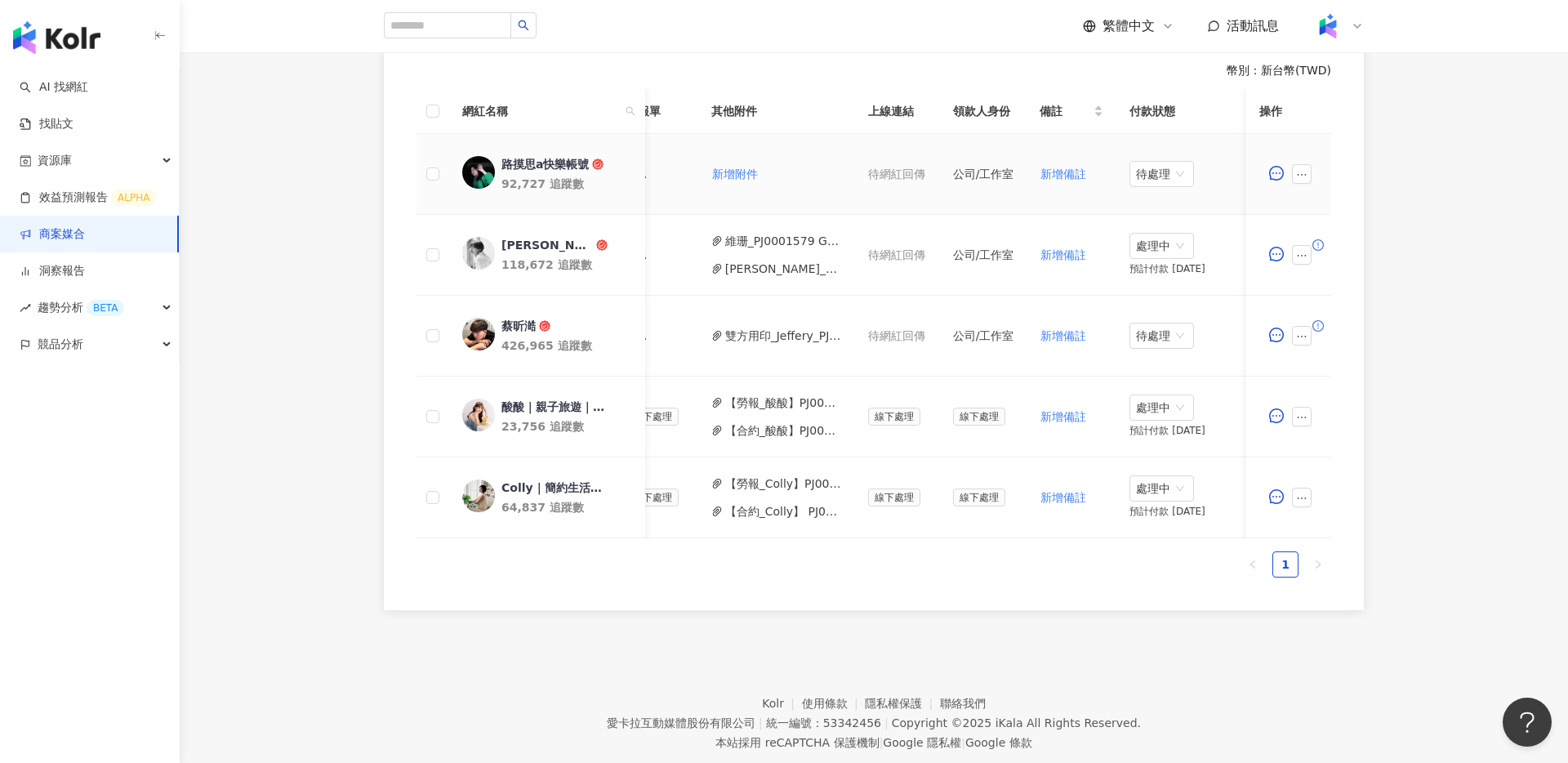
scroll to position [0, 651]
